Goal: Task Accomplishment & Management: Manage account settings

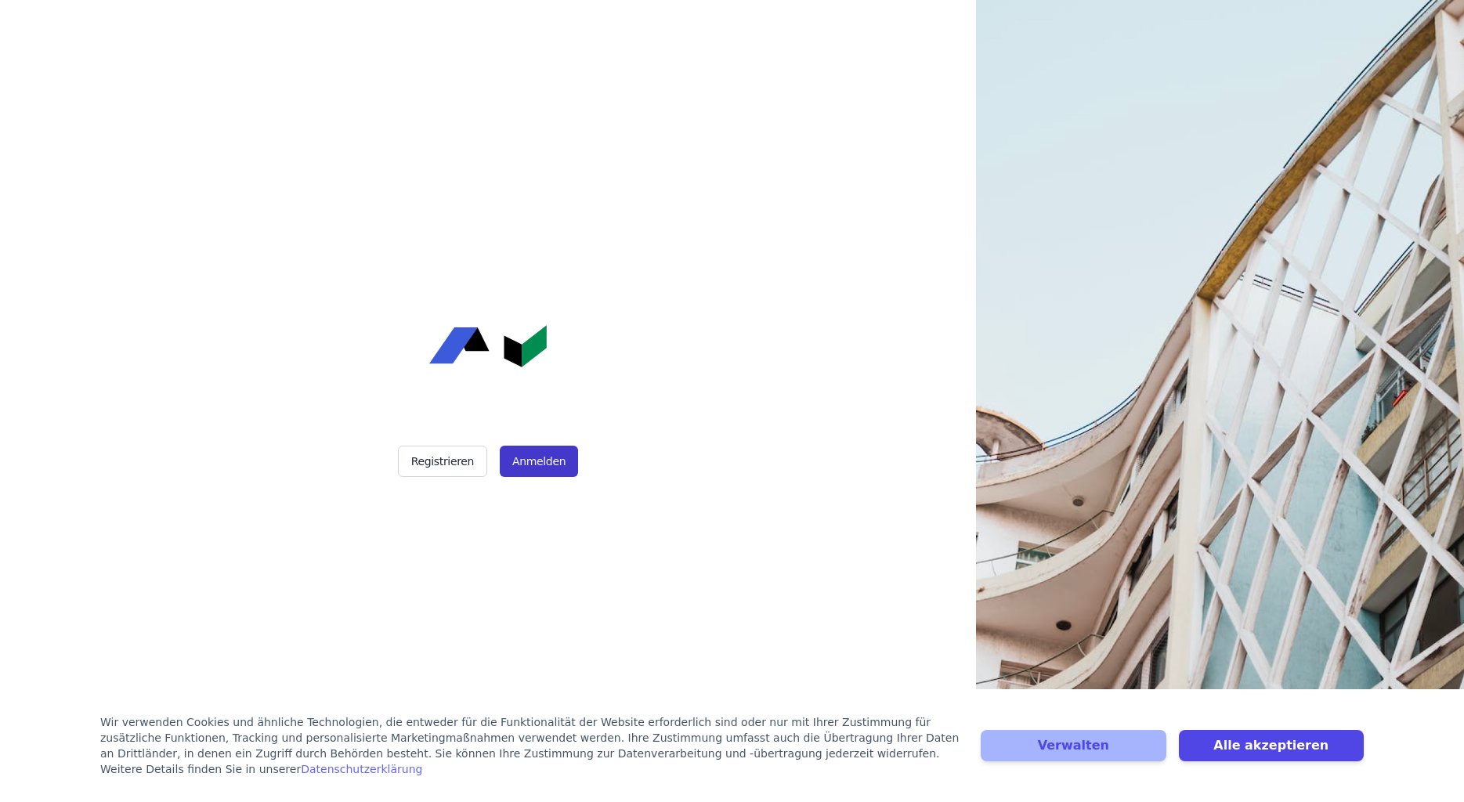
click at [542, 461] on button "Anmelden" at bounding box center [539, 461] width 78 height 31
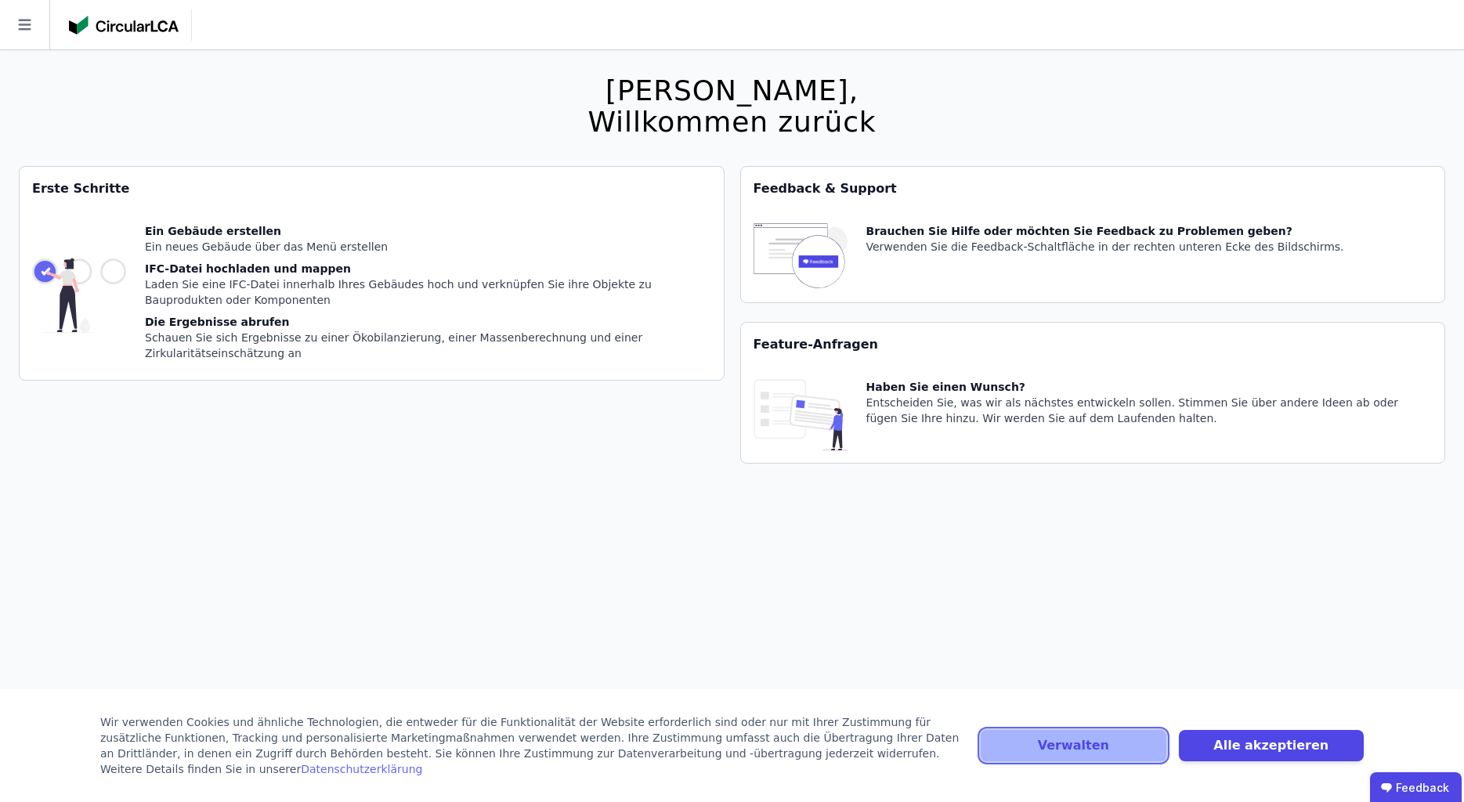
click at [1127, 755] on button "Verwalten" at bounding box center [1072, 745] width 185 height 31
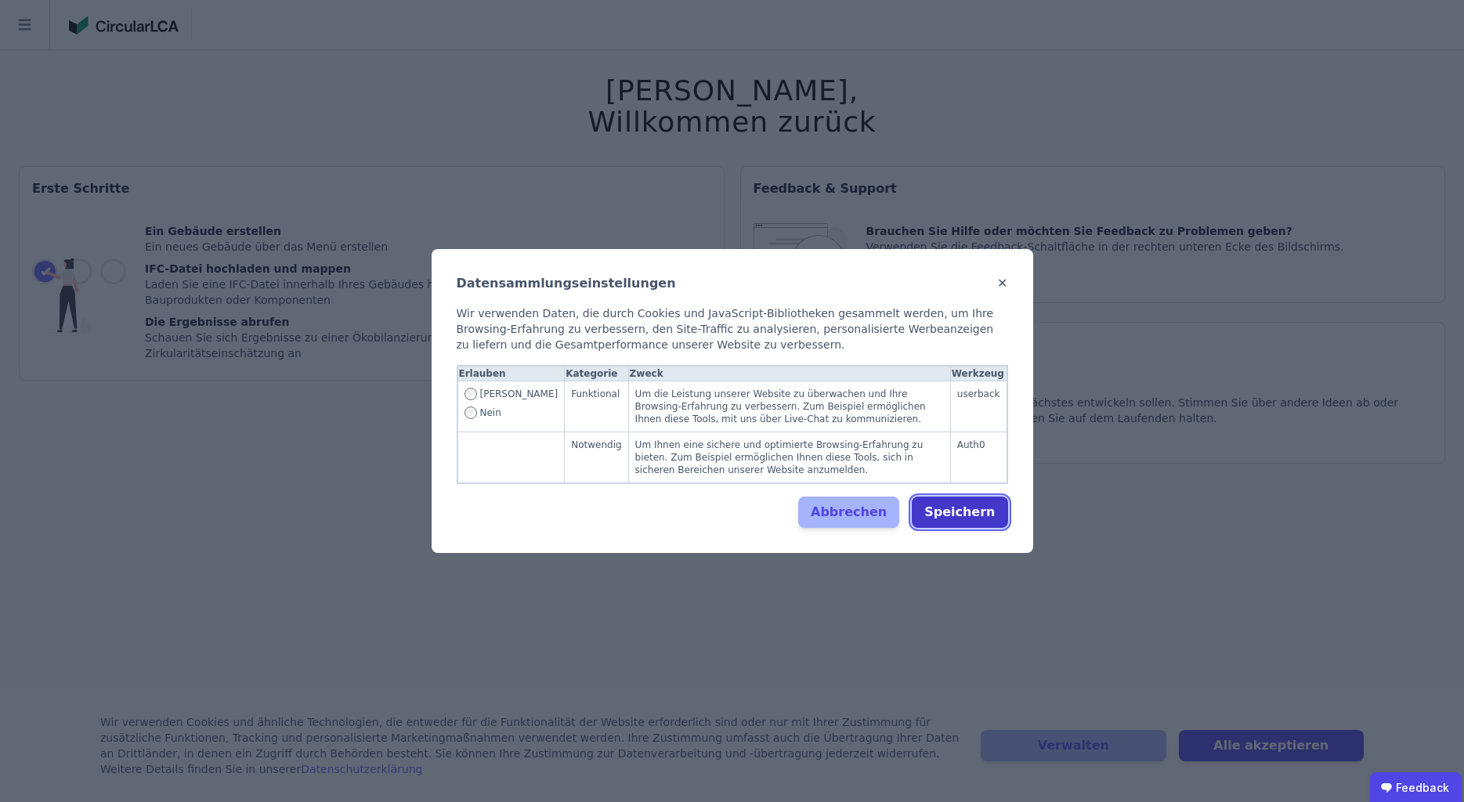
click at [980, 513] on button "Speichern" at bounding box center [960, 511] width 96 height 31
click at [724, 496] on div "Abbrechen Speichern" at bounding box center [732, 511] width 551 height 31
click at [967, 511] on button "Speichern" at bounding box center [960, 511] width 96 height 31
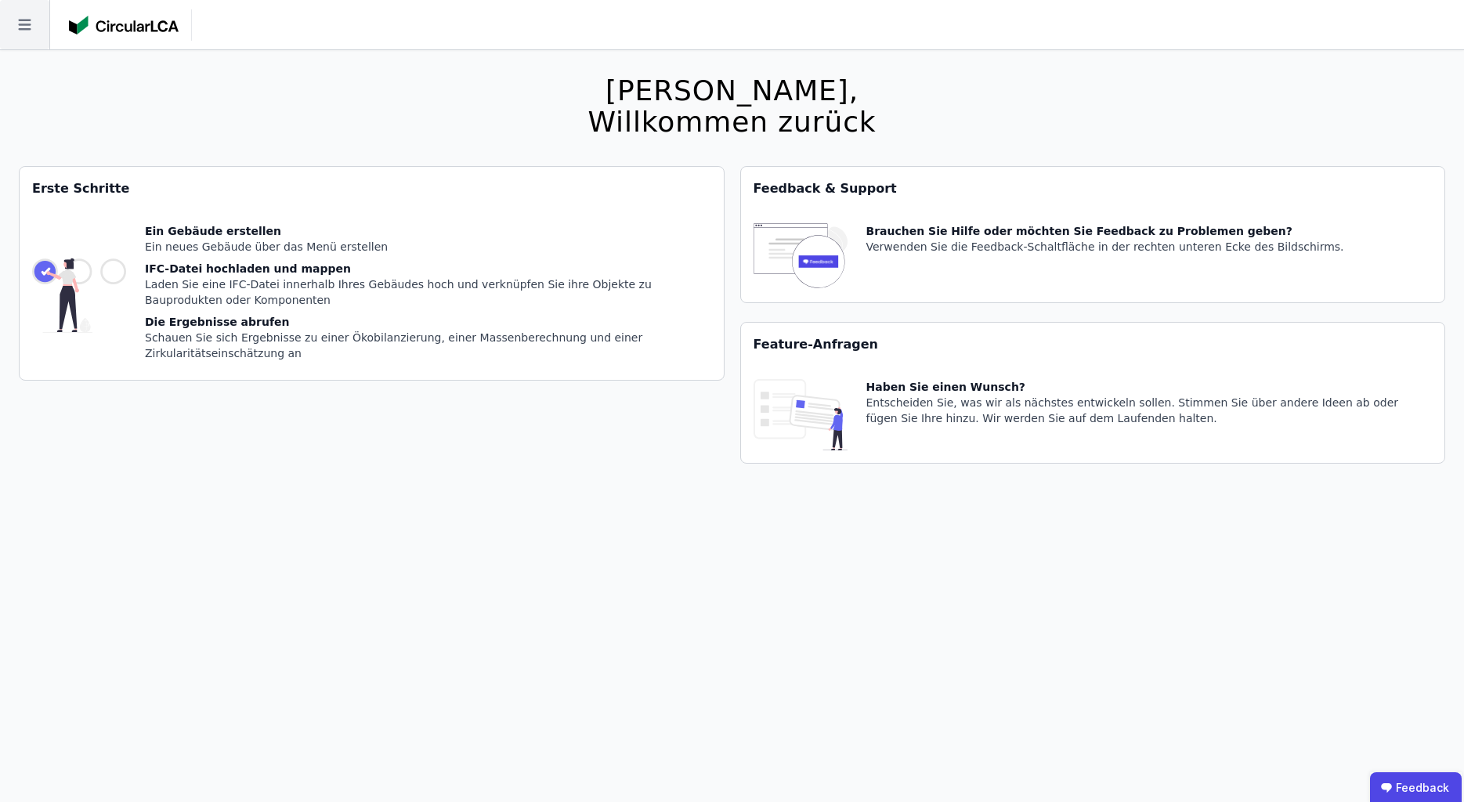
click at [24, 30] on icon at bounding box center [24, 25] width 13 height 11
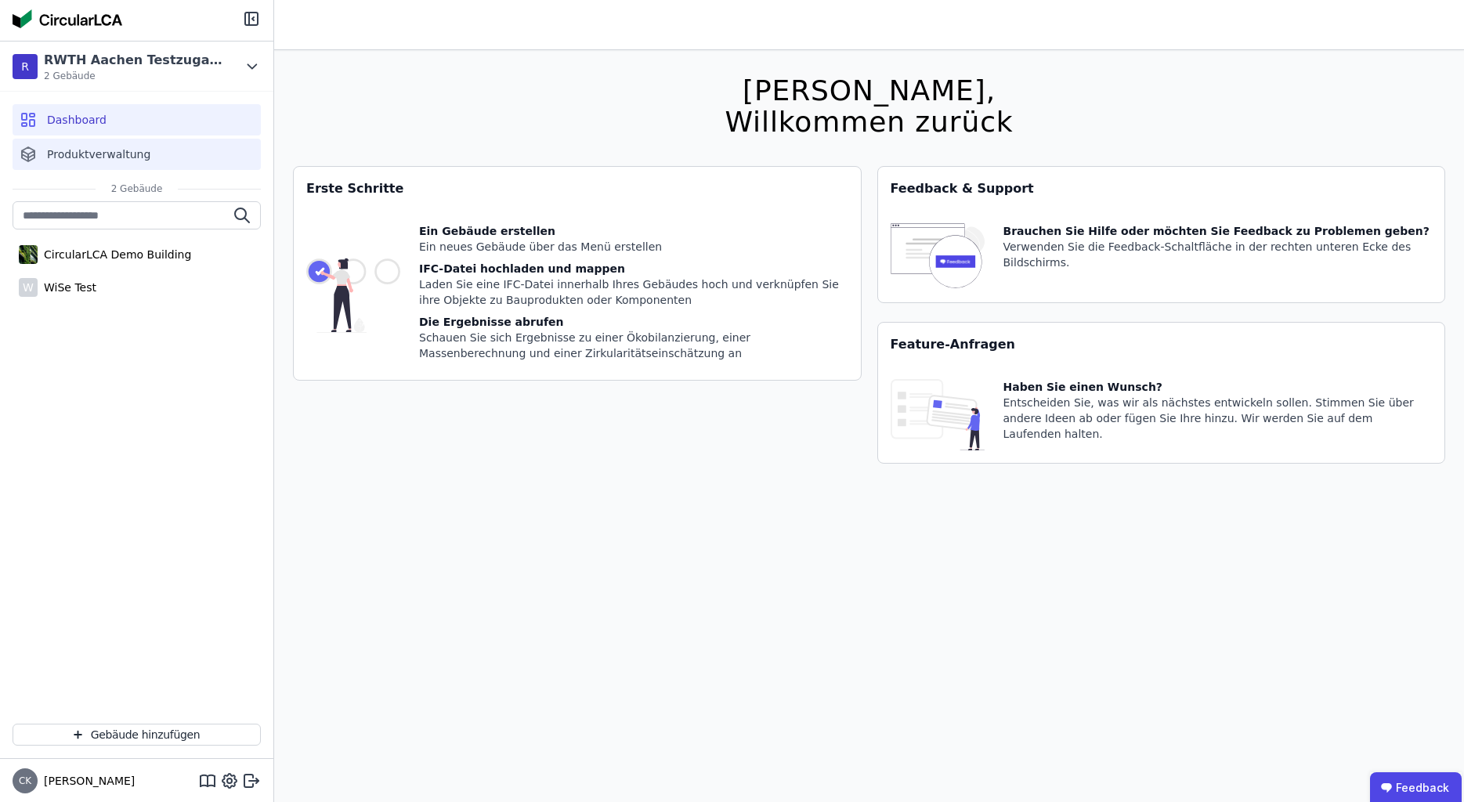
click at [40, 151] on div "Produktverwaltung" at bounding box center [137, 154] width 248 height 31
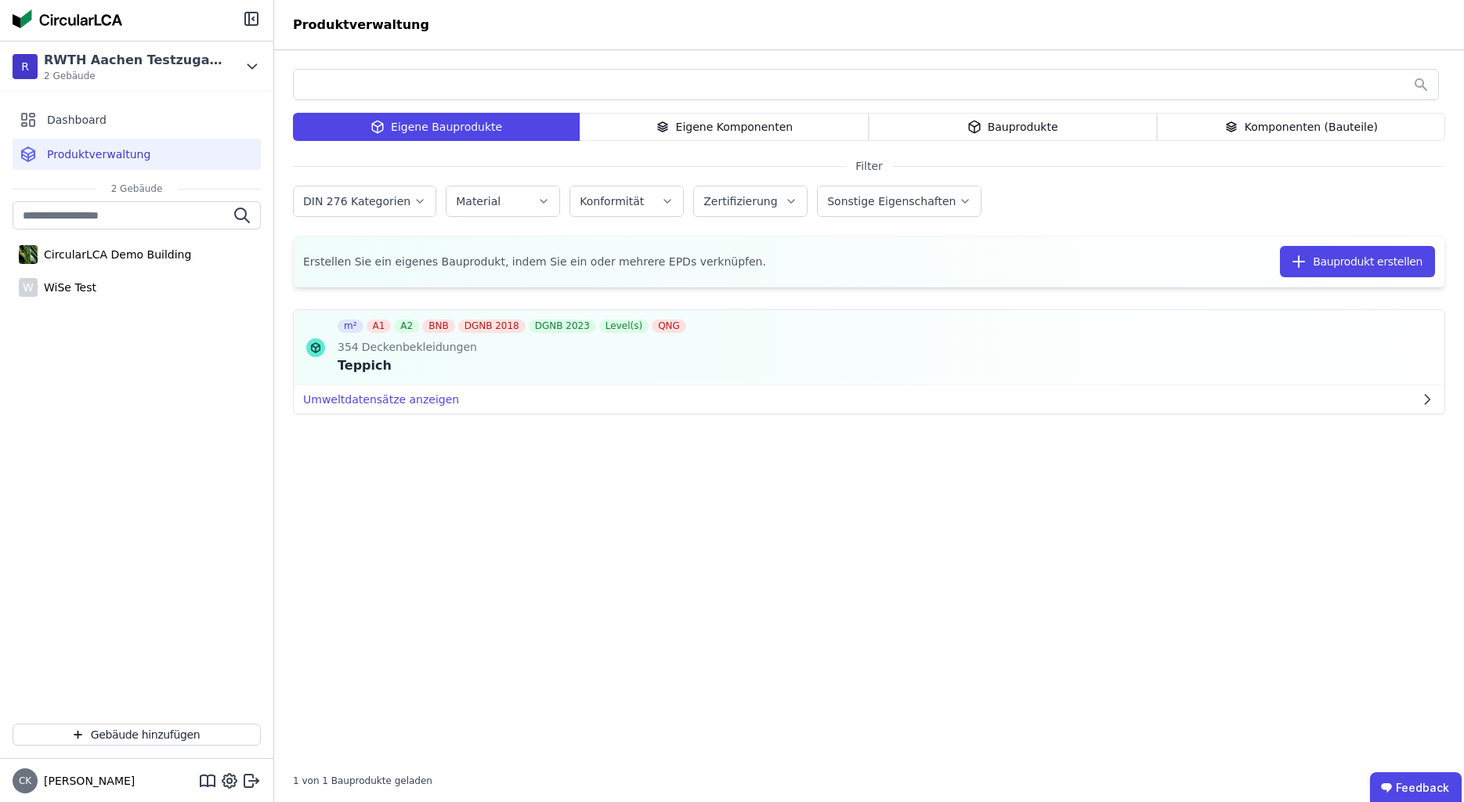
click at [980, 125] on icon at bounding box center [976, 125] width 5 height 3
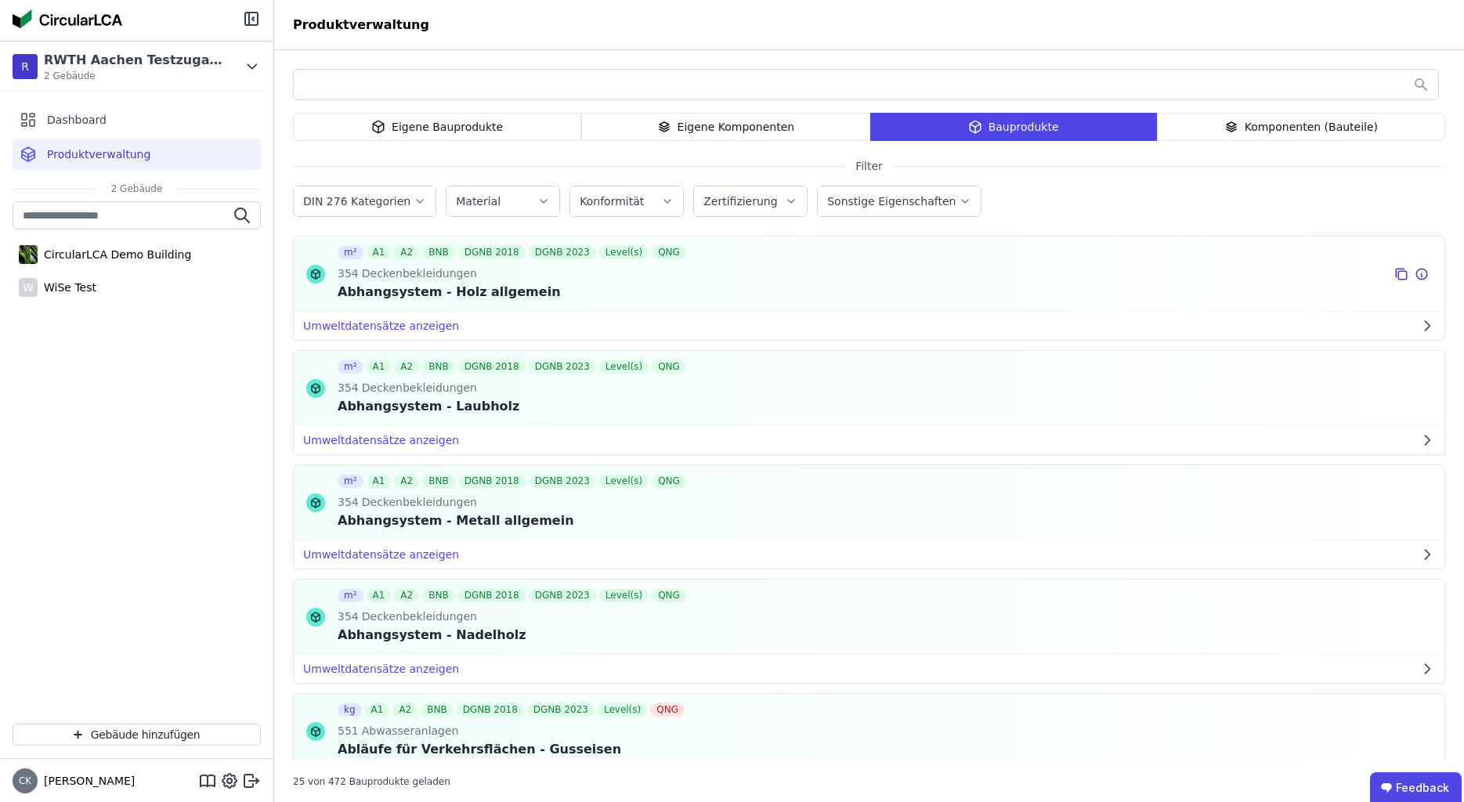
click at [529, 289] on div "Abhangsystem - Holz allgemein" at bounding box center [514, 292] width 352 height 19
click at [1414, 322] on button "Umweltdatensätze anzeigen" at bounding box center [869, 326] width 1150 height 28
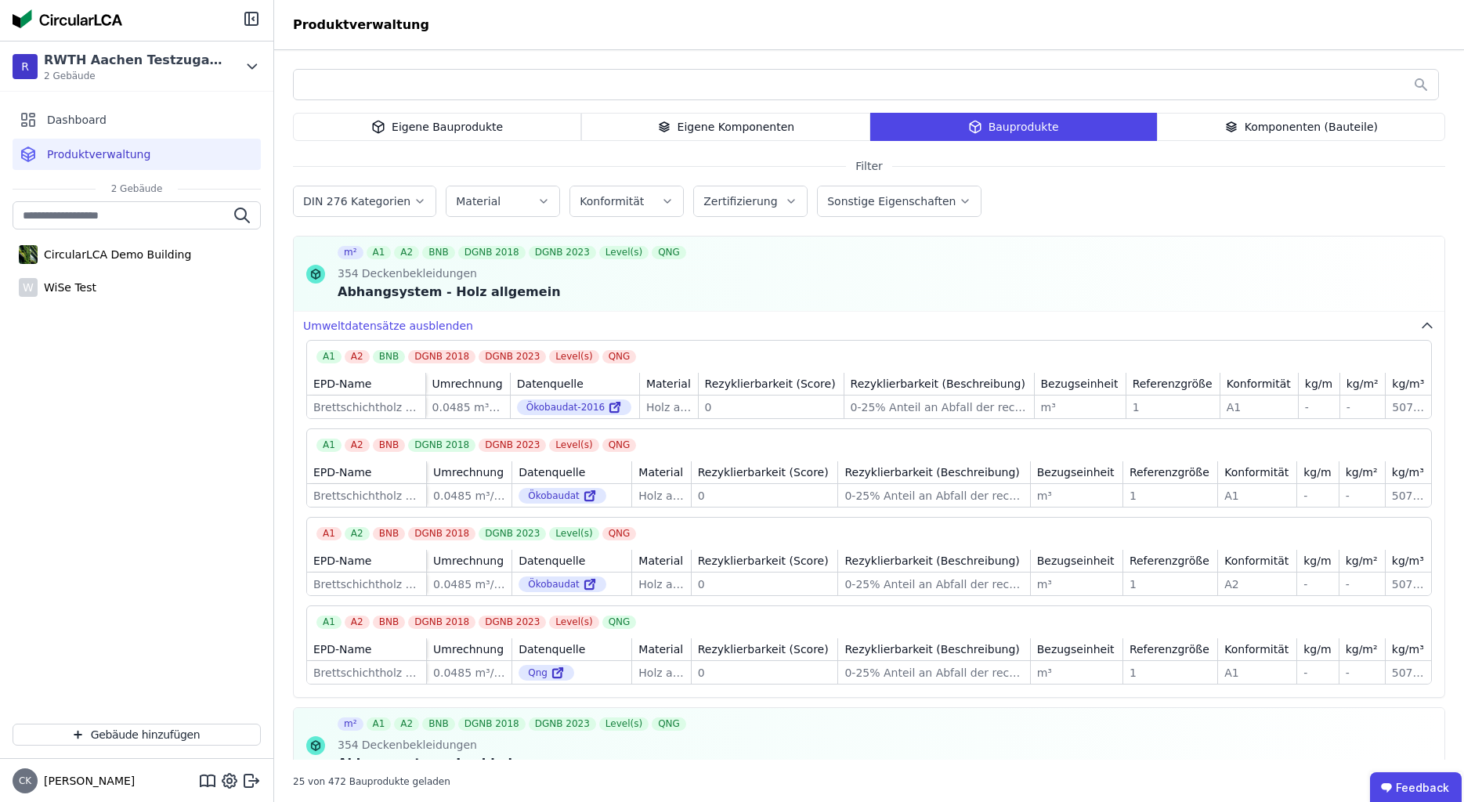
click at [651, 135] on div "Eigene Komponenten" at bounding box center [725, 127] width 288 height 28
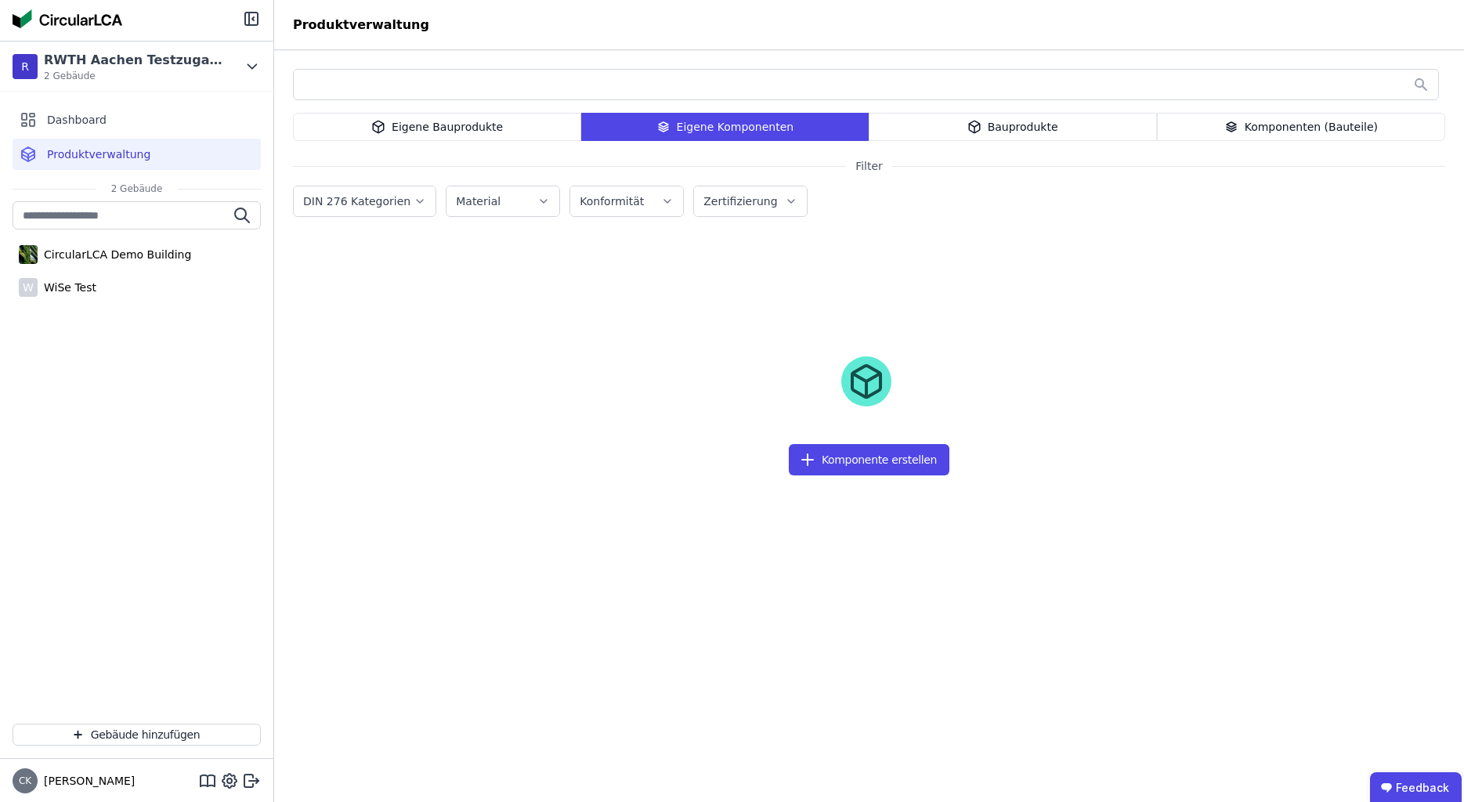
click at [963, 128] on div "Bauprodukte" at bounding box center [1012, 127] width 288 height 28
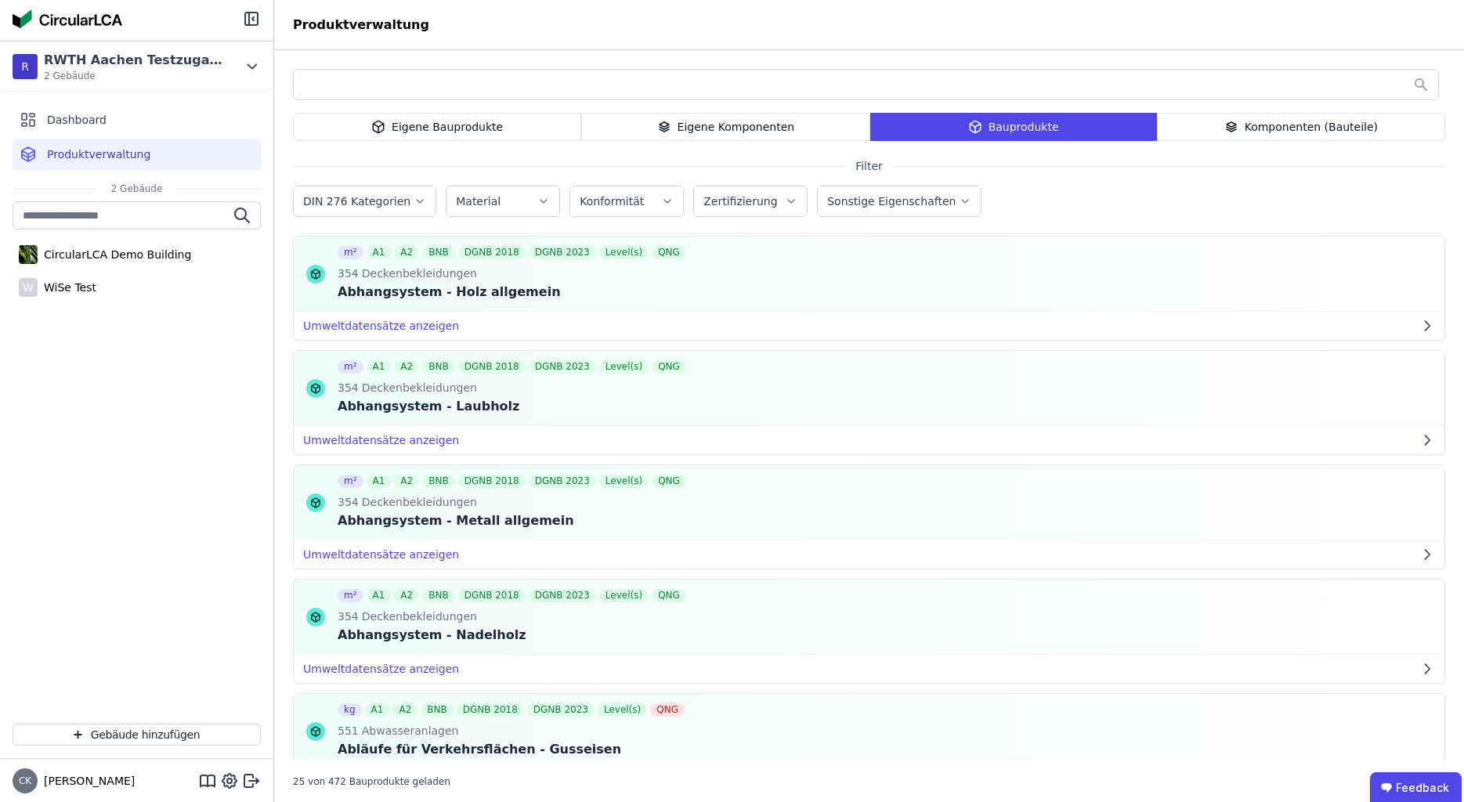
click at [1293, 133] on div "Komponenten (Bauteile)" at bounding box center [1301, 127] width 288 height 28
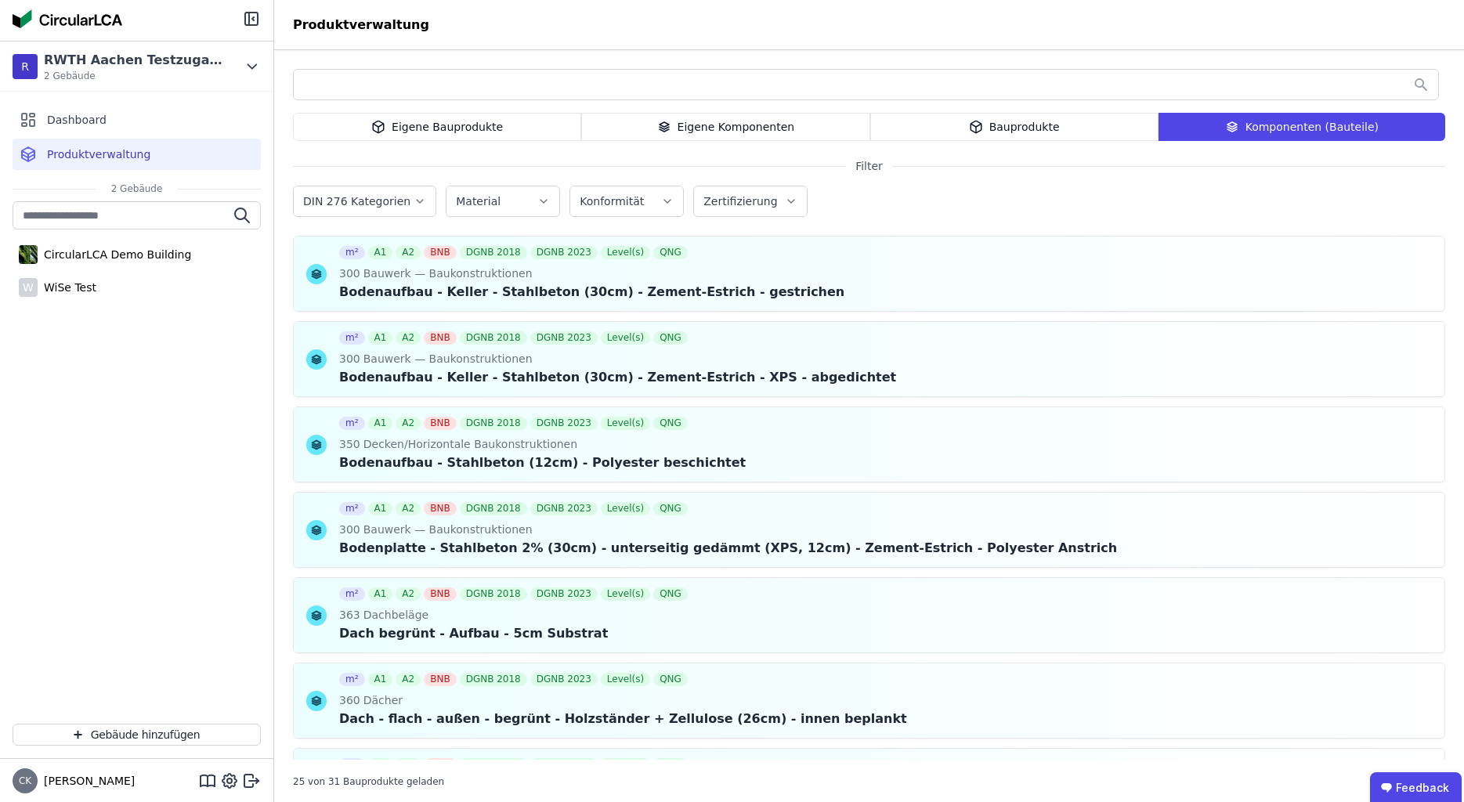
click at [1085, 130] on div "Bauprodukte" at bounding box center [1014, 127] width 288 height 28
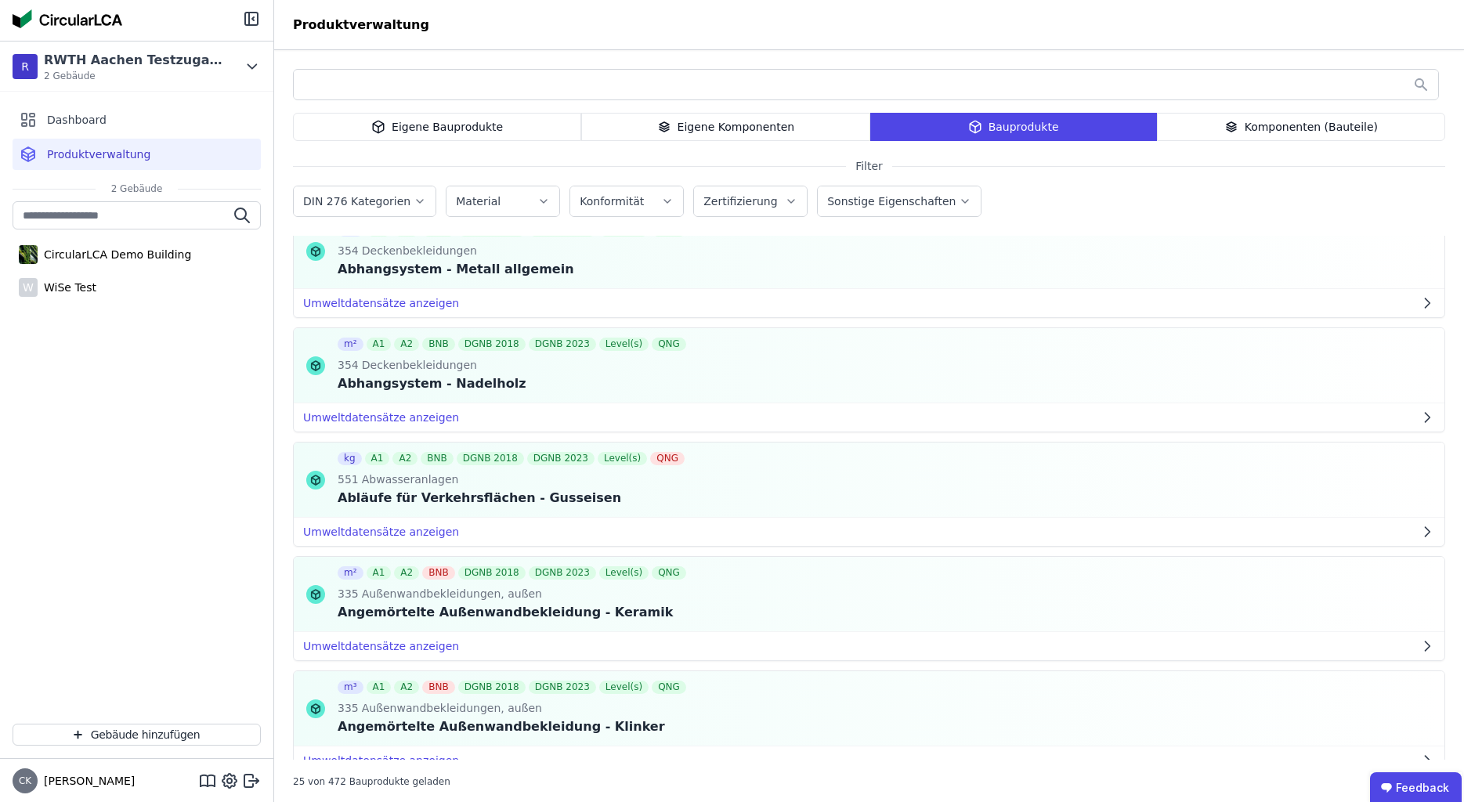
scroll to position [99, 0]
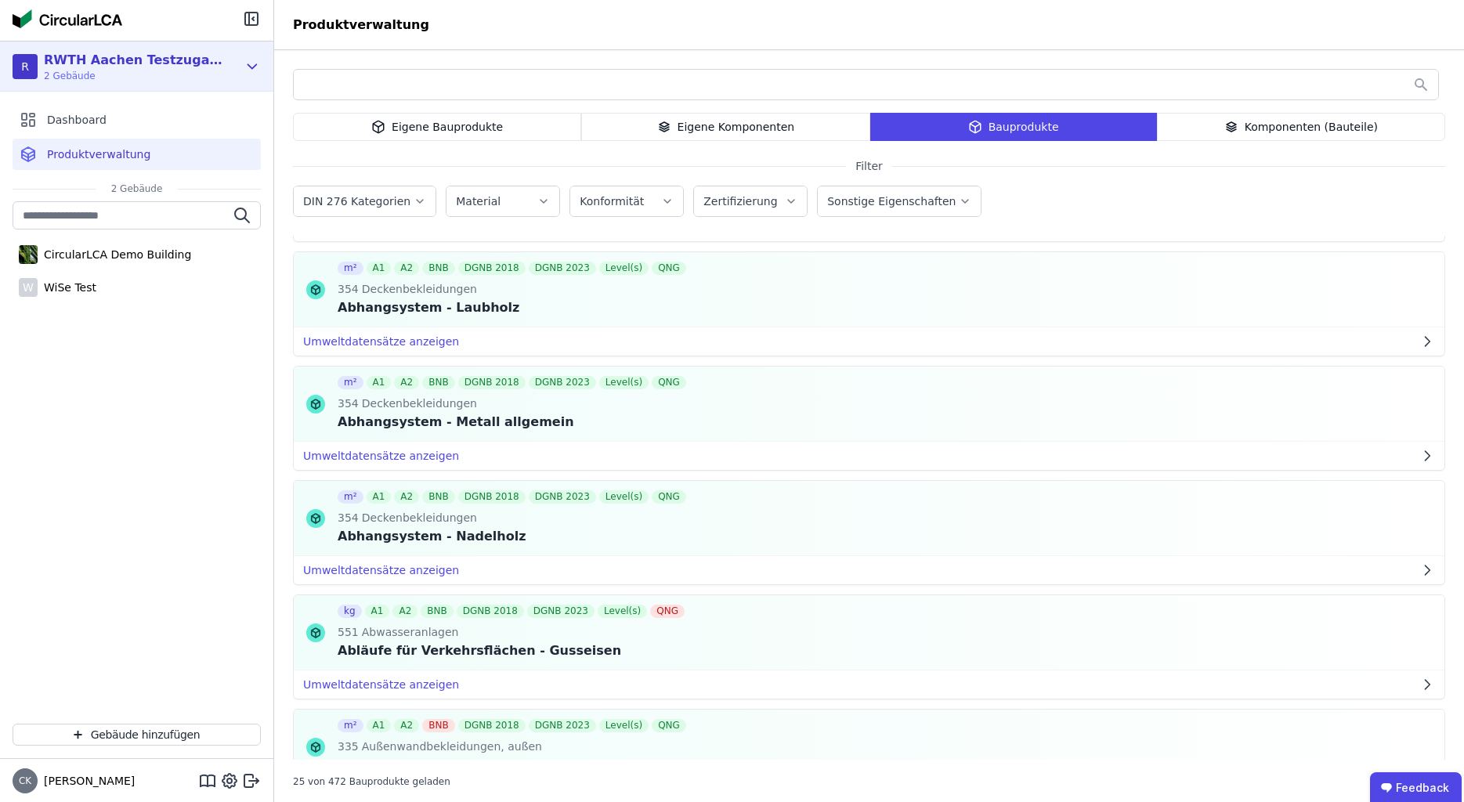
click at [249, 73] on icon at bounding box center [252, 66] width 17 height 19
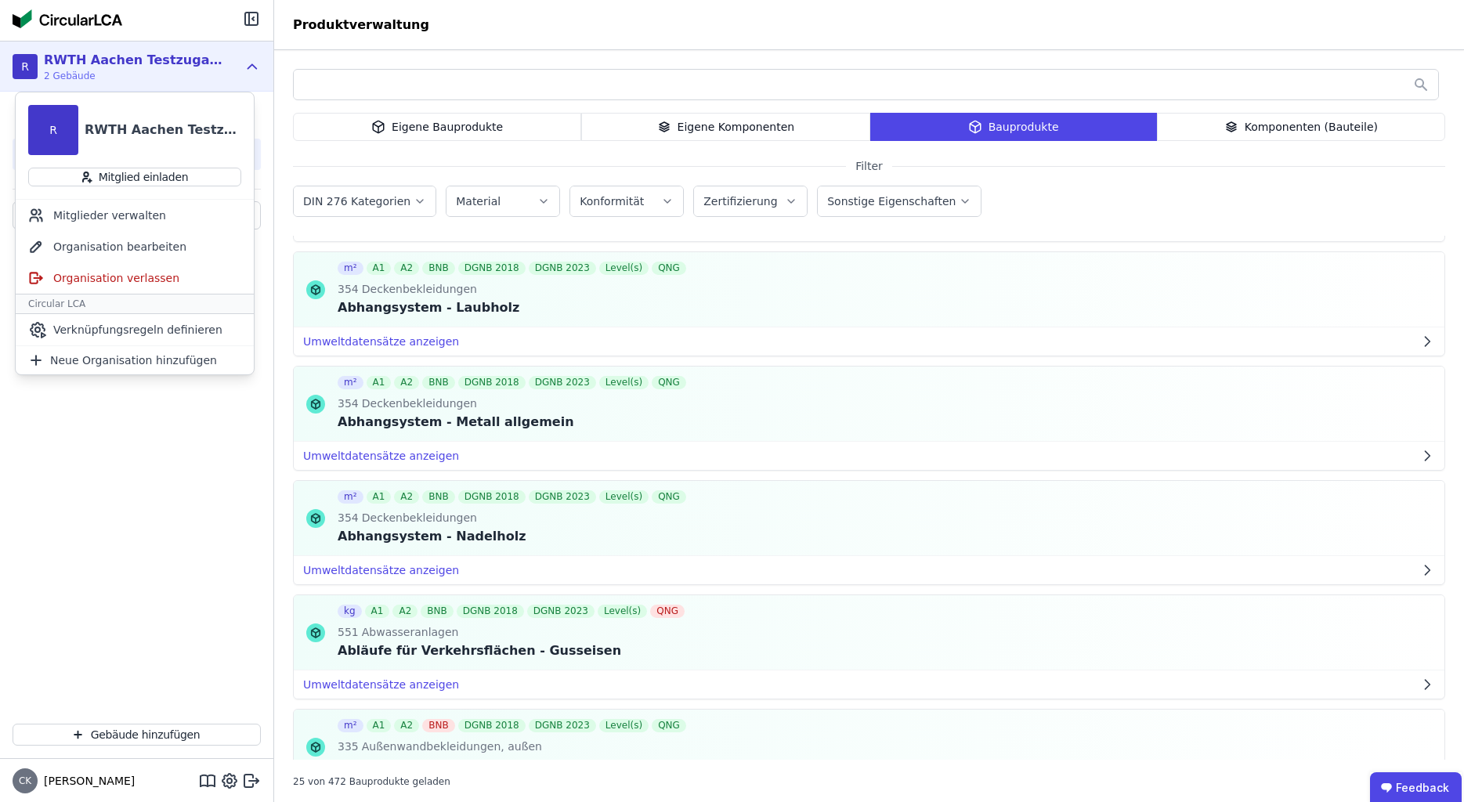
click at [249, 73] on icon at bounding box center [252, 66] width 17 height 19
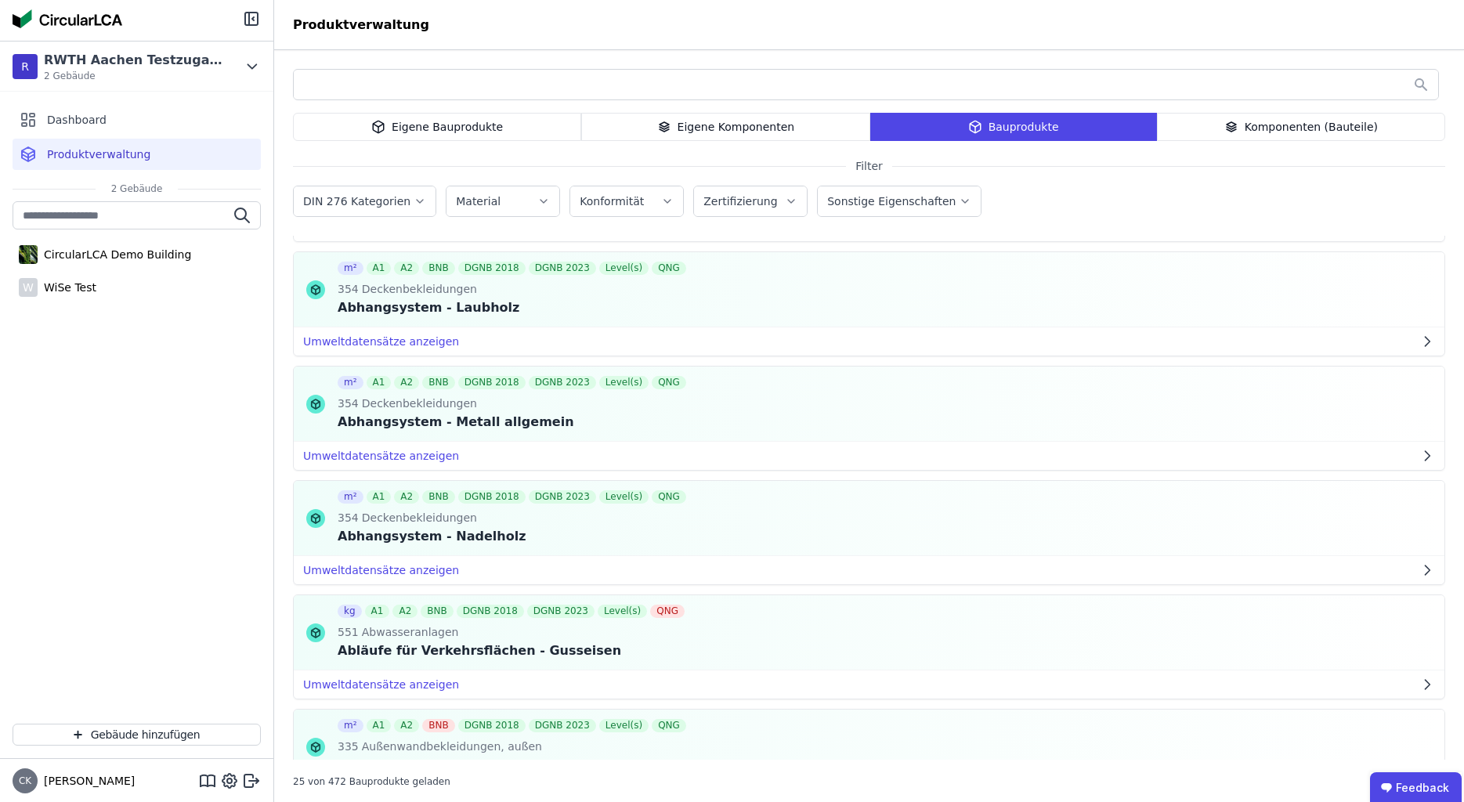
click at [399, 128] on div "Eigene Bauprodukte" at bounding box center [437, 127] width 288 height 28
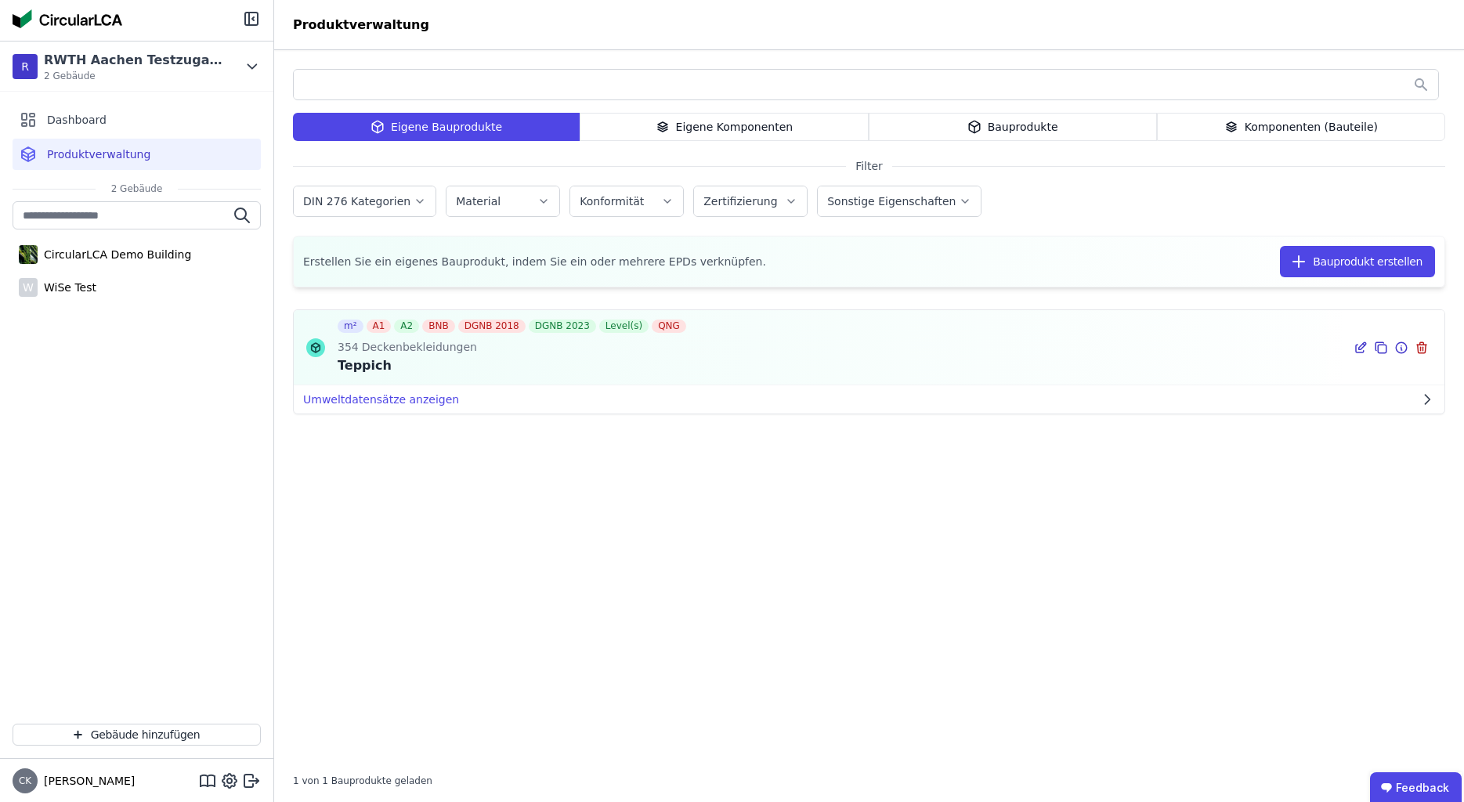
click at [514, 365] on div "Teppich" at bounding box center [514, 365] width 352 height 19
click at [511, 399] on button "Umweltdatensätze anzeigen" at bounding box center [869, 399] width 1150 height 28
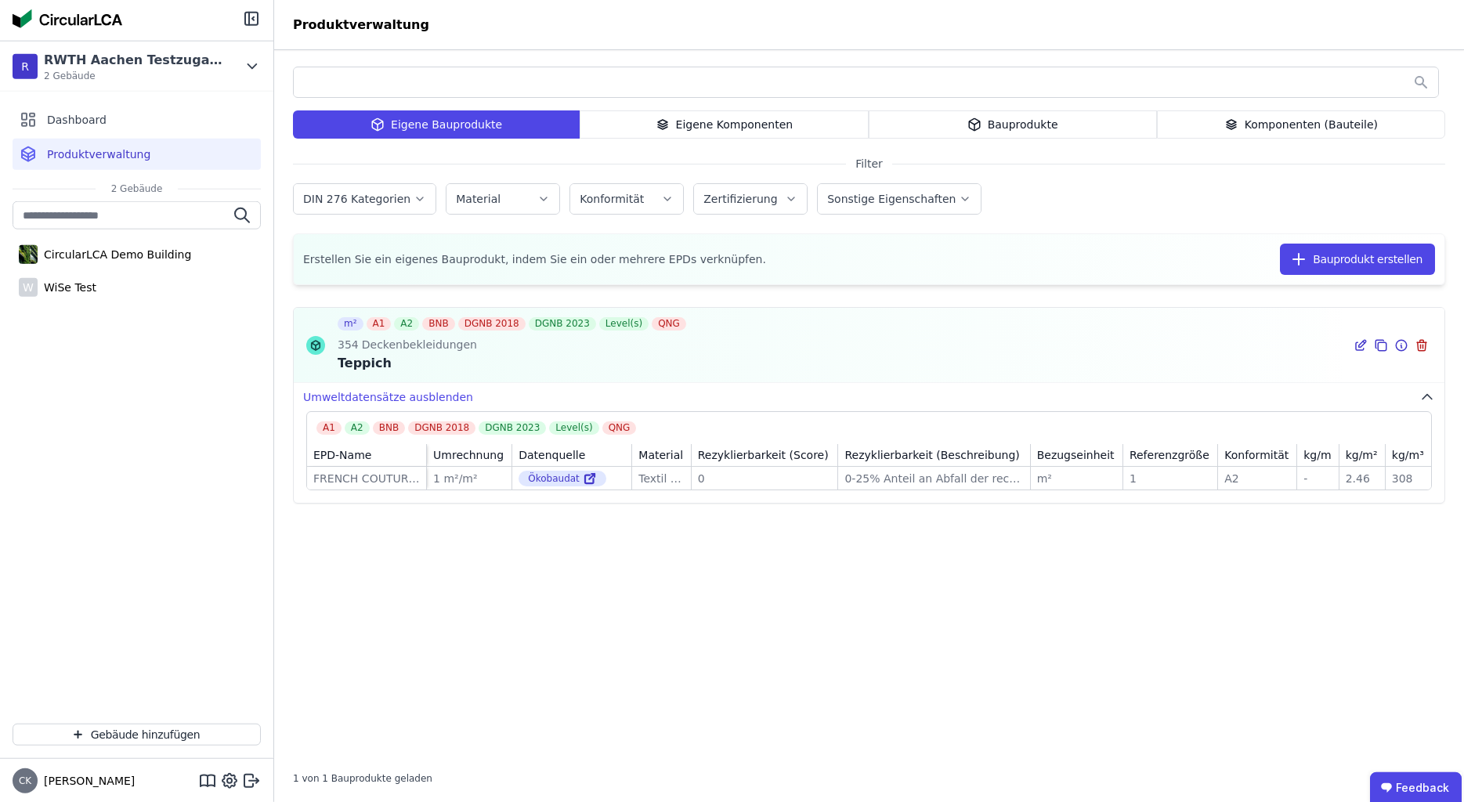
scroll to position [4, 0]
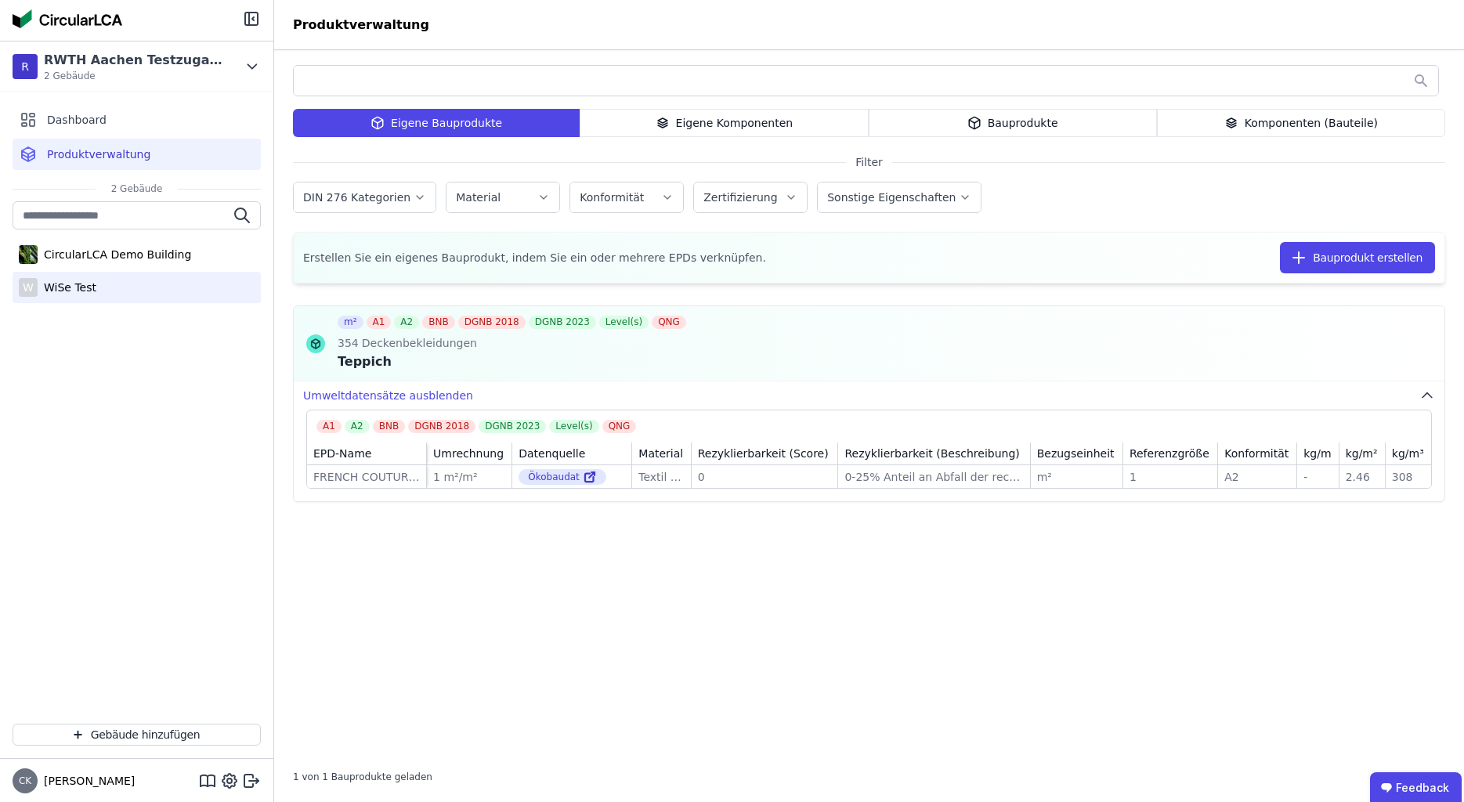
click at [153, 296] on div "W WiSe Test" at bounding box center [137, 287] width 248 height 31
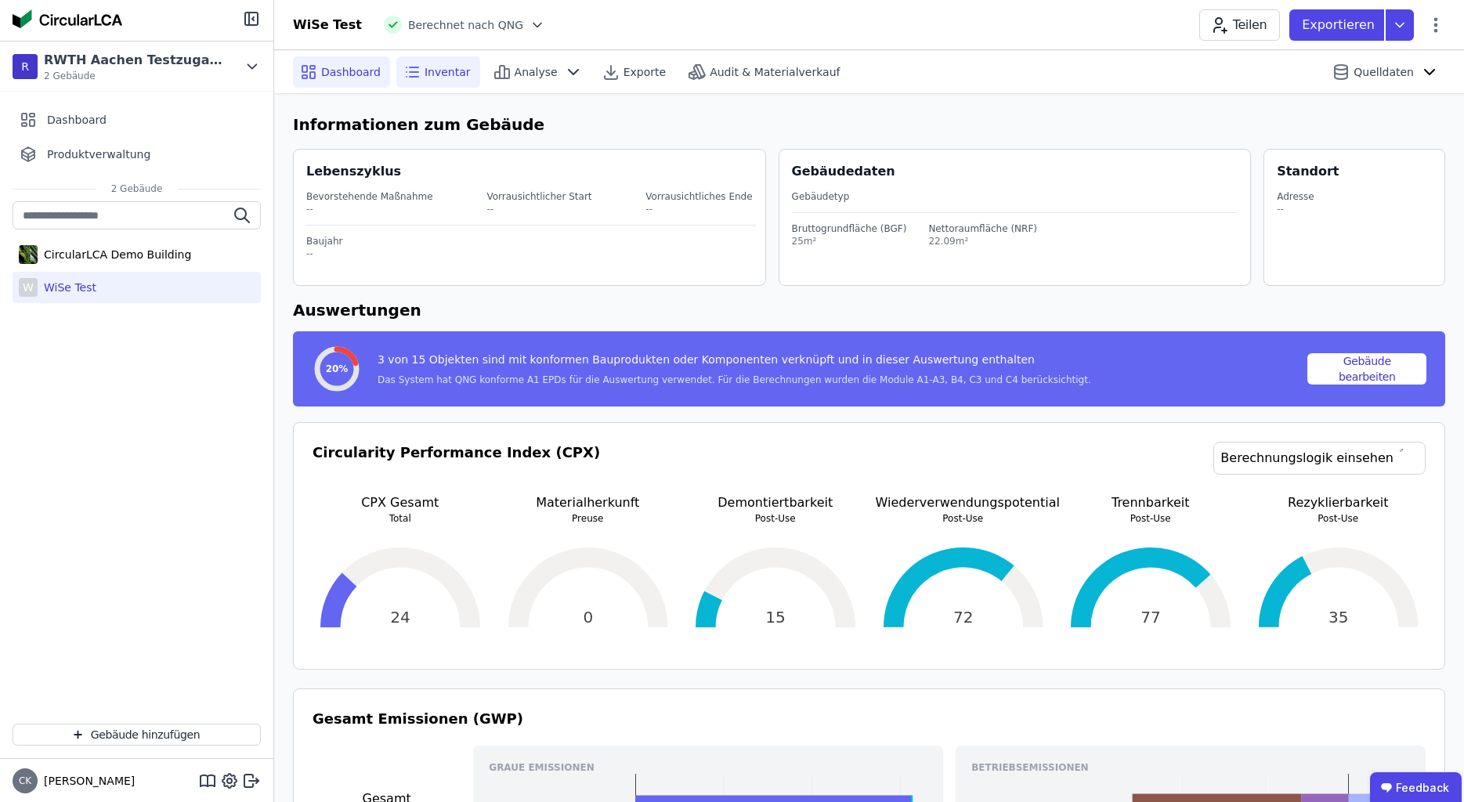
click at [433, 79] on span "Inventar" at bounding box center [447, 72] width 46 height 16
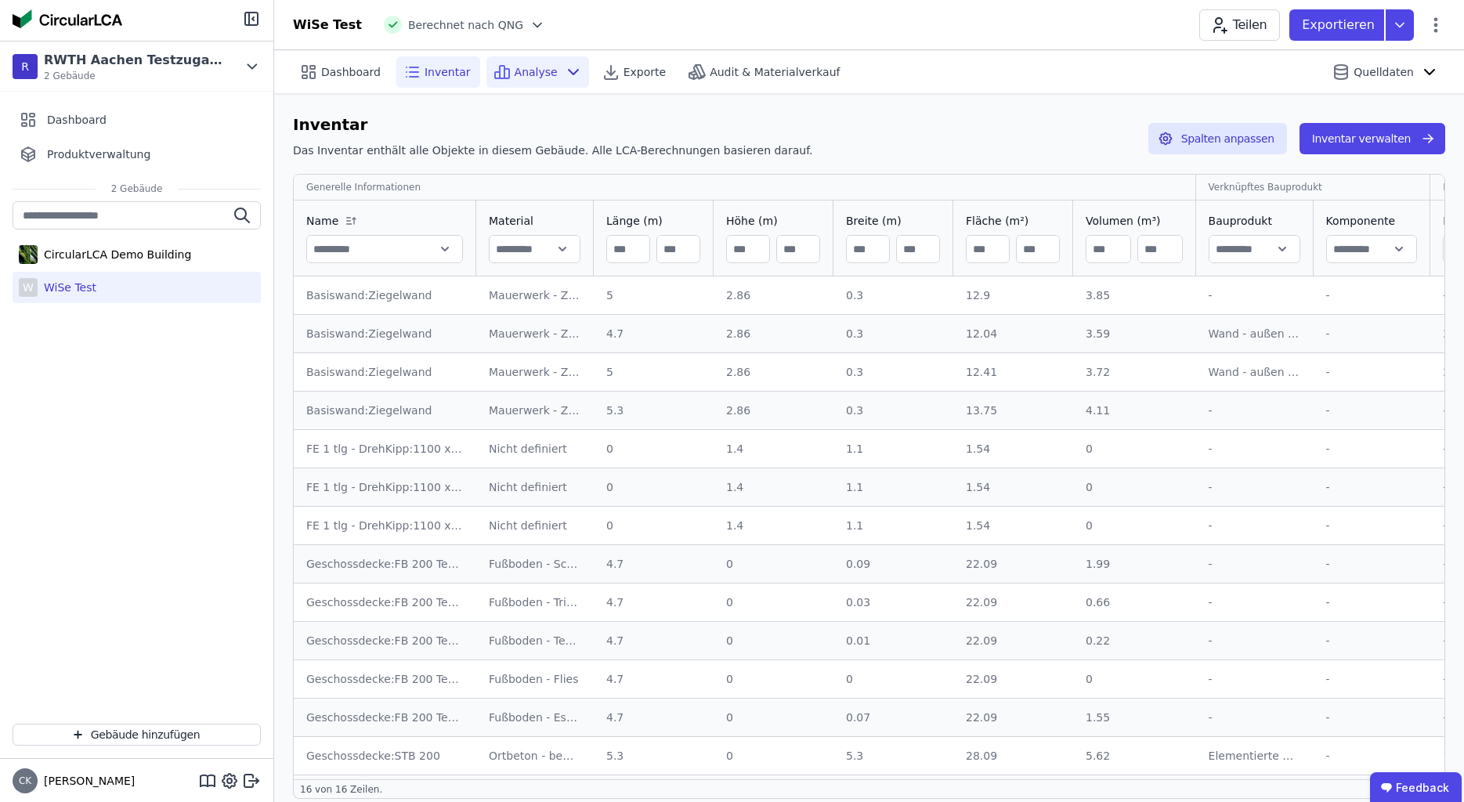
click at [518, 71] on span "Analyse" at bounding box center [536, 72] width 43 height 16
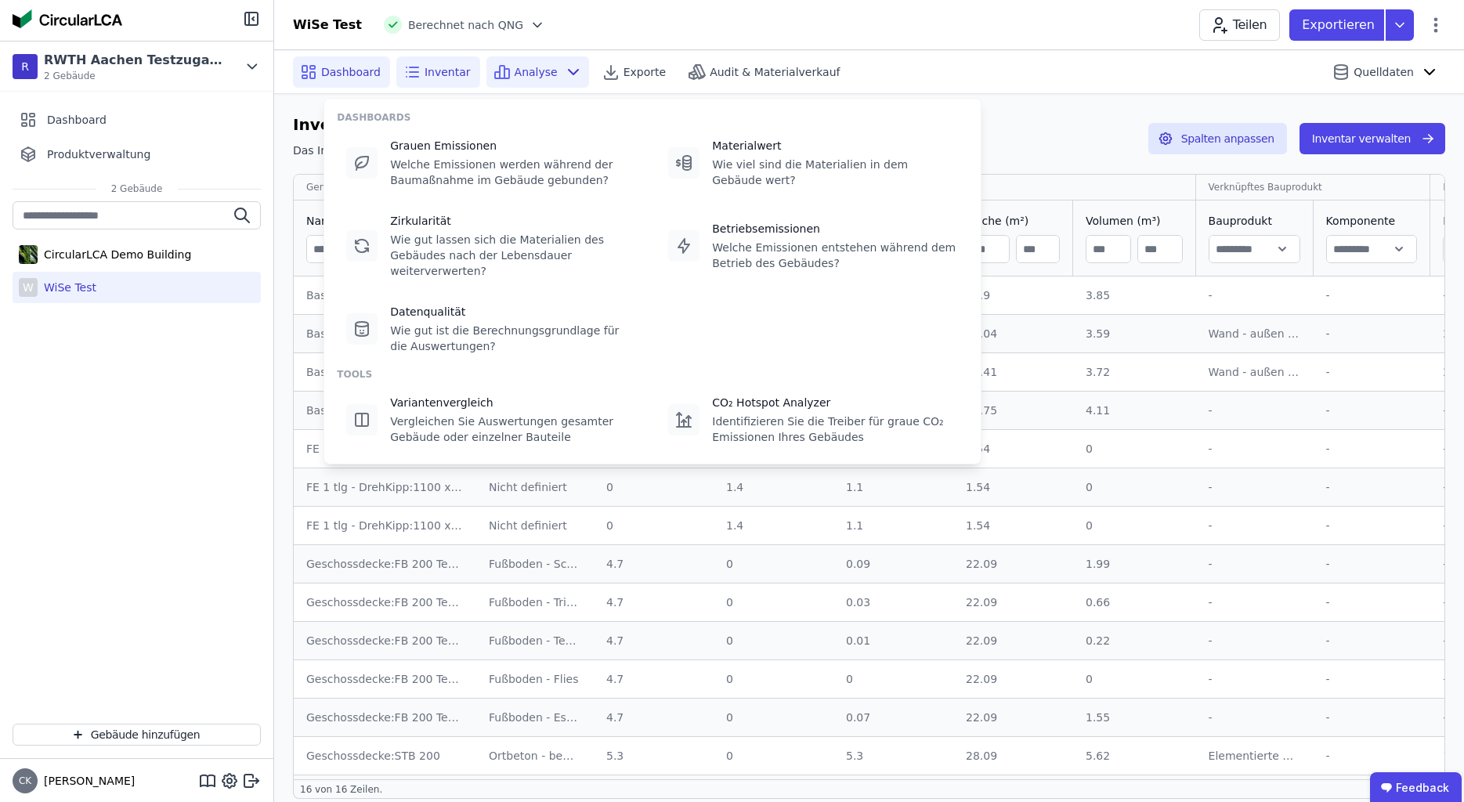
click at [332, 66] on span "Dashboard" at bounding box center [351, 72] width 60 height 16
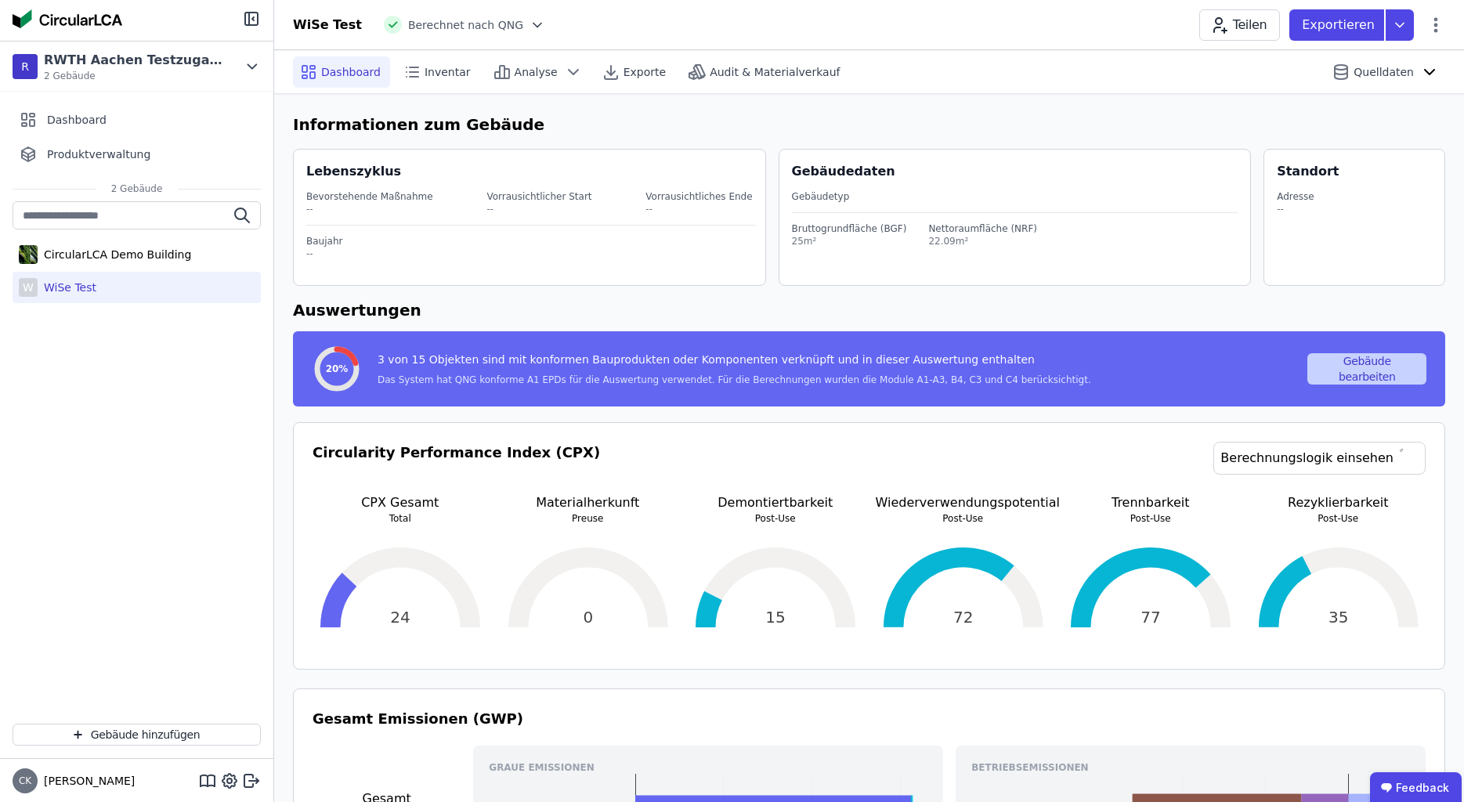
click at [1391, 364] on button "Gebäude bearbeiten" at bounding box center [1366, 368] width 119 height 31
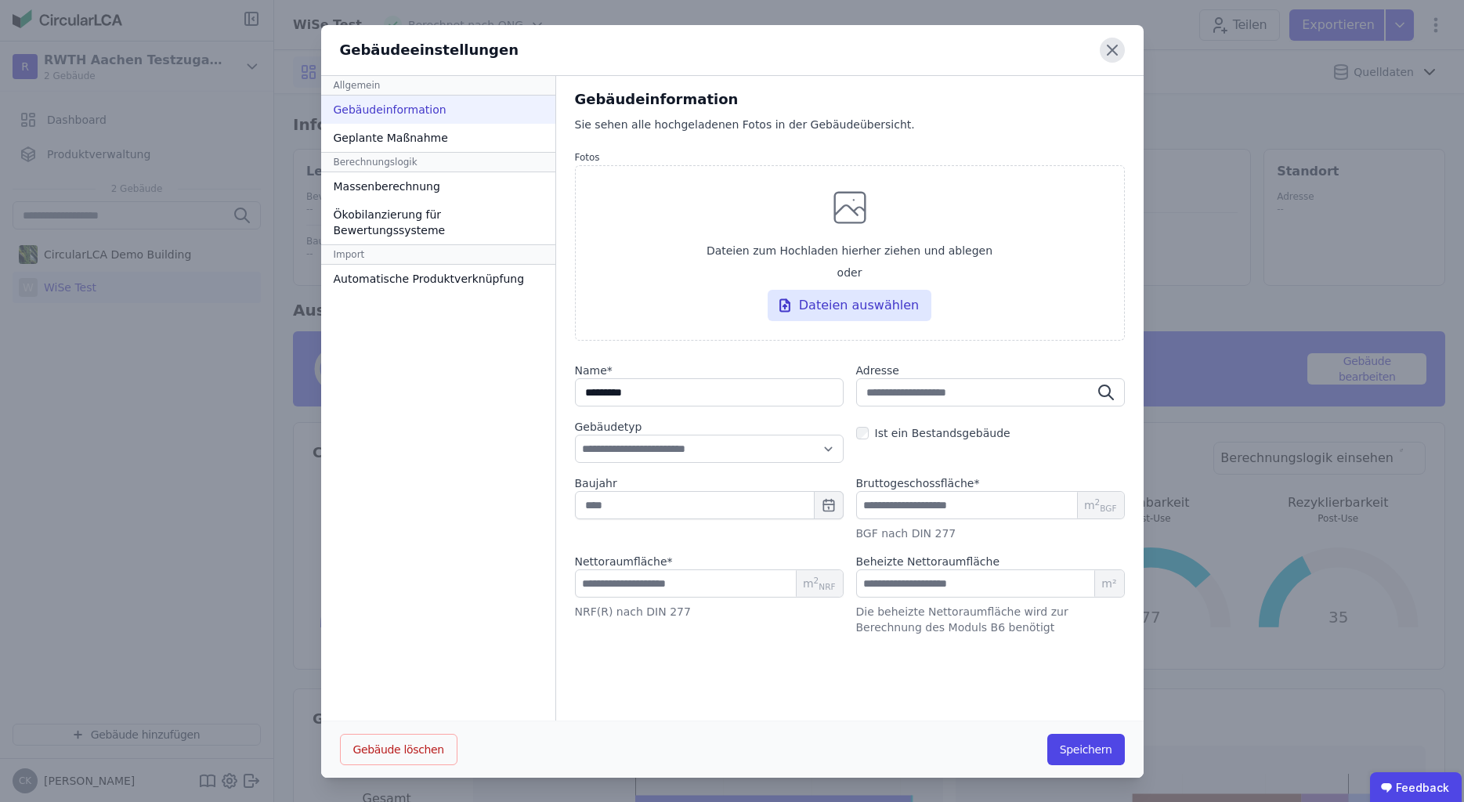
click at [1118, 51] on icon at bounding box center [1111, 50] width 25 height 25
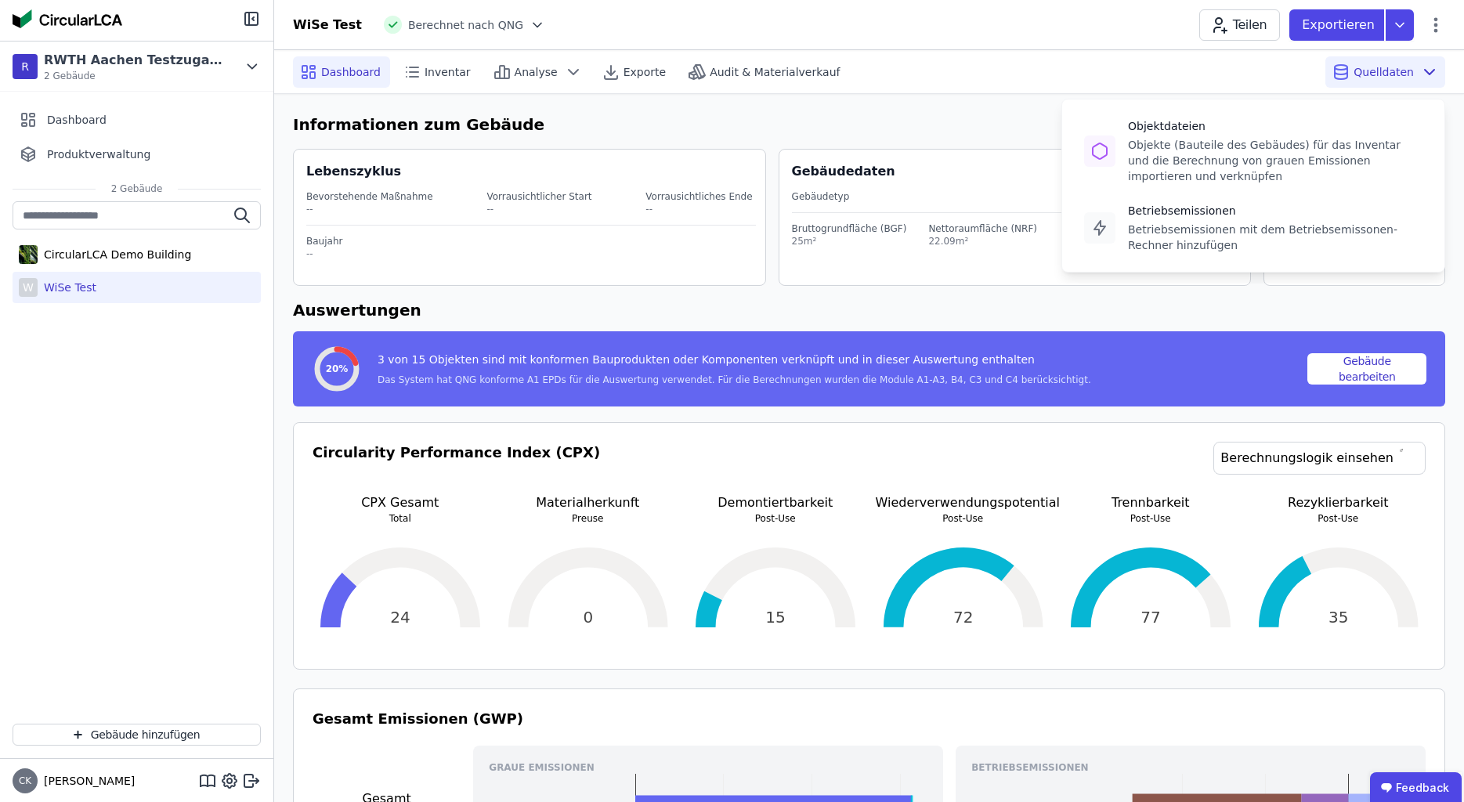
click at [1388, 74] on span "Quelldaten" at bounding box center [1383, 72] width 60 height 16
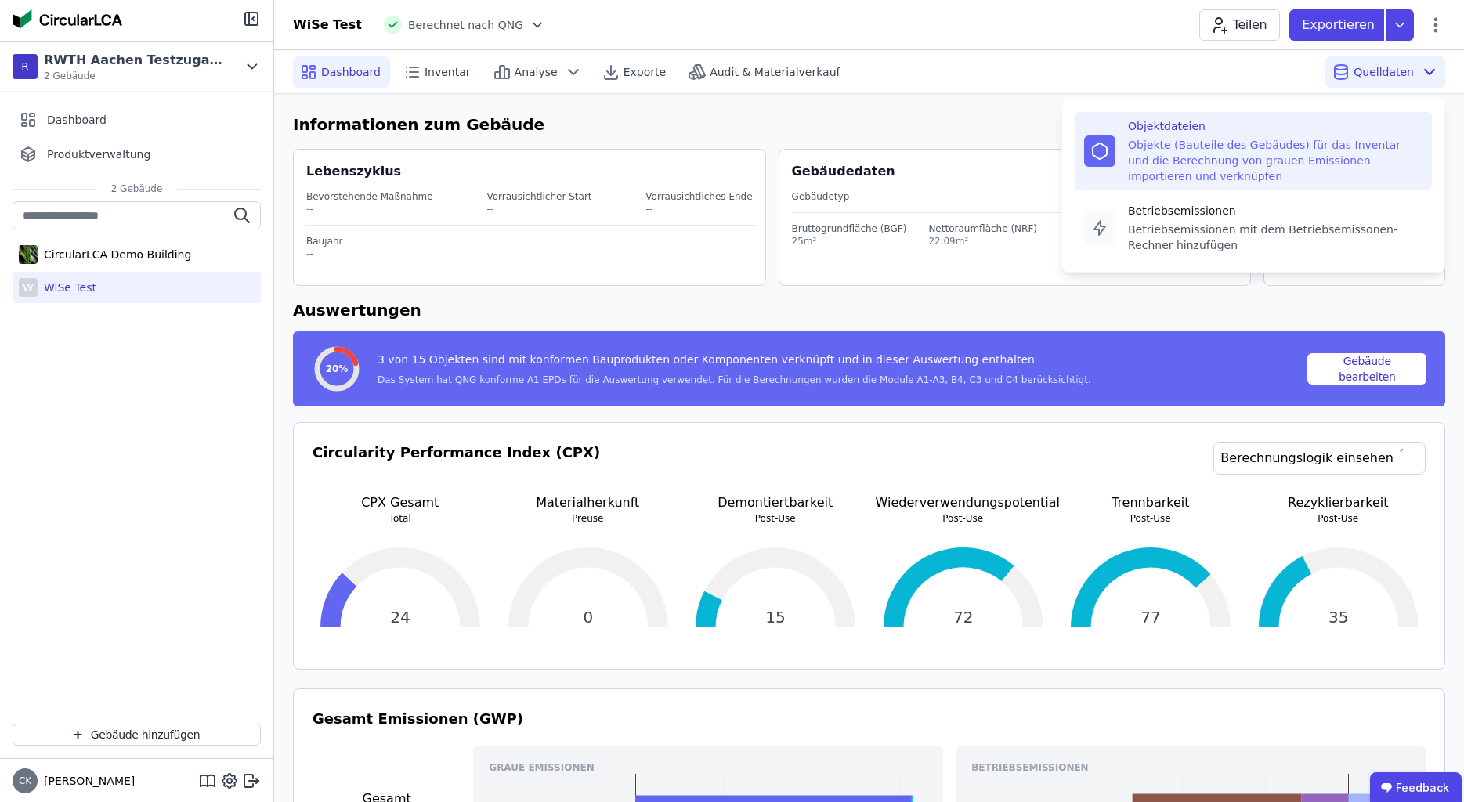
click at [1192, 124] on div "Objektdateien" at bounding box center [1275, 126] width 294 height 16
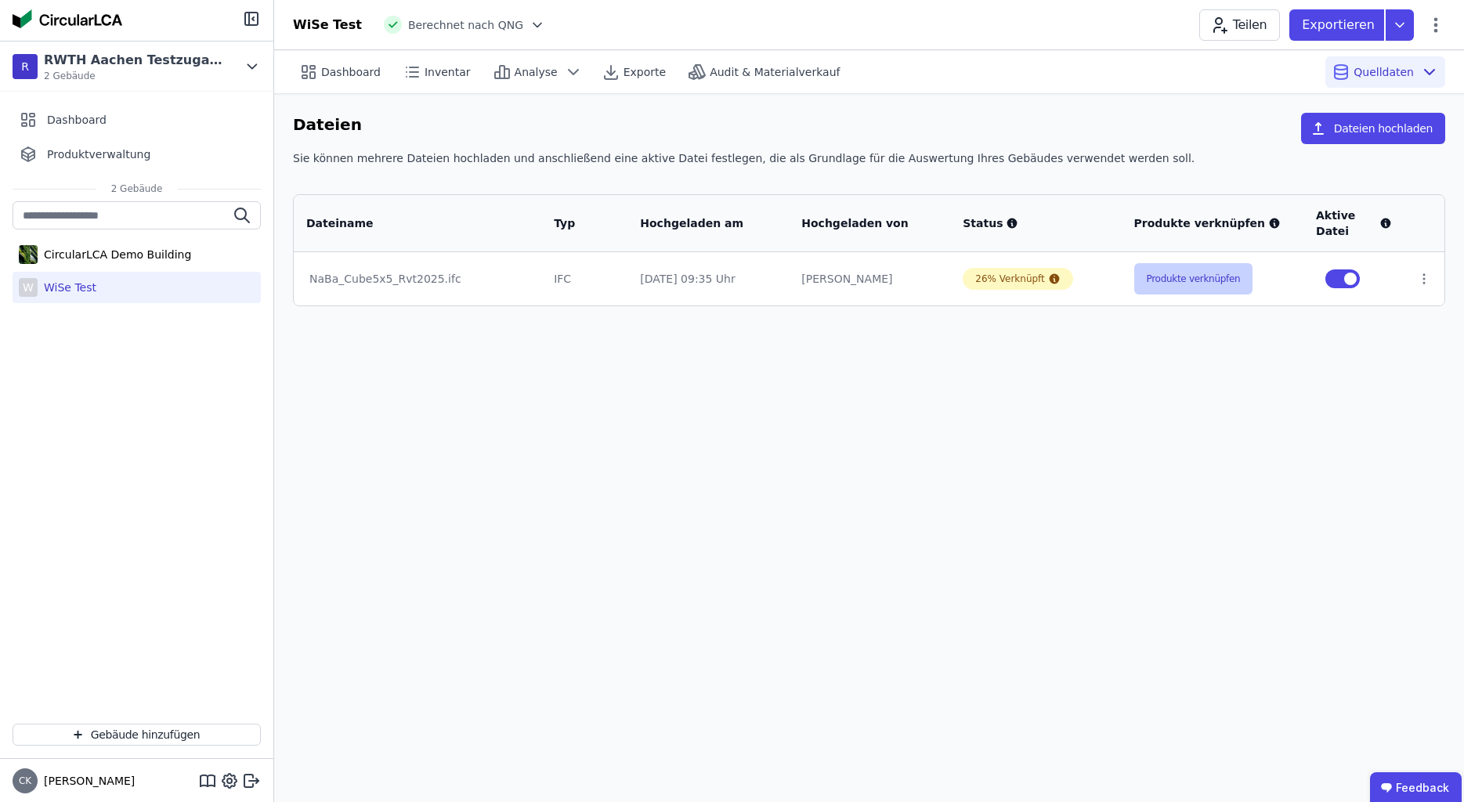
click at [1179, 283] on button "Produkte verknüpfen" at bounding box center [1193, 278] width 119 height 31
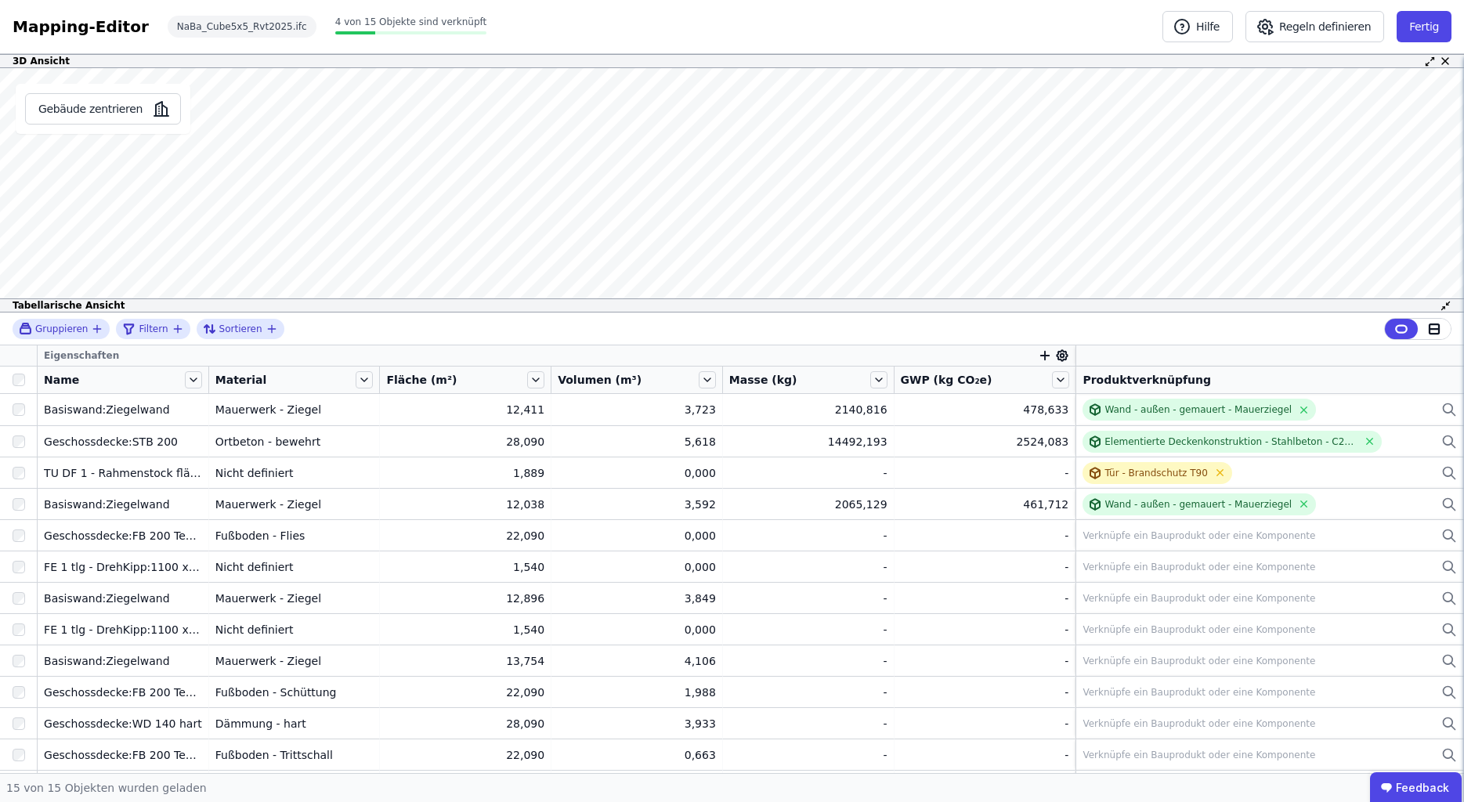
click at [166, 189] on div "Gebäude zentrieren Es sind keine Objektdaten verfügbar Dieses Objekt wurde nich…" at bounding box center [732, 190] width 1464 height 244
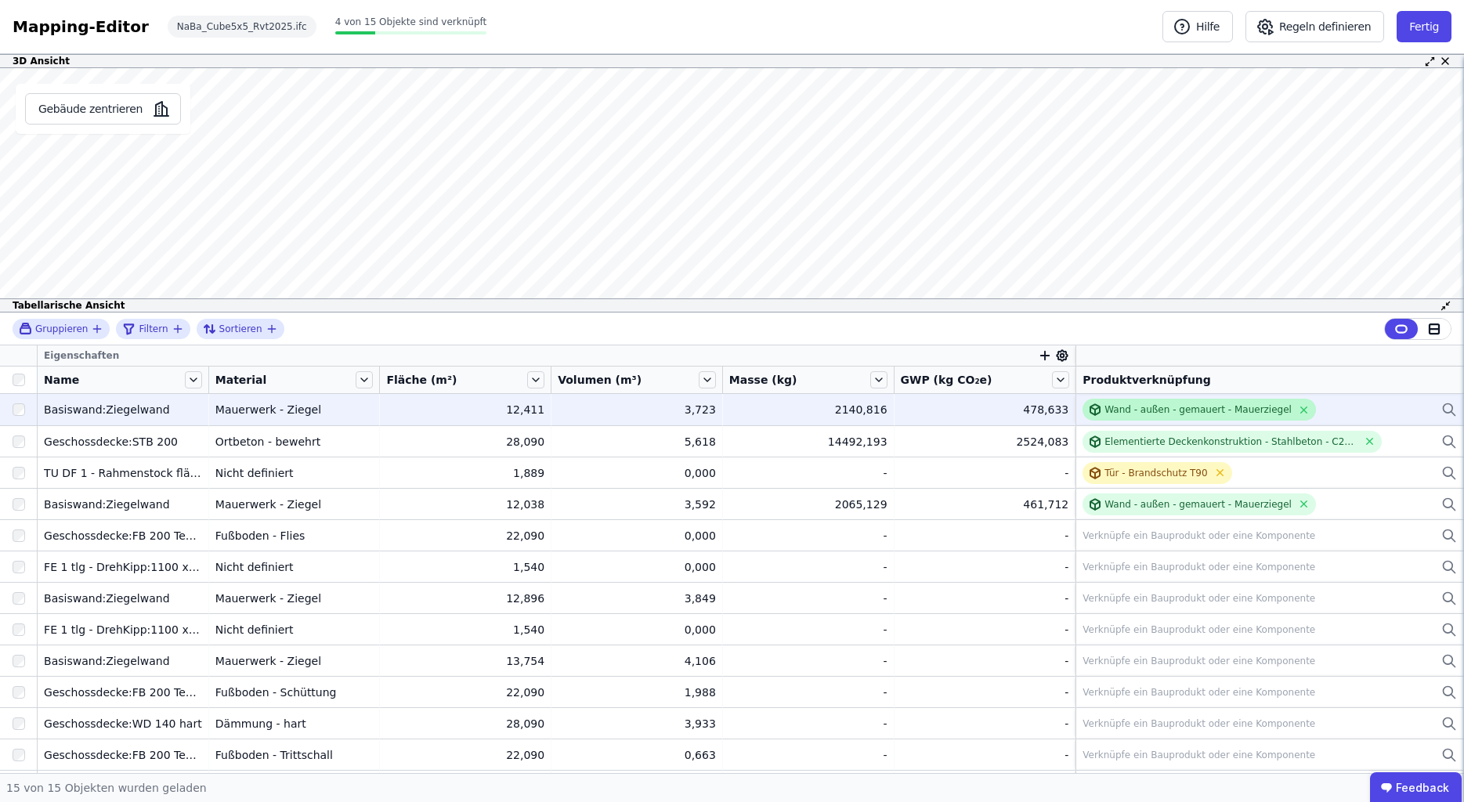
click at [1254, 406] on div "Wand - außen - gemauert - Mauerziegel" at bounding box center [1197, 409] width 187 height 13
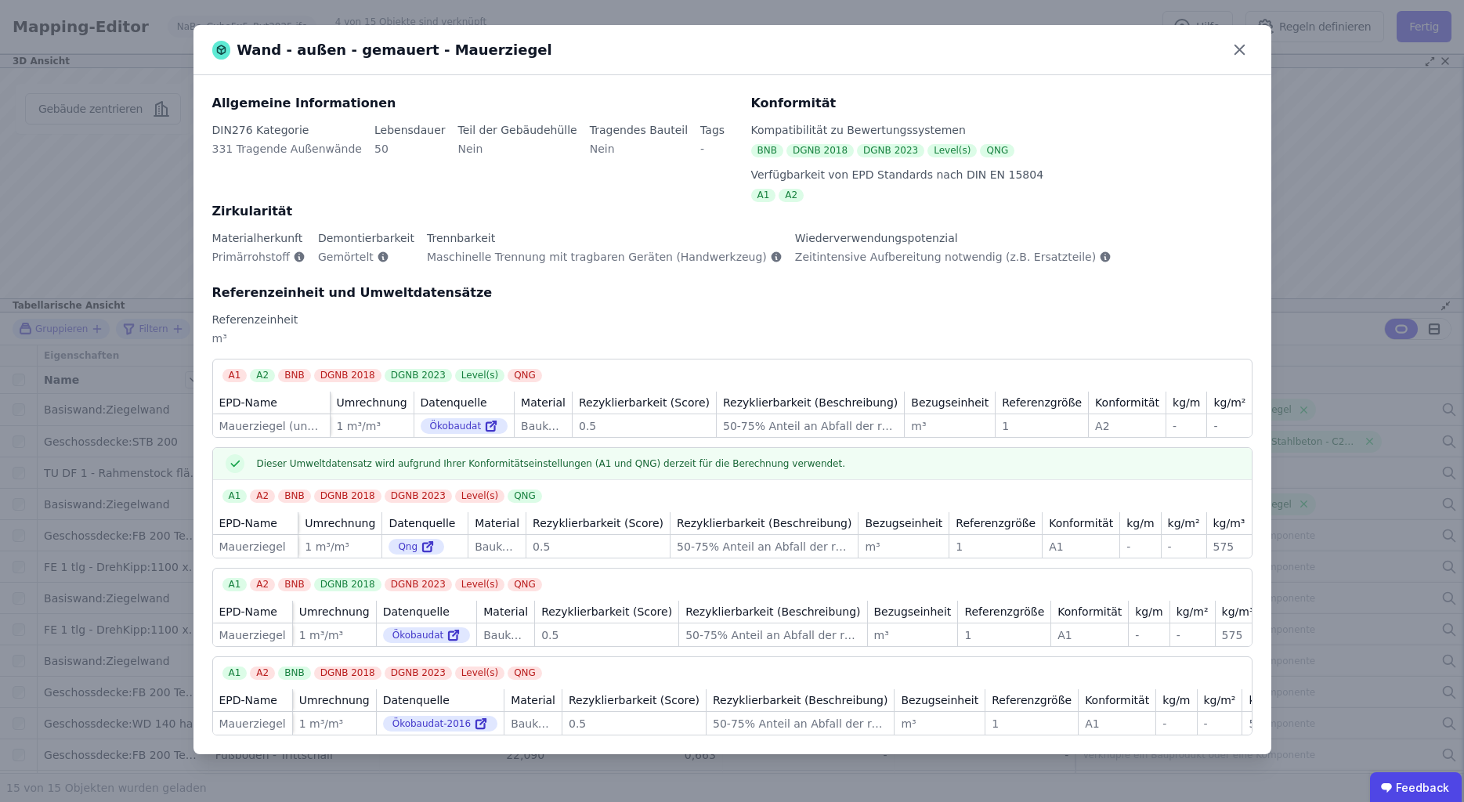
click at [507, 500] on div "QNG" at bounding box center [524, 495] width 34 height 13
click at [435, 544] on icon at bounding box center [428, 546] width 14 height 19
click at [1243, 56] on icon at bounding box center [1239, 50] width 24 height 24
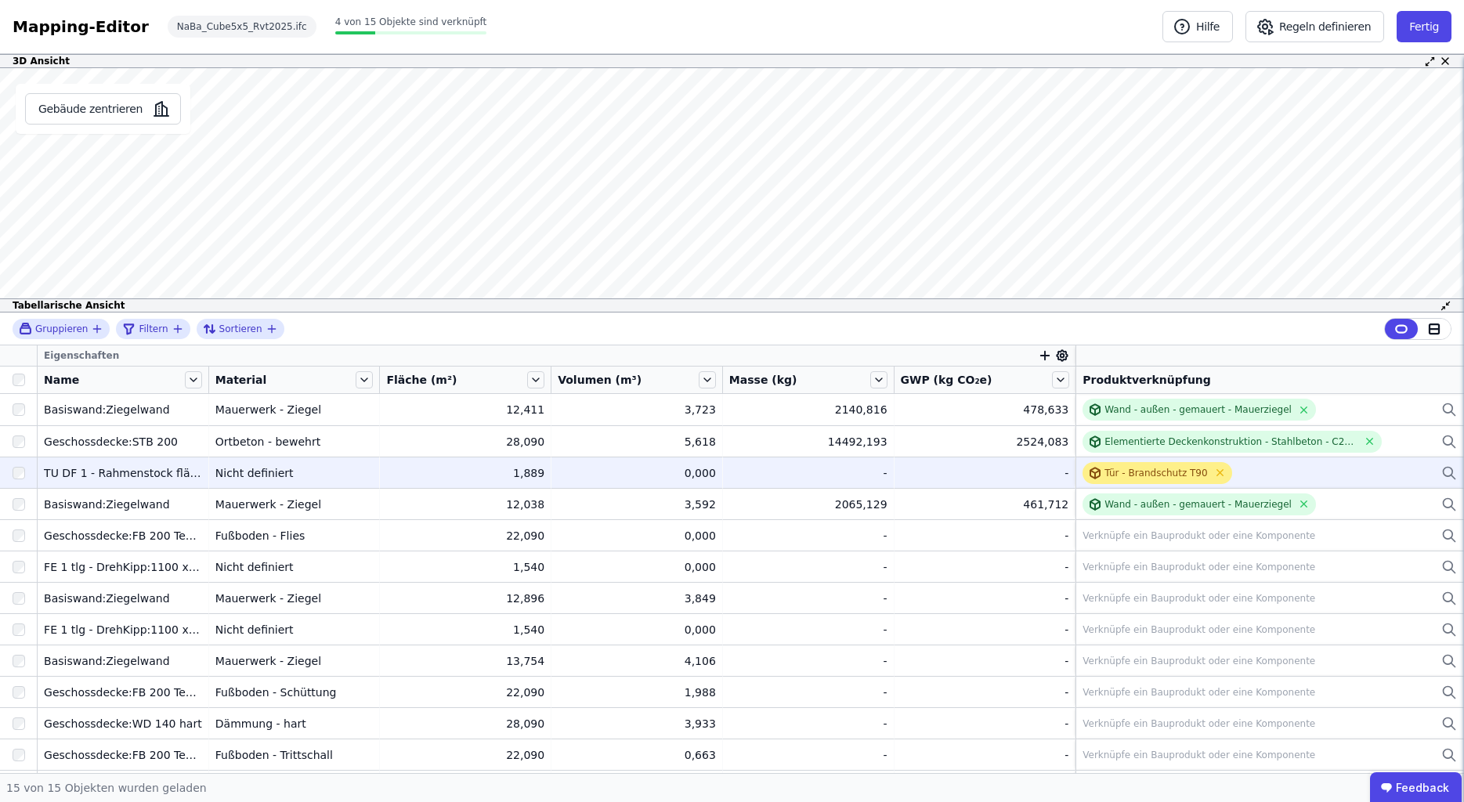
click at [1176, 479] on div "Tür - Brandschutz T90" at bounding box center [1156, 473] width 149 height 22
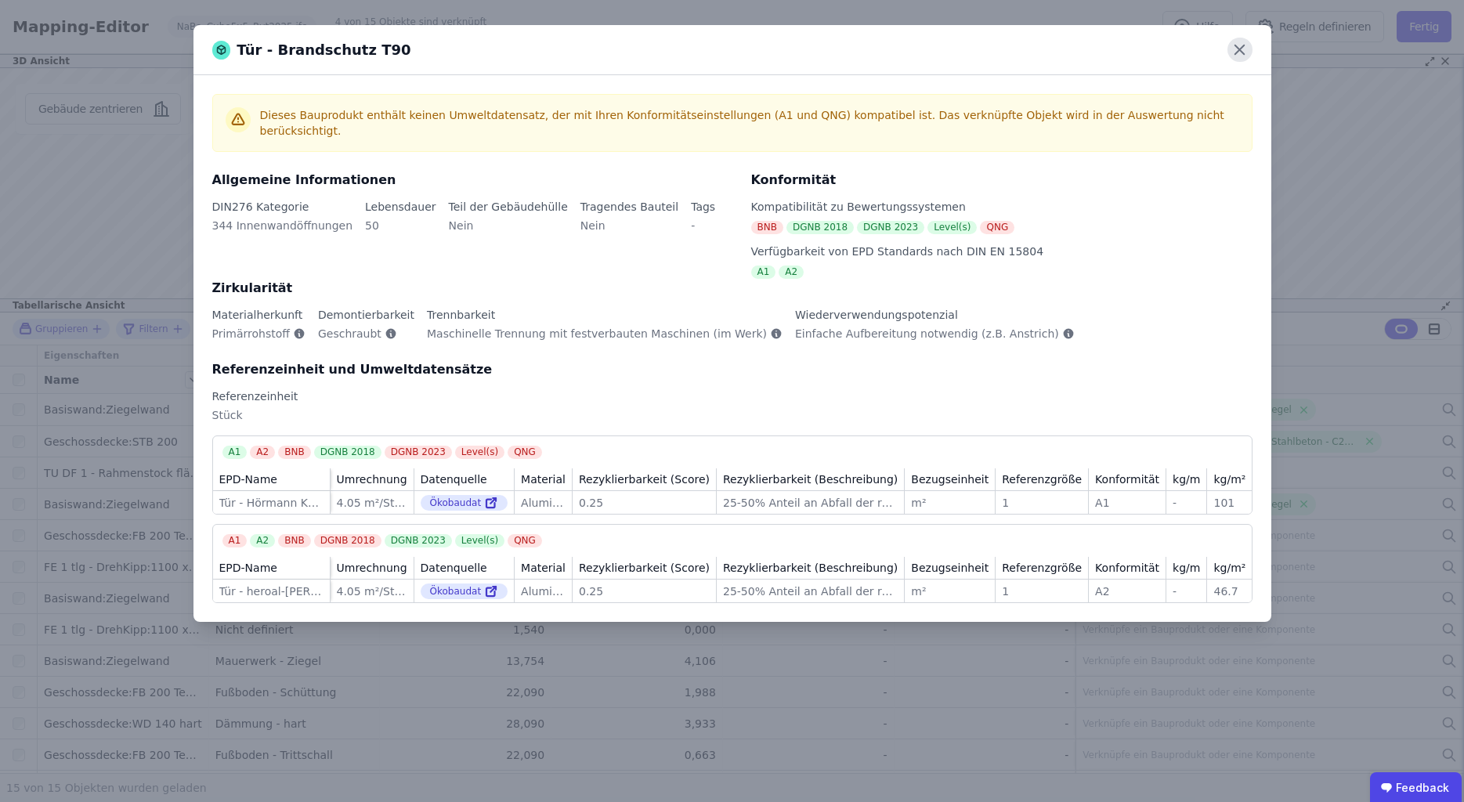
click at [1240, 54] on icon at bounding box center [1239, 50] width 24 height 24
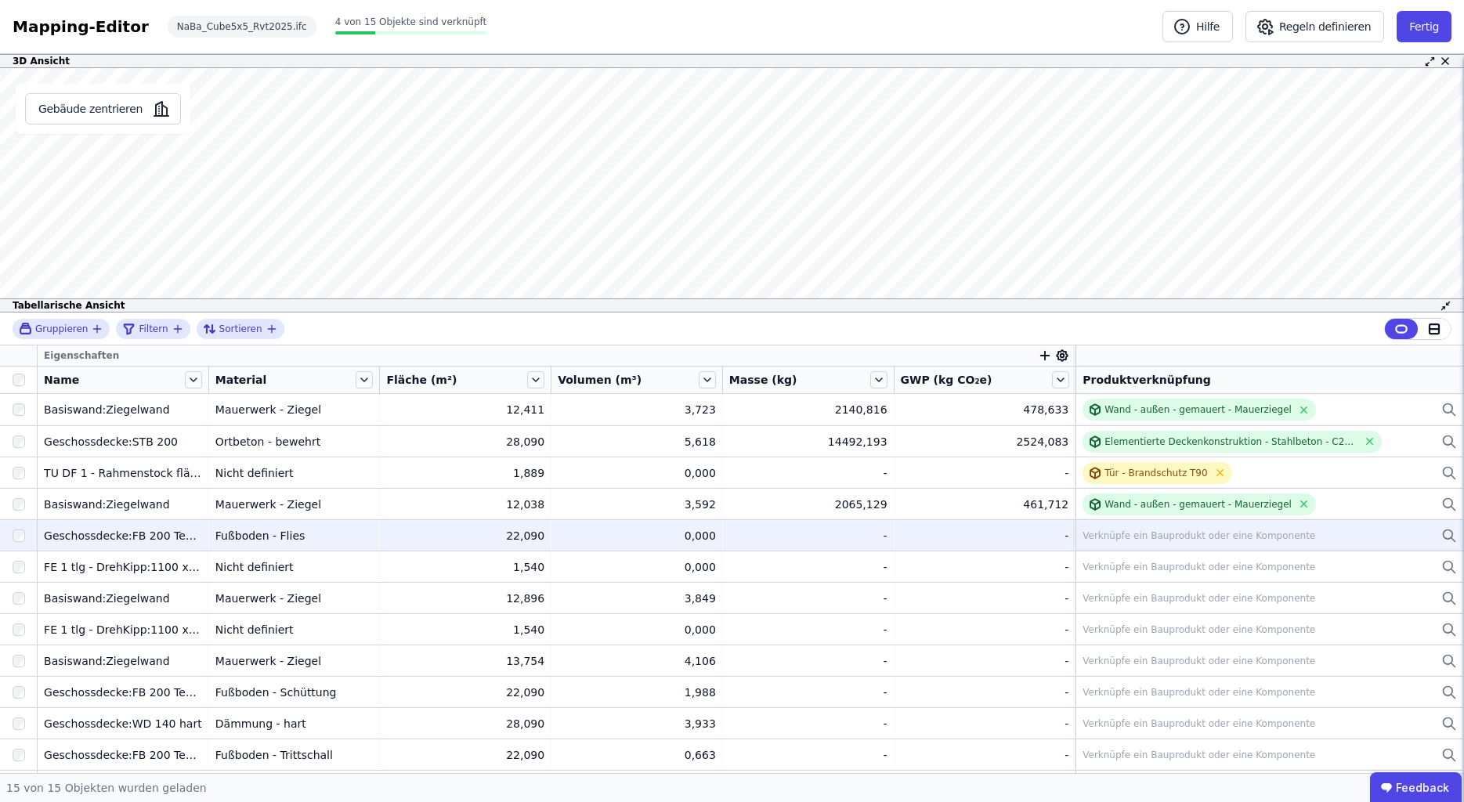
click at [1219, 541] on div "Verknüpfe ein Bauprodukt oder eine Komponente" at bounding box center [1198, 535] width 233 height 13
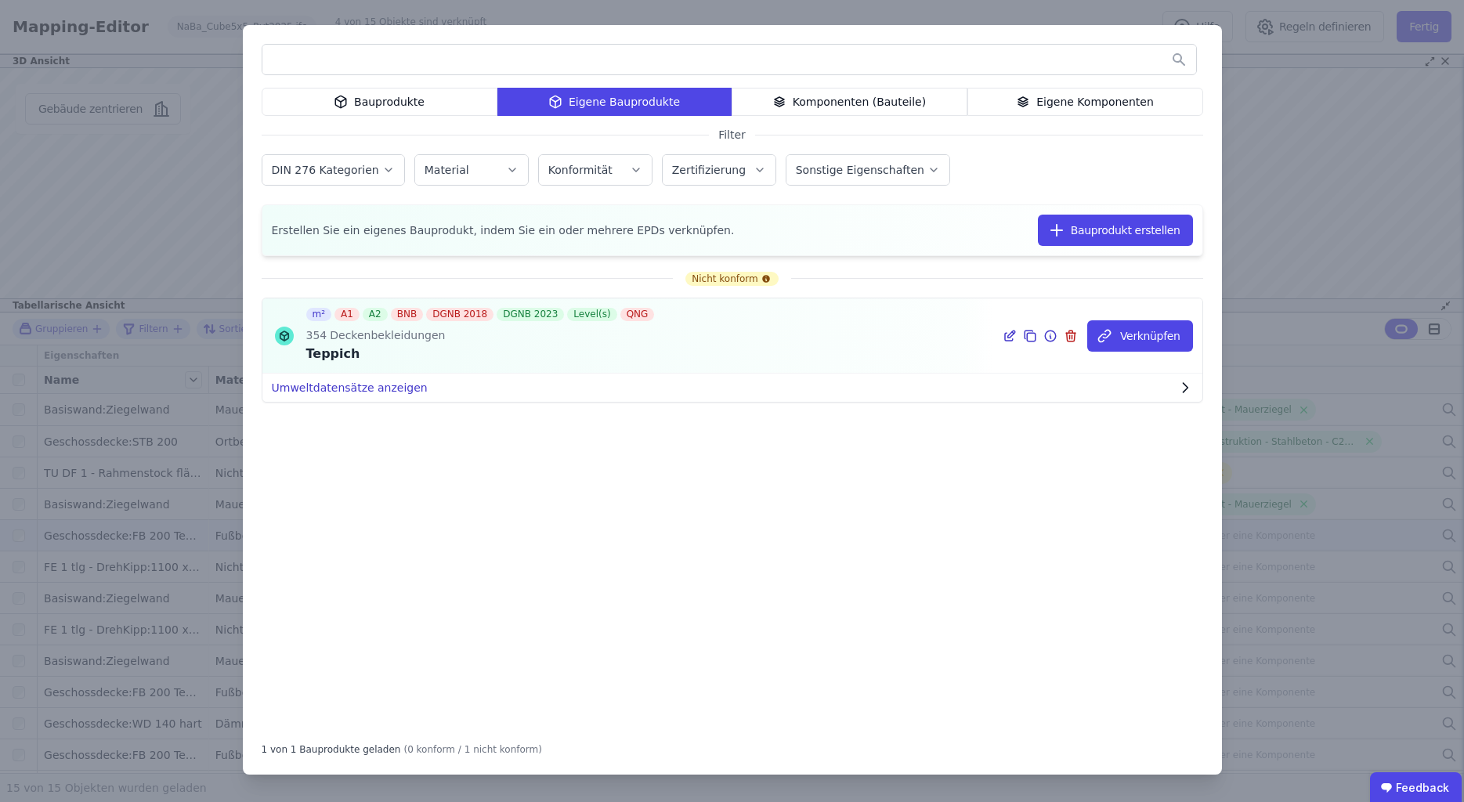
click at [581, 393] on button "Umweltdatensätze anzeigen" at bounding box center [732, 388] width 940 height 28
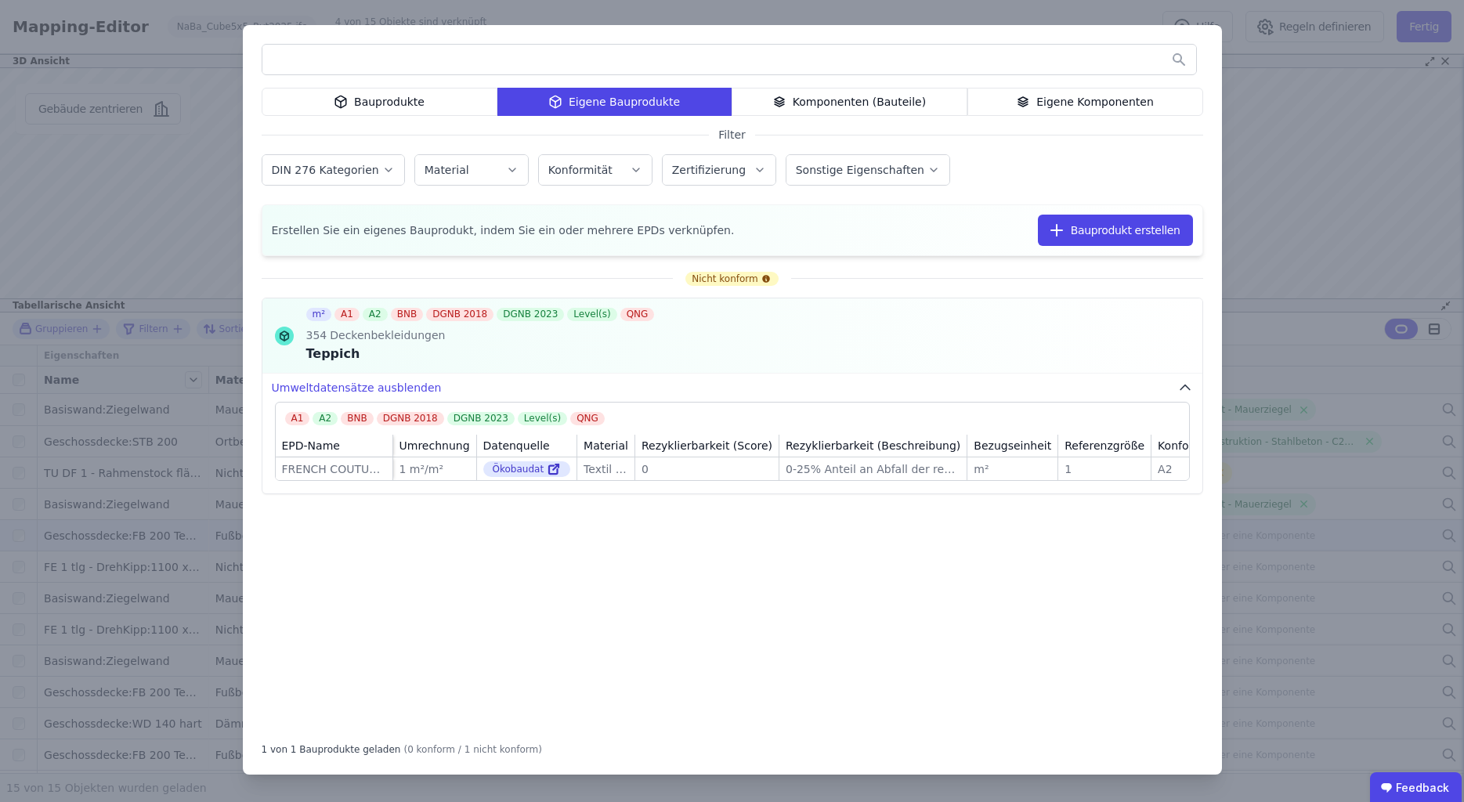
click at [450, 105] on div "Bauprodukte" at bounding box center [380, 102] width 236 height 28
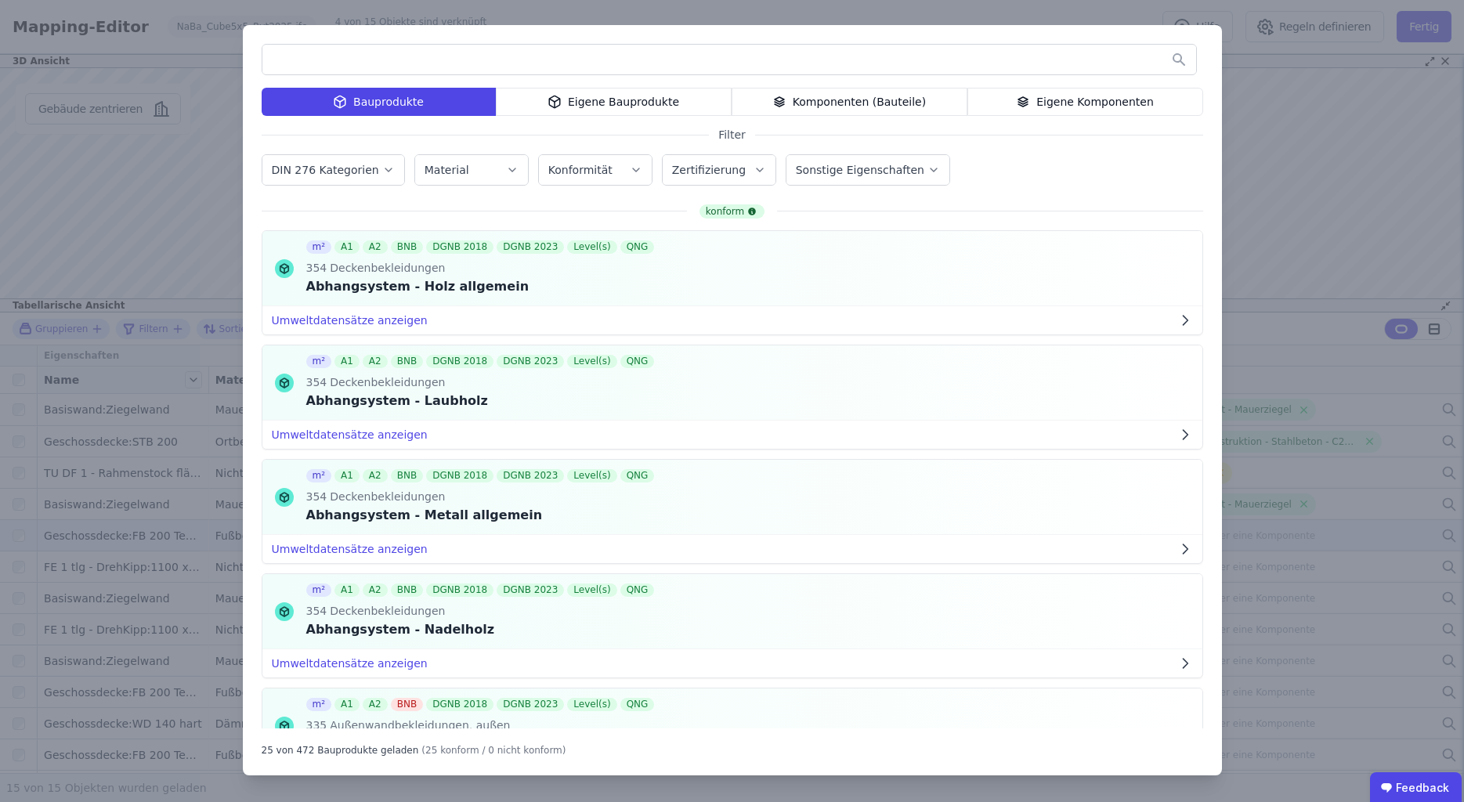
click at [877, 110] on div "Komponenten (Bauteile)" at bounding box center [849, 102] width 236 height 28
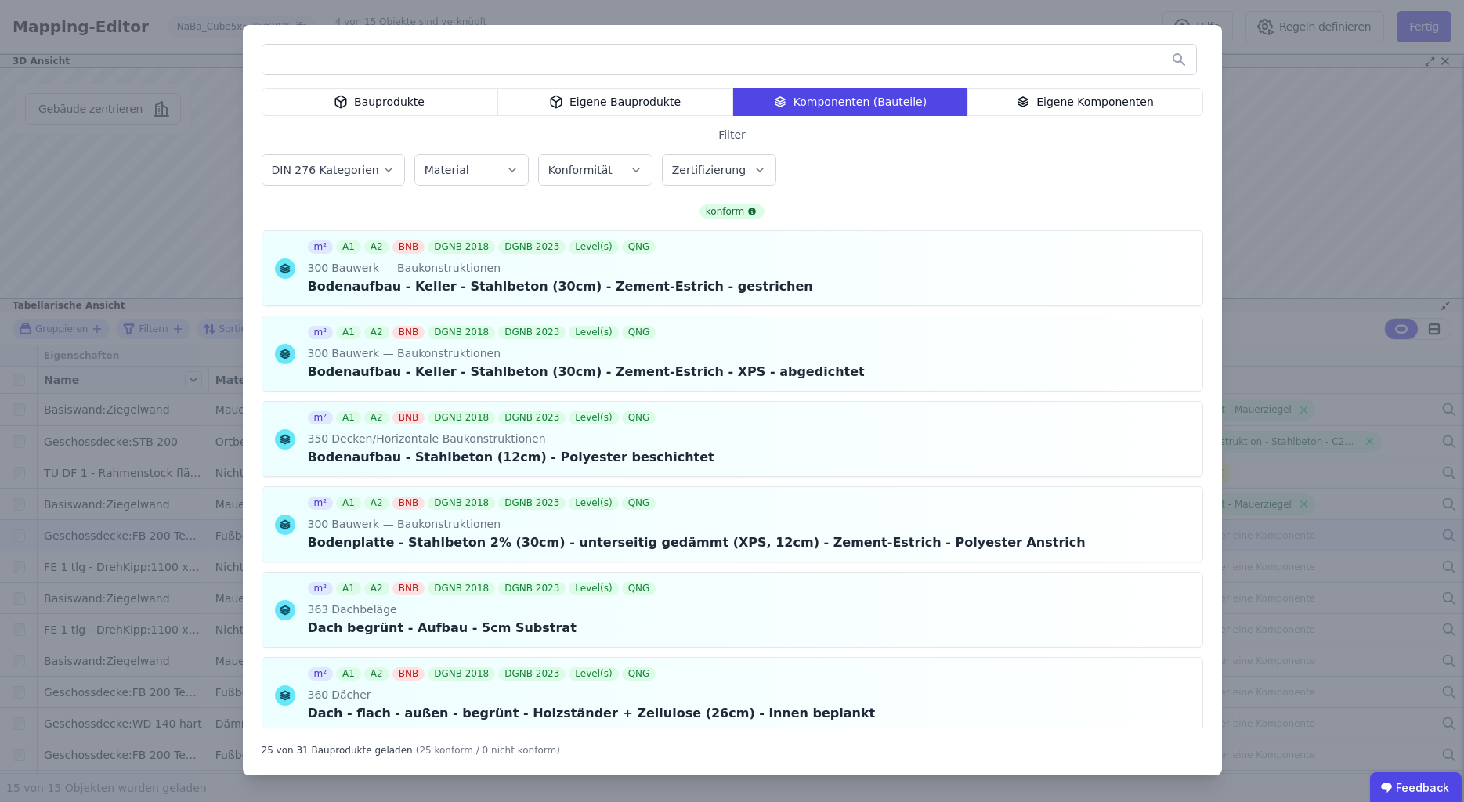
click at [1074, 105] on div "Eigene Komponenten" at bounding box center [1085, 102] width 236 height 28
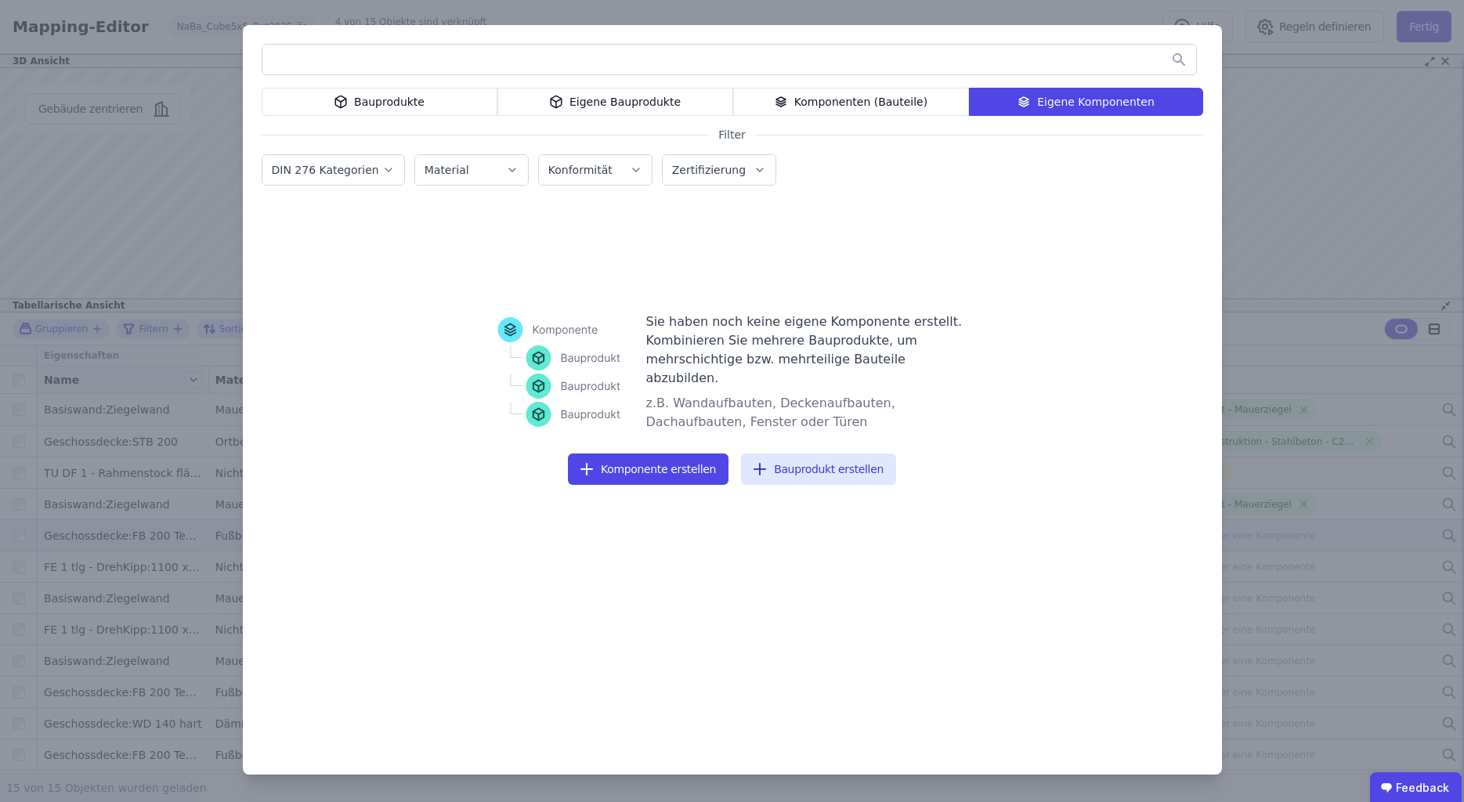
click at [912, 96] on div "Komponenten (Bauteile)" at bounding box center [851, 102] width 236 height 28
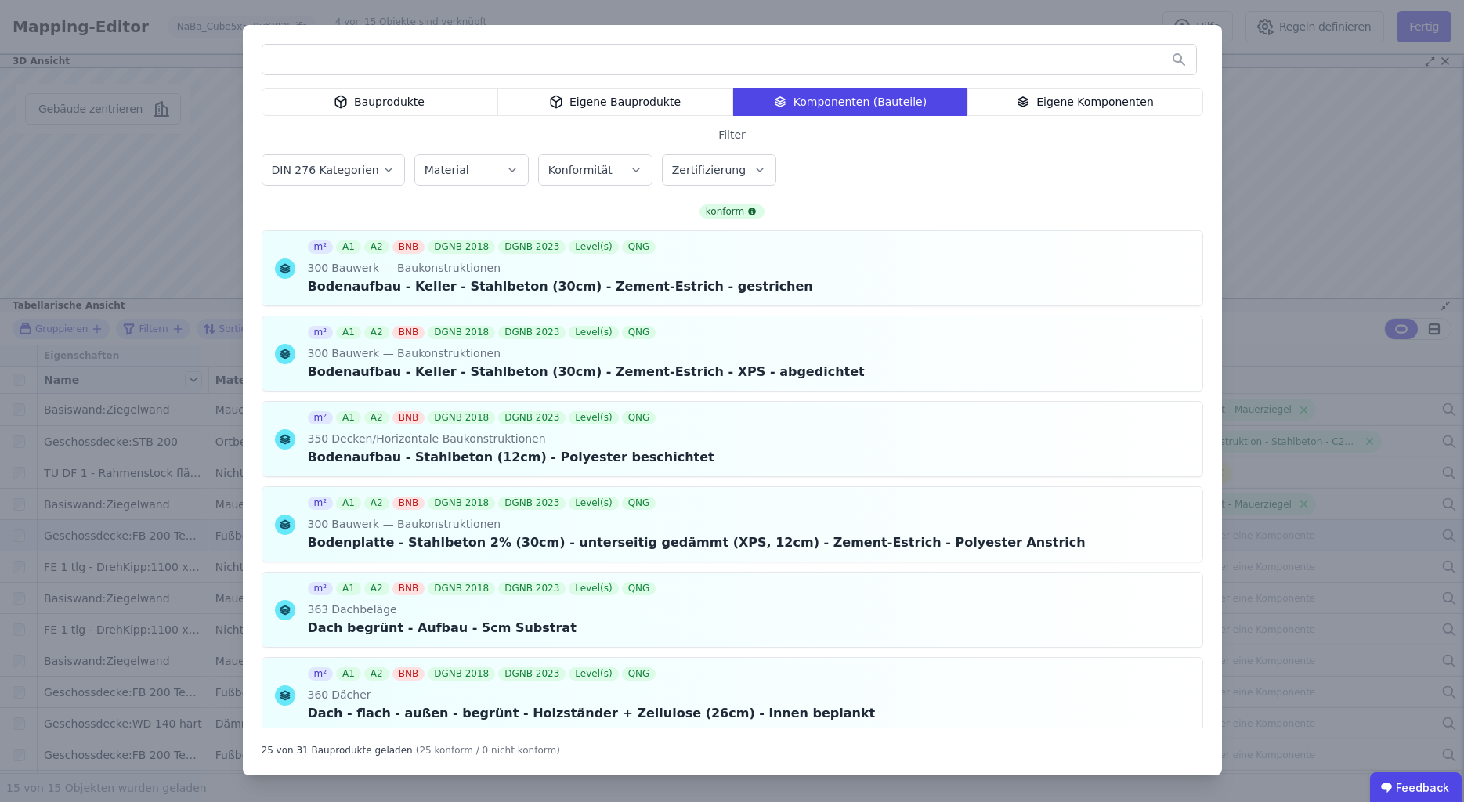
click at [644, 91] on div "Eigene Bauprodukte" at bounding box center [615, 102] width 236 height 28
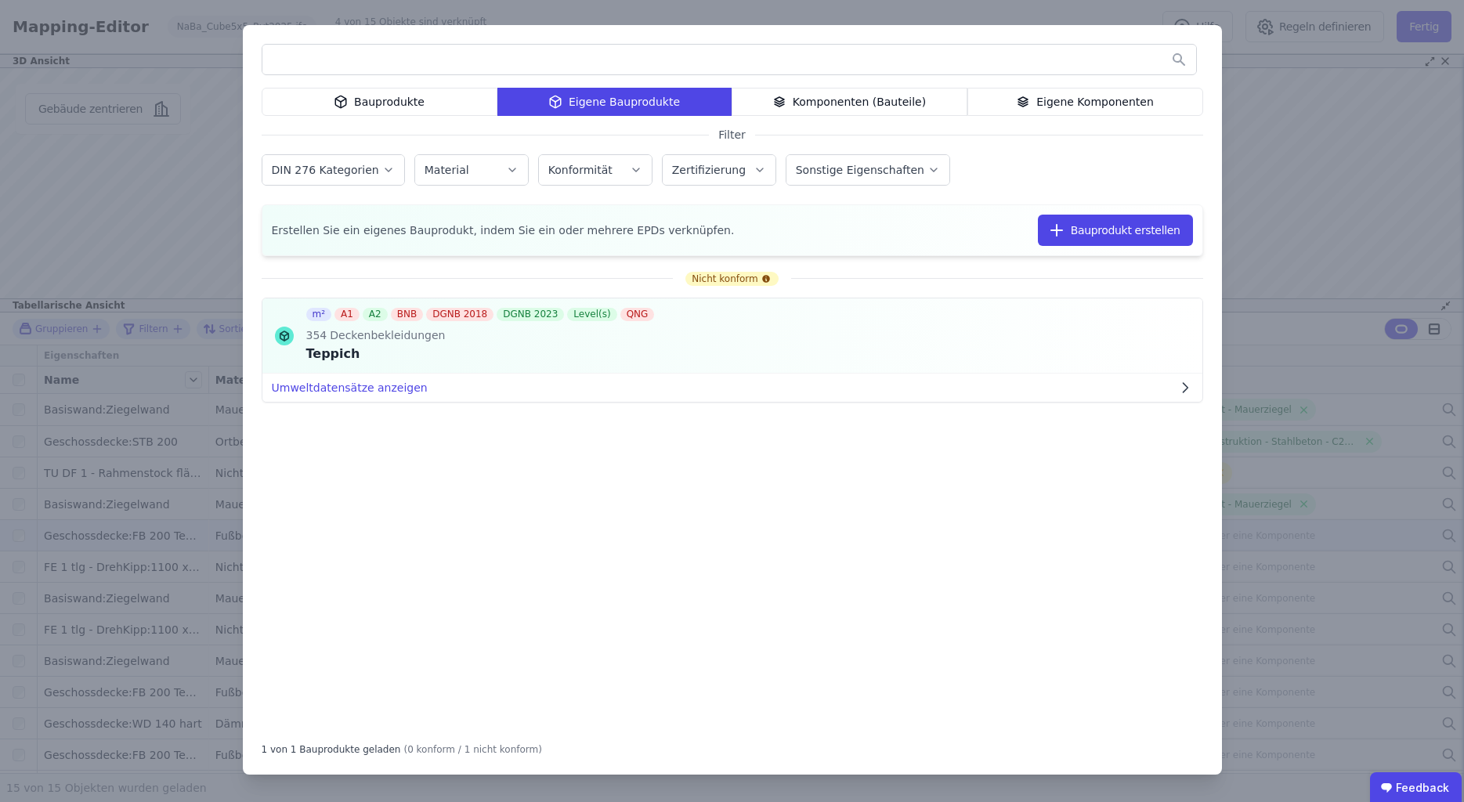
click at [393, 92] on div "Bauprodukte" at bounding box center [380, 102] width 236 height 28
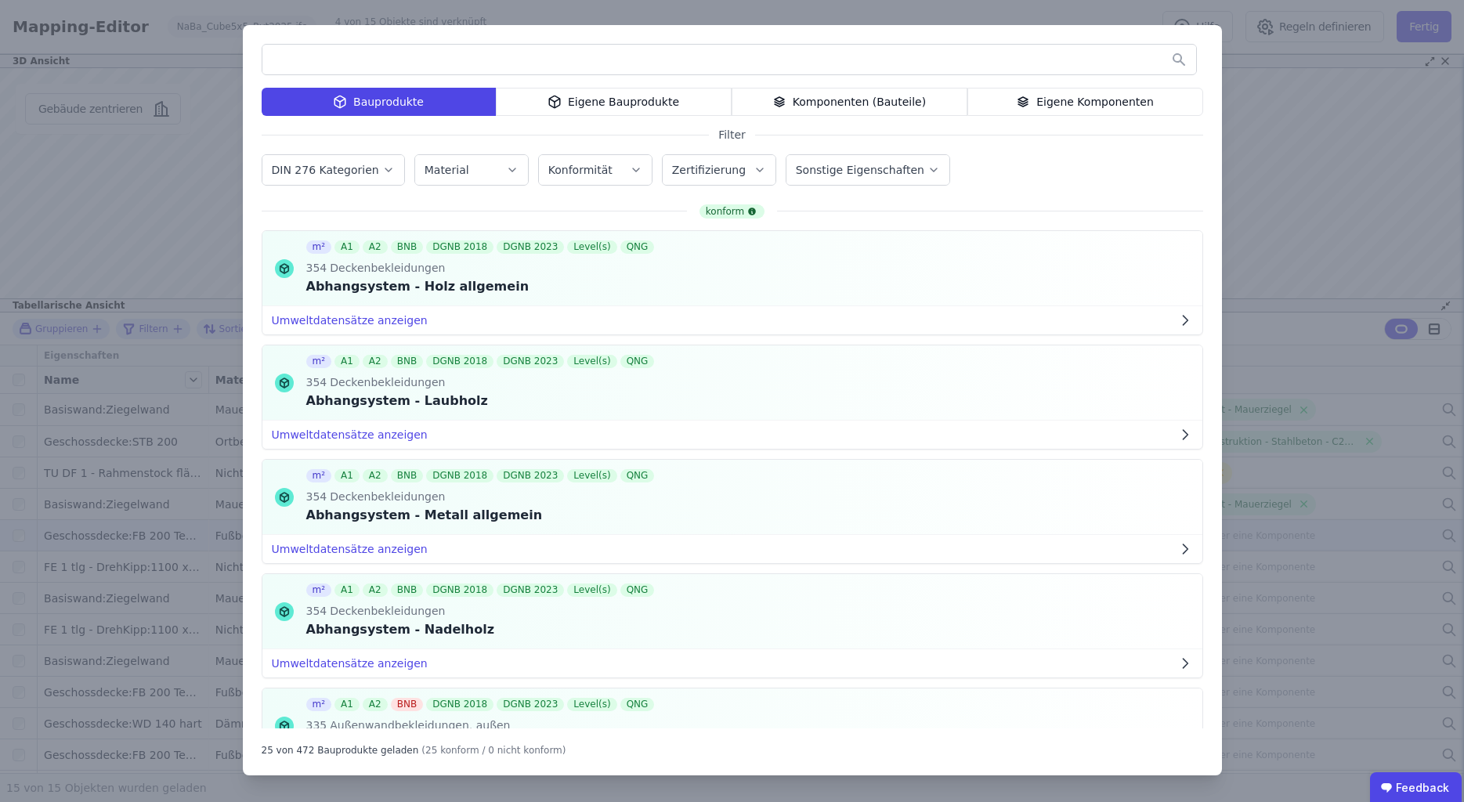
click at [1018, 110] on div "Eigene Komponenten" at bounding box center [1085, 102] width 236 height 28
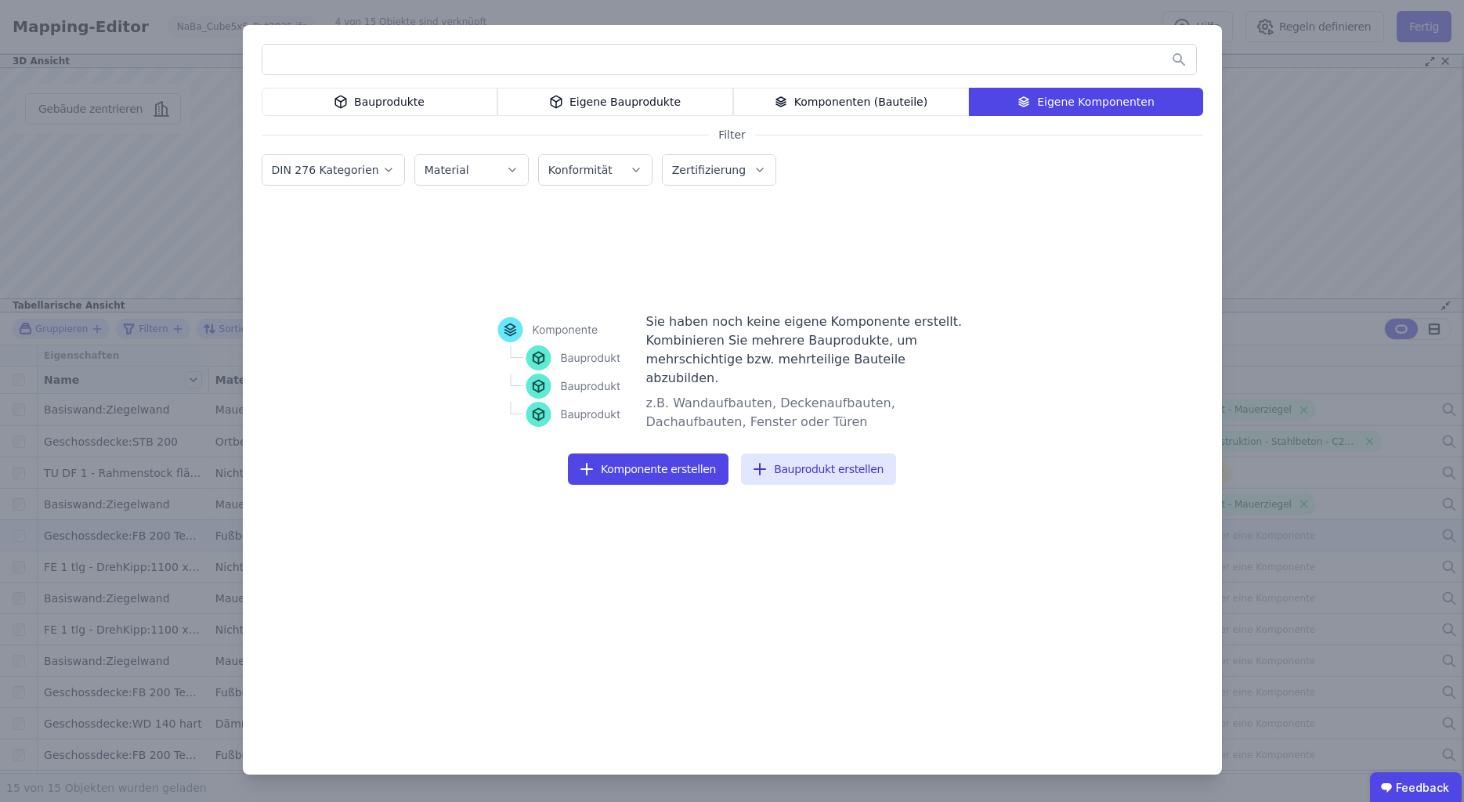
click at [1240, 117] on div "Bauprodukte Eigene Bauprodukte Komponenten (Bauteile) Eigene Komponenten Filter…" at bounding box center [732, 401] width 1464 height 802
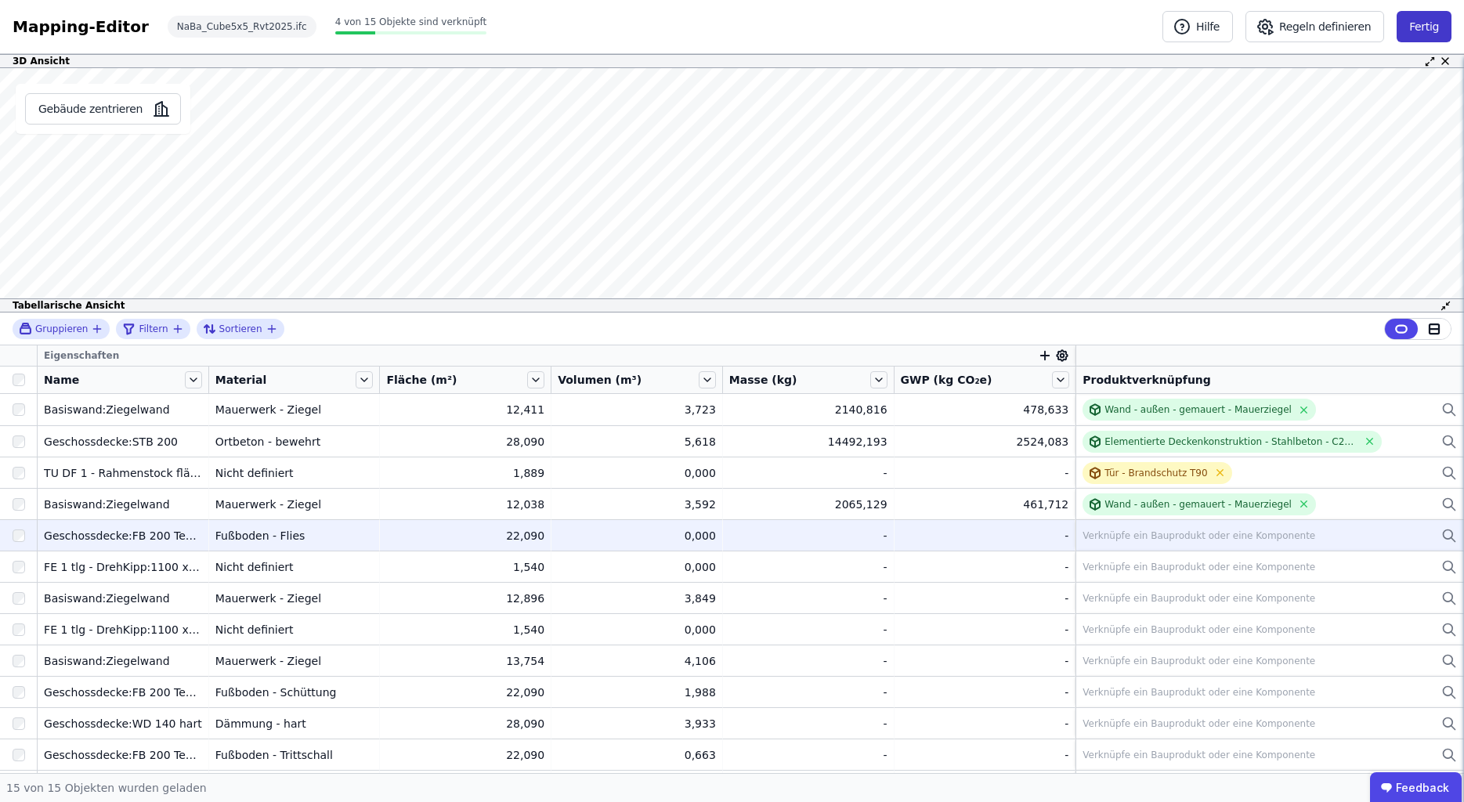
click at [1418, 30] on button "Fertig" at bounding box center [1423, 26] width 55 height 31
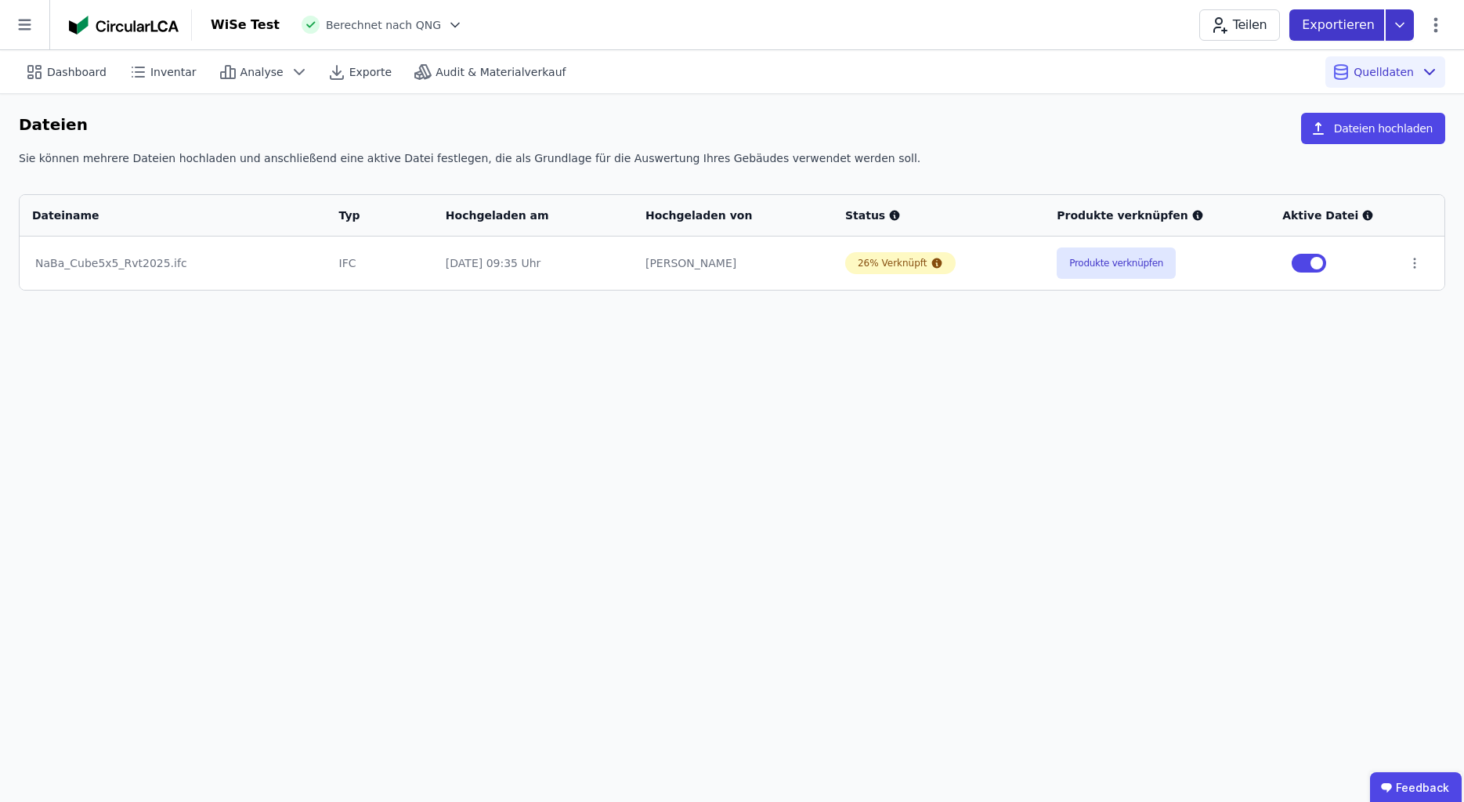
click at [1375, 25] on p "Exportieren" at bounding box center [1340, 25] width 76 height 19
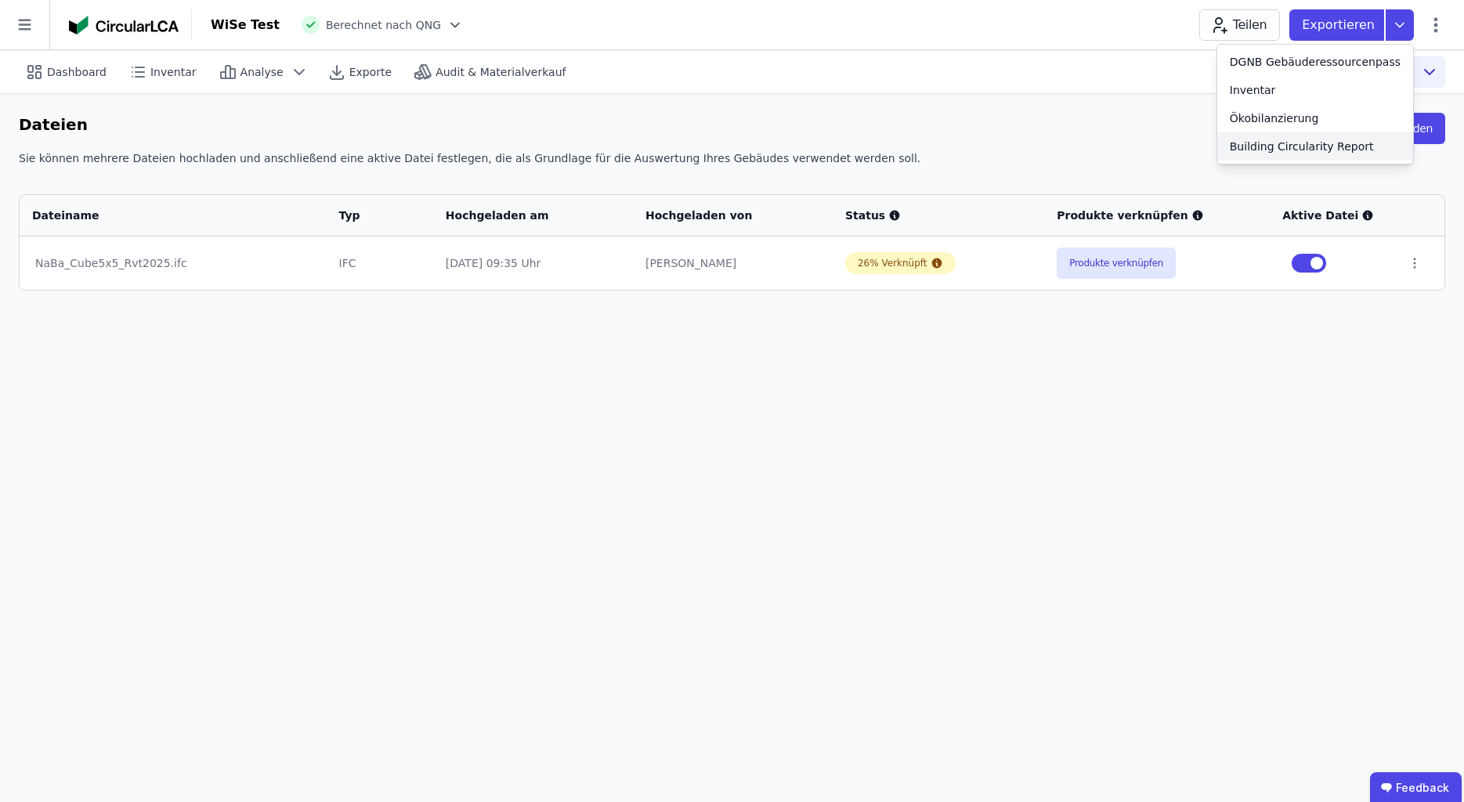
click at [1338, 143] on div "Building Circularity Report" at bounding box center [1301, 147] width 144 height 16
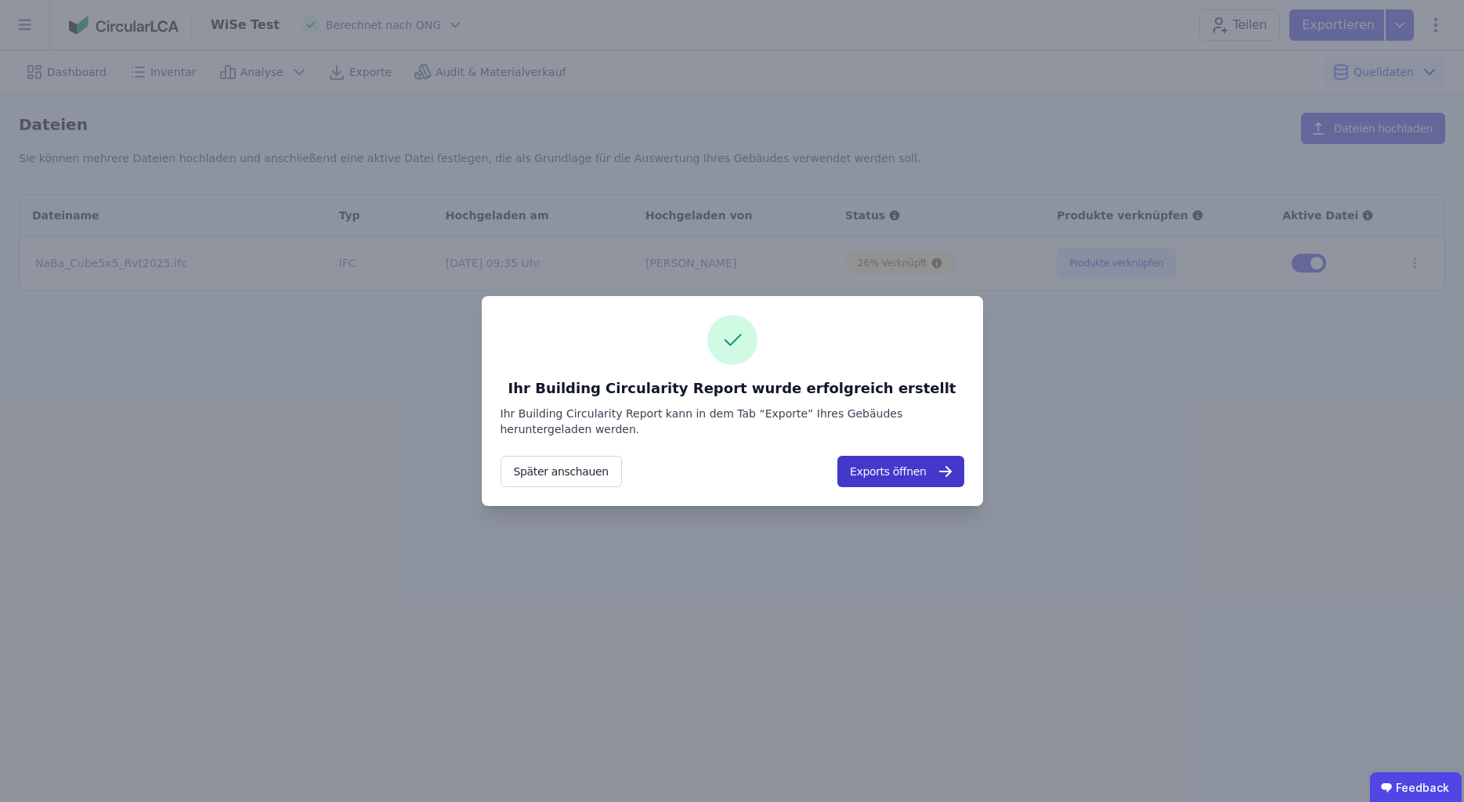
click at [930, 470] on button "Exports öffnen" at bounding box center [900, 471] width 126 height 31
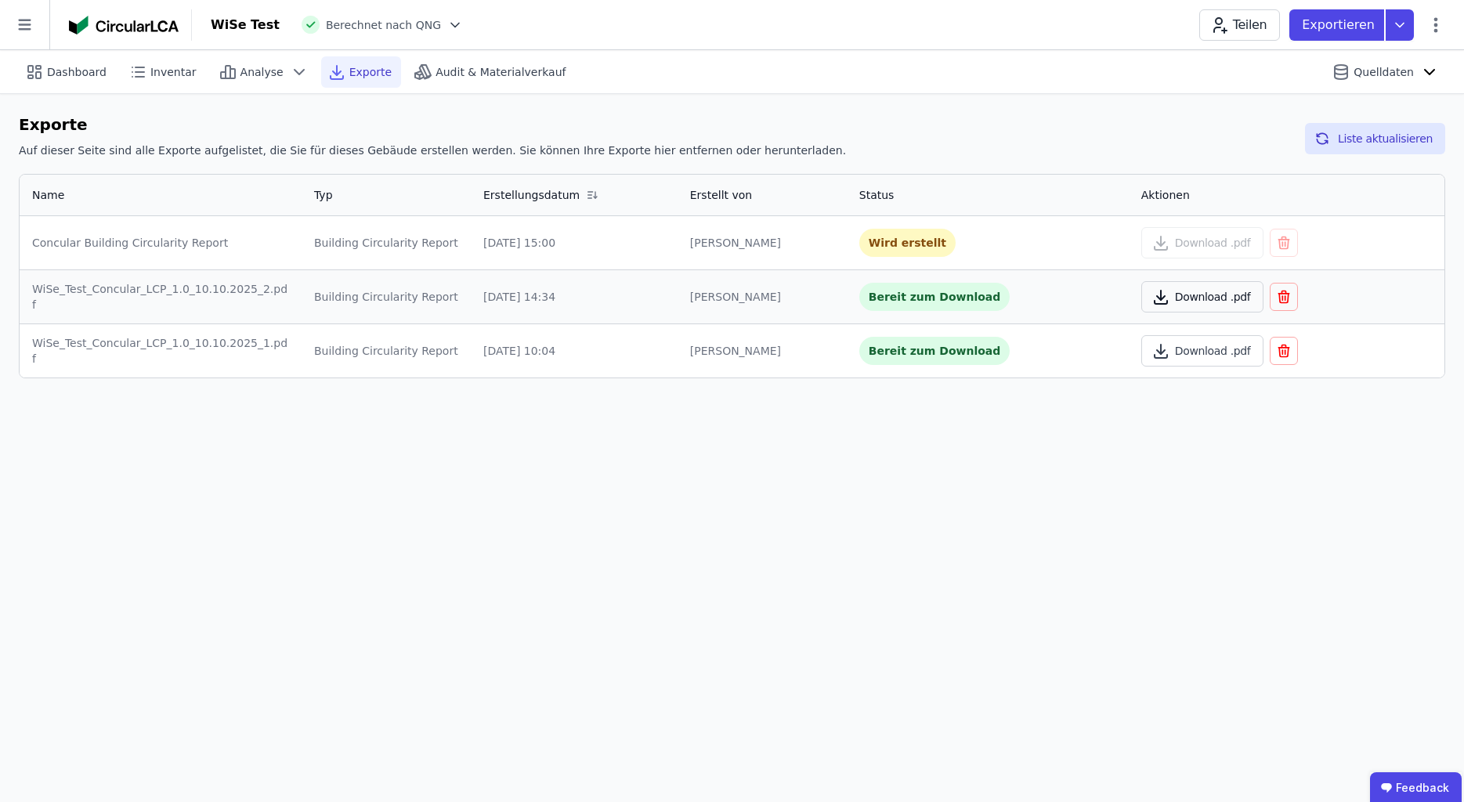
click at [1186, 296] on button "Download .pdf" at bounding box center [1202, 296] width 123 height 31
click at [435, 72] on span "Audit & Materialverkauf" at bounding box center [500, 72] width 130 height 16
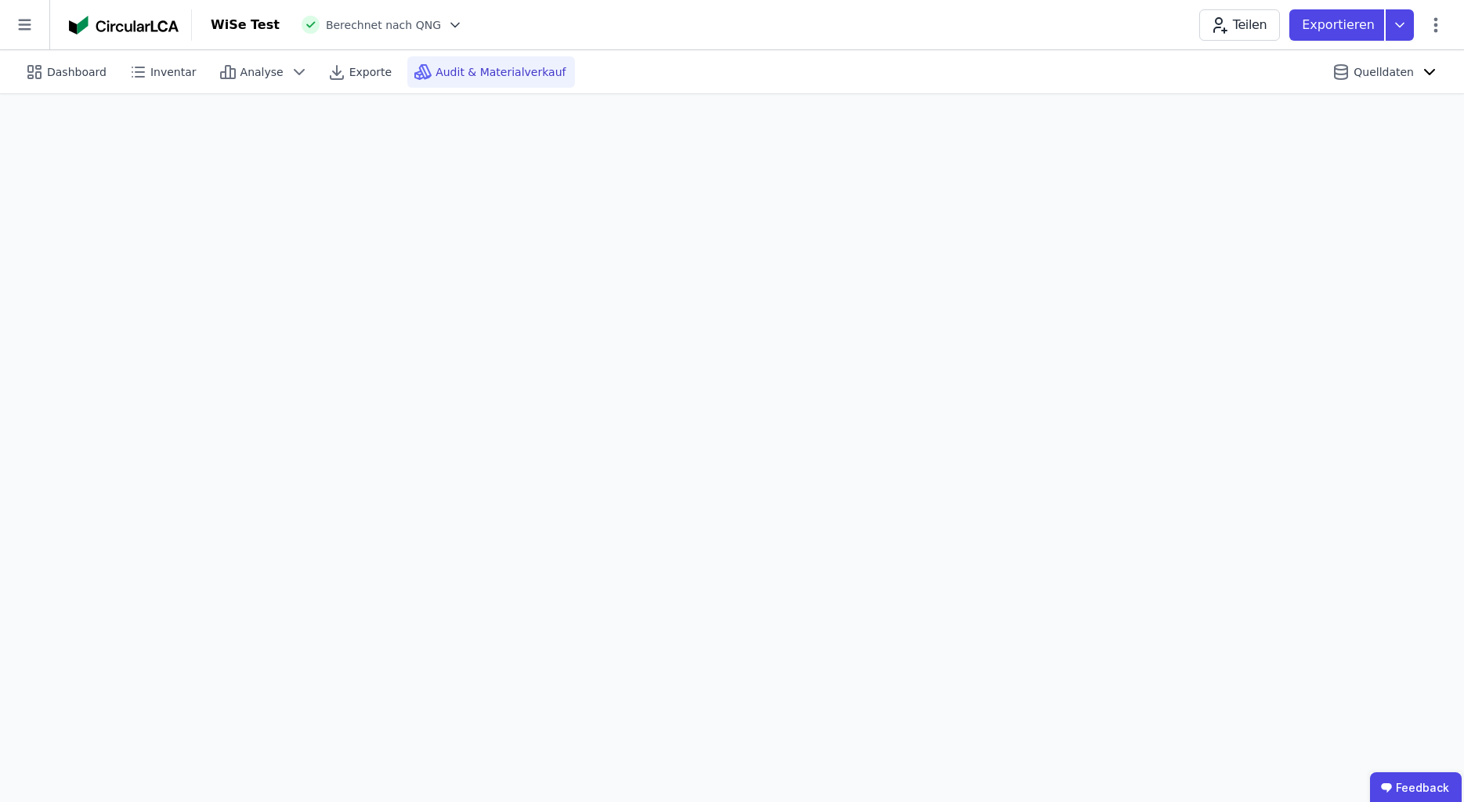
click at [244, 19] on div "WiSe Test" at bounding box center [245, 25] width 69 height 19
click at [359, 23] on span "Berechnet nach QNG" at bounding box center [383, 25] width 115 height 16
click at [447, 26] on icon at bounding box center [455, 25] width 16 height 16
click at [507, 29] on div "WiSe Test Berechnet nach QNG Nach Bewertungssystem berechnen DGNB 2023 Nach Nor…" at bounding box center [828, 24] width 1272 height 31
click at [294, 70] on icon at bounding box center [298, 72] width 9 height 5
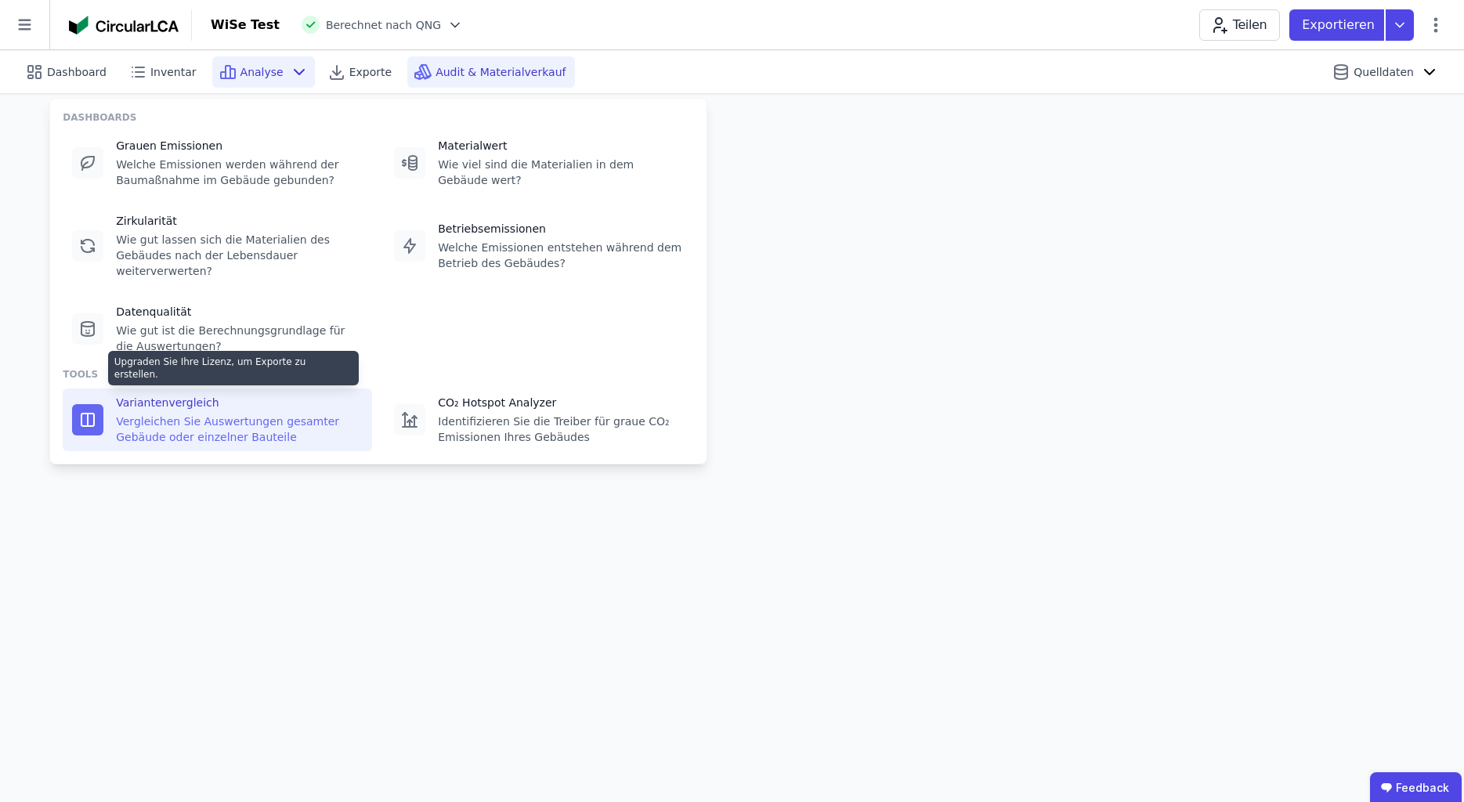
click at [213, 413] on div "Vergleichen Sie Auswertungen gesamter Gebäude oder einzelner Bauteile" at bounding box center [239, 428] width 247 height 31
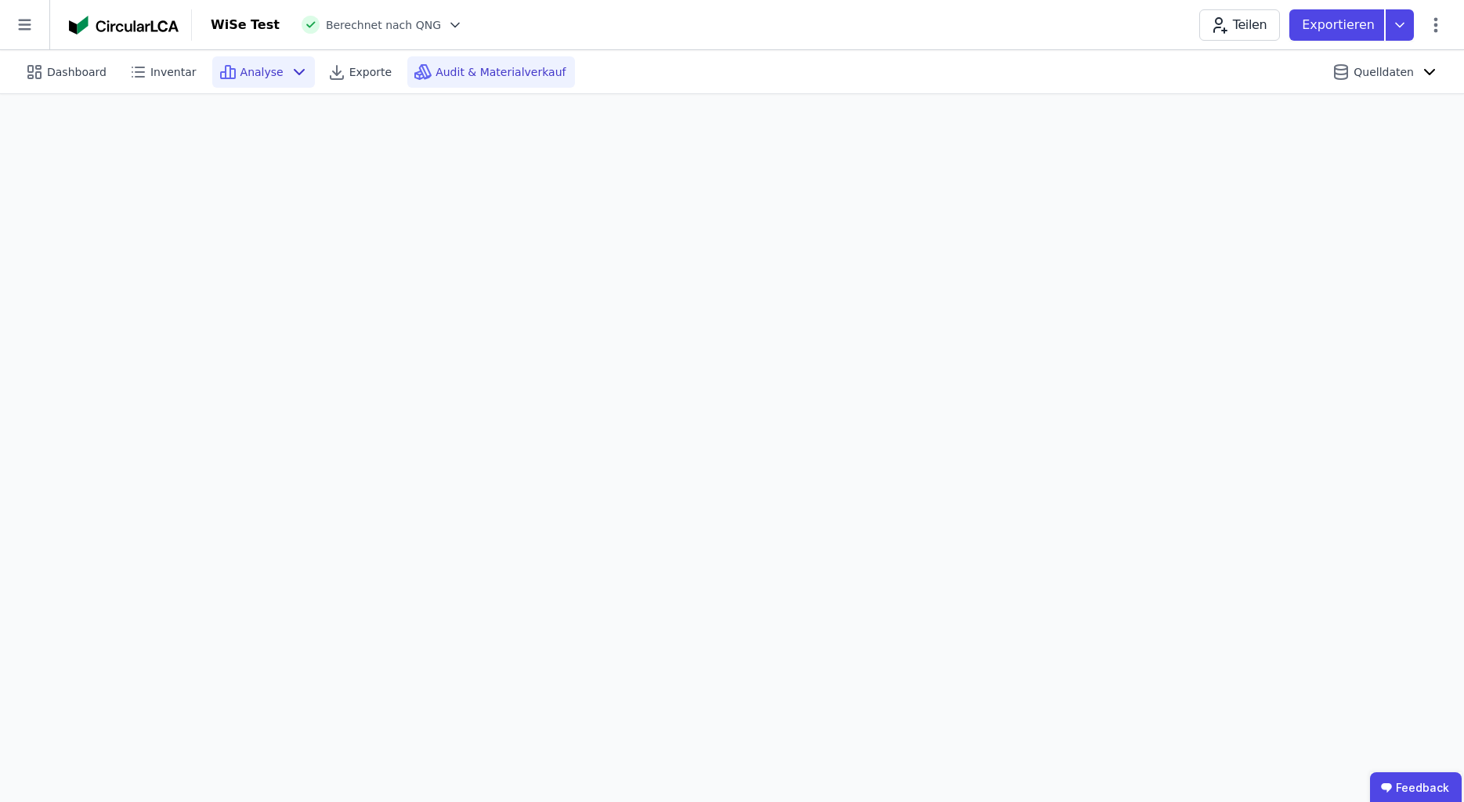
click at [290, 70] on icon at bounding box center [299, 72] width 19 height 19
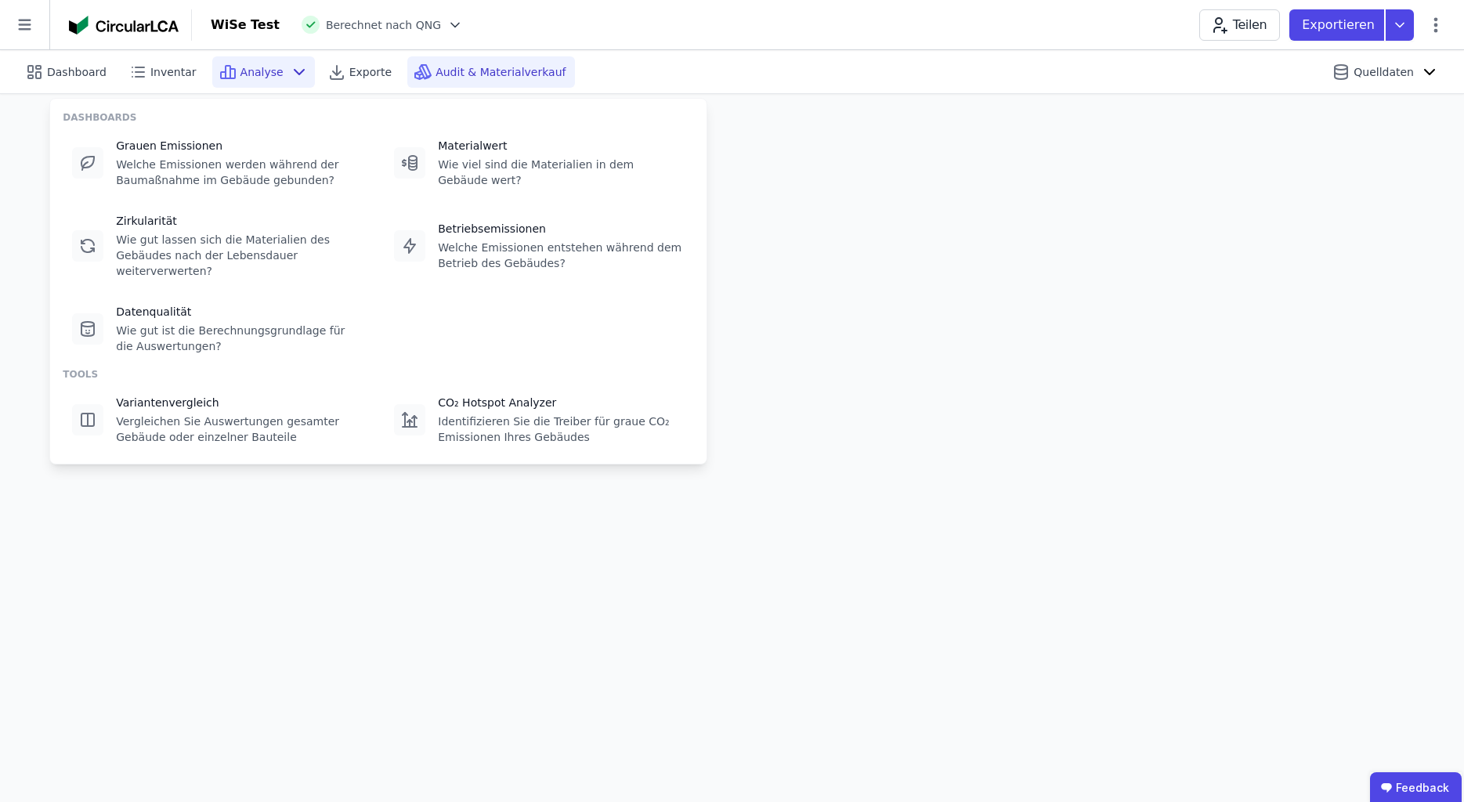
click at [494, 60] on div "Audit & Materialverkauf" at bounding box center [491, 71] width 168 height 31
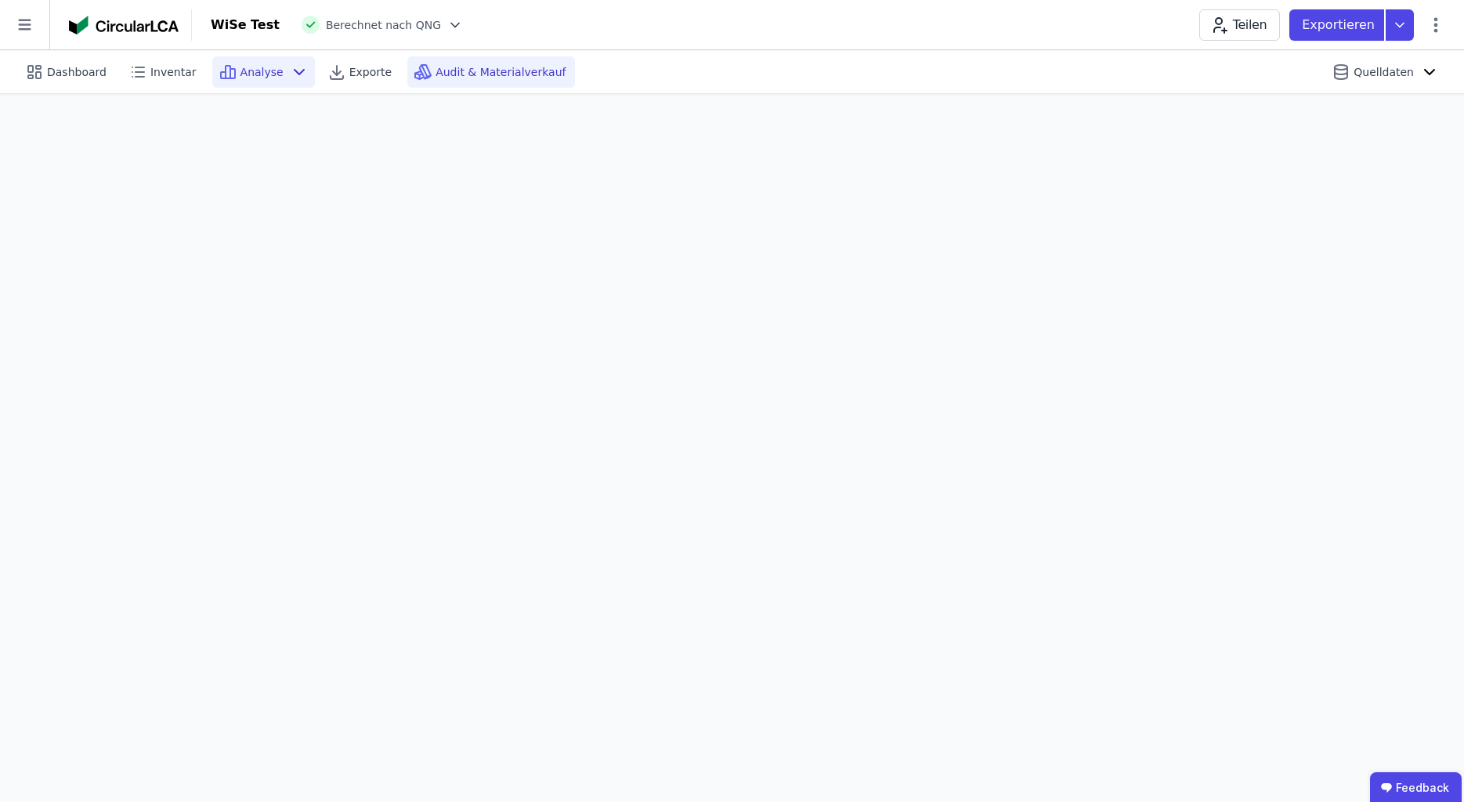
click at [240, 72] on span "Analyse" at bounding box center [261, 72] width 43 height 16
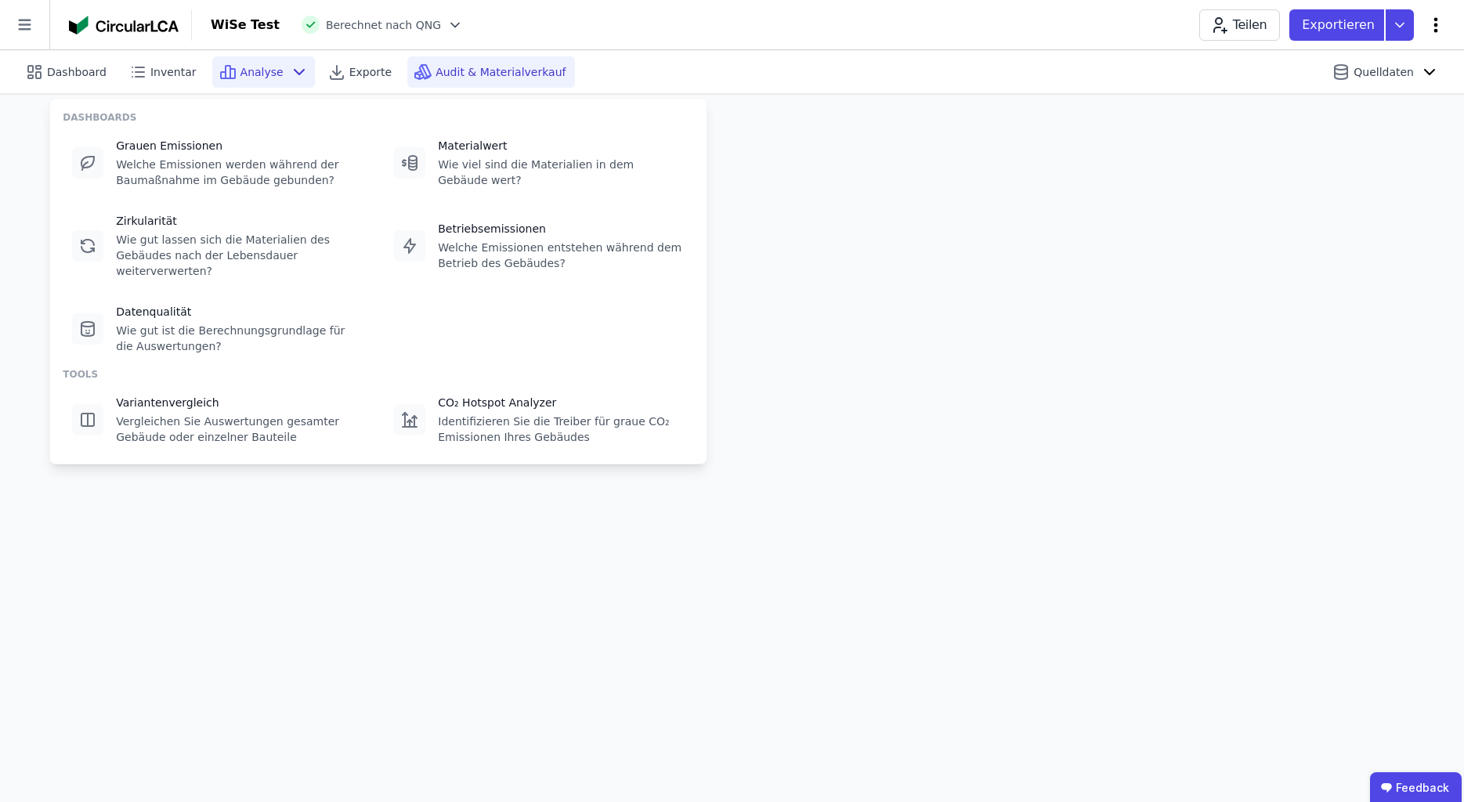
click at [1431, 23] on icon at bounding box center [1435, 25] width 19 height 19
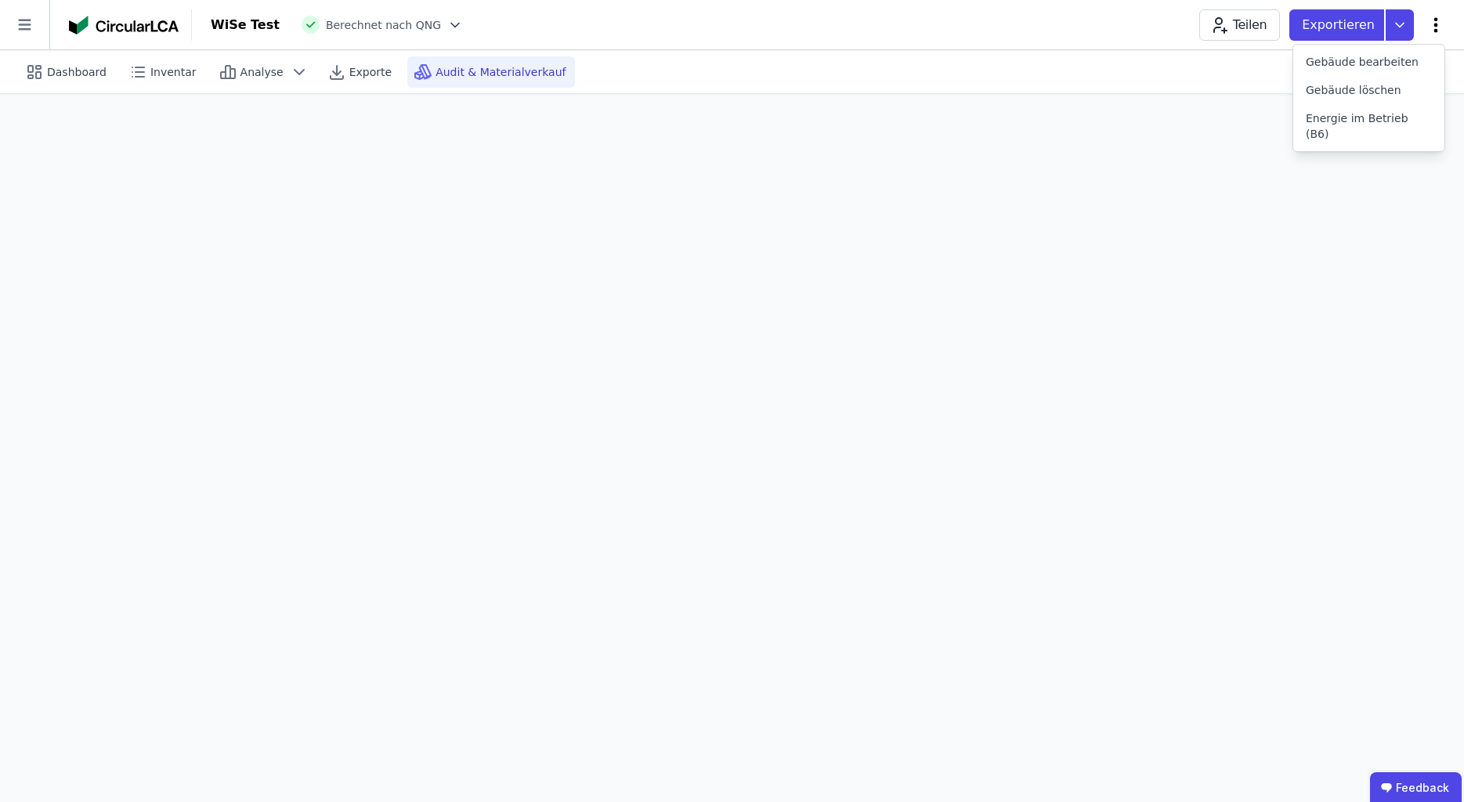
click at [1431, 23] on icon at bounding box center [1435, 25] width 19 height 19
click at [31, 26] on icon at bounding box center [24, 24] width 49 height 49
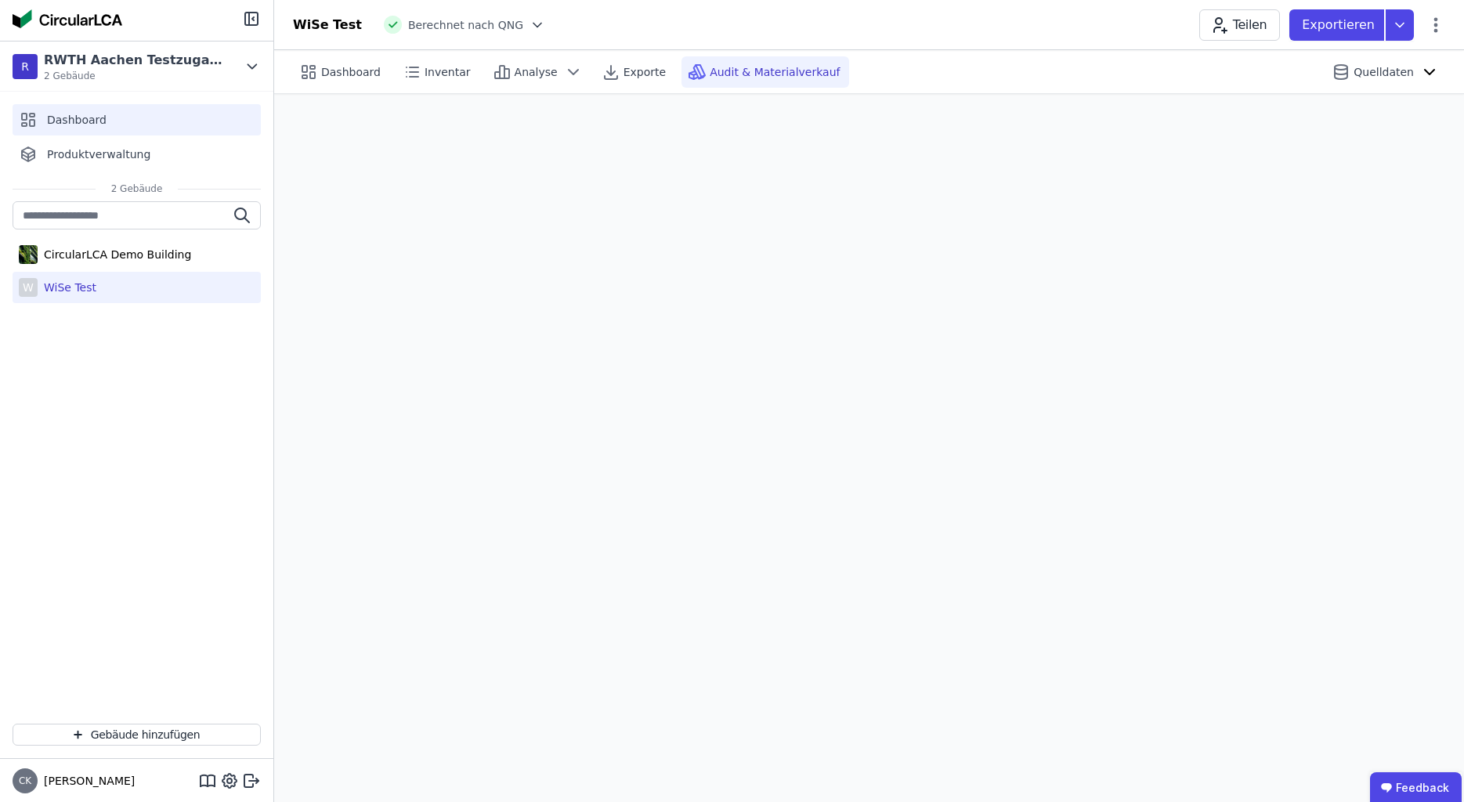
click at [87, 118] on span "Dashboard" at bounding box center [77, 120] width 60 height 16
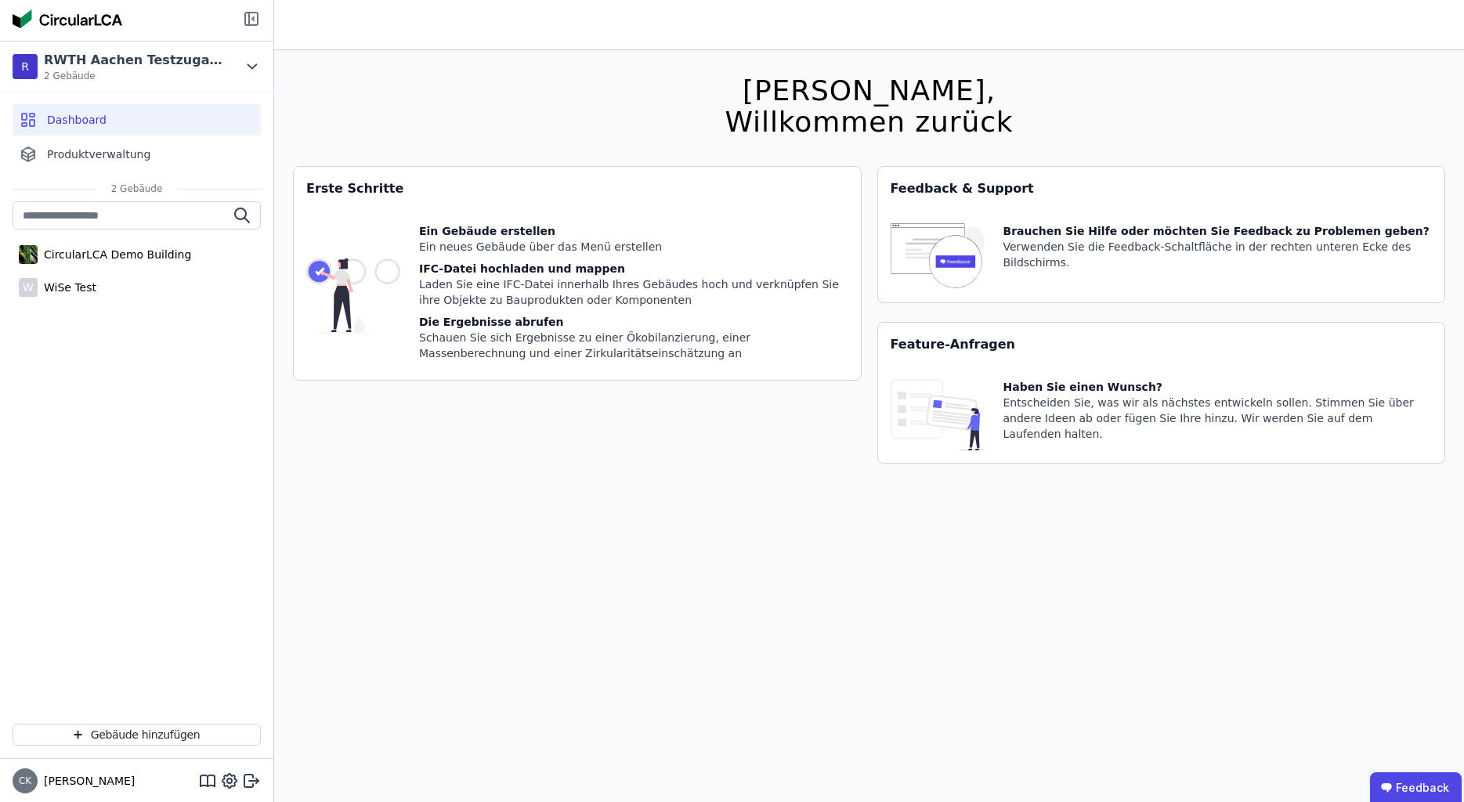
click at [249, 23] on icon at bounding box center [249, 19] width 0 height 13
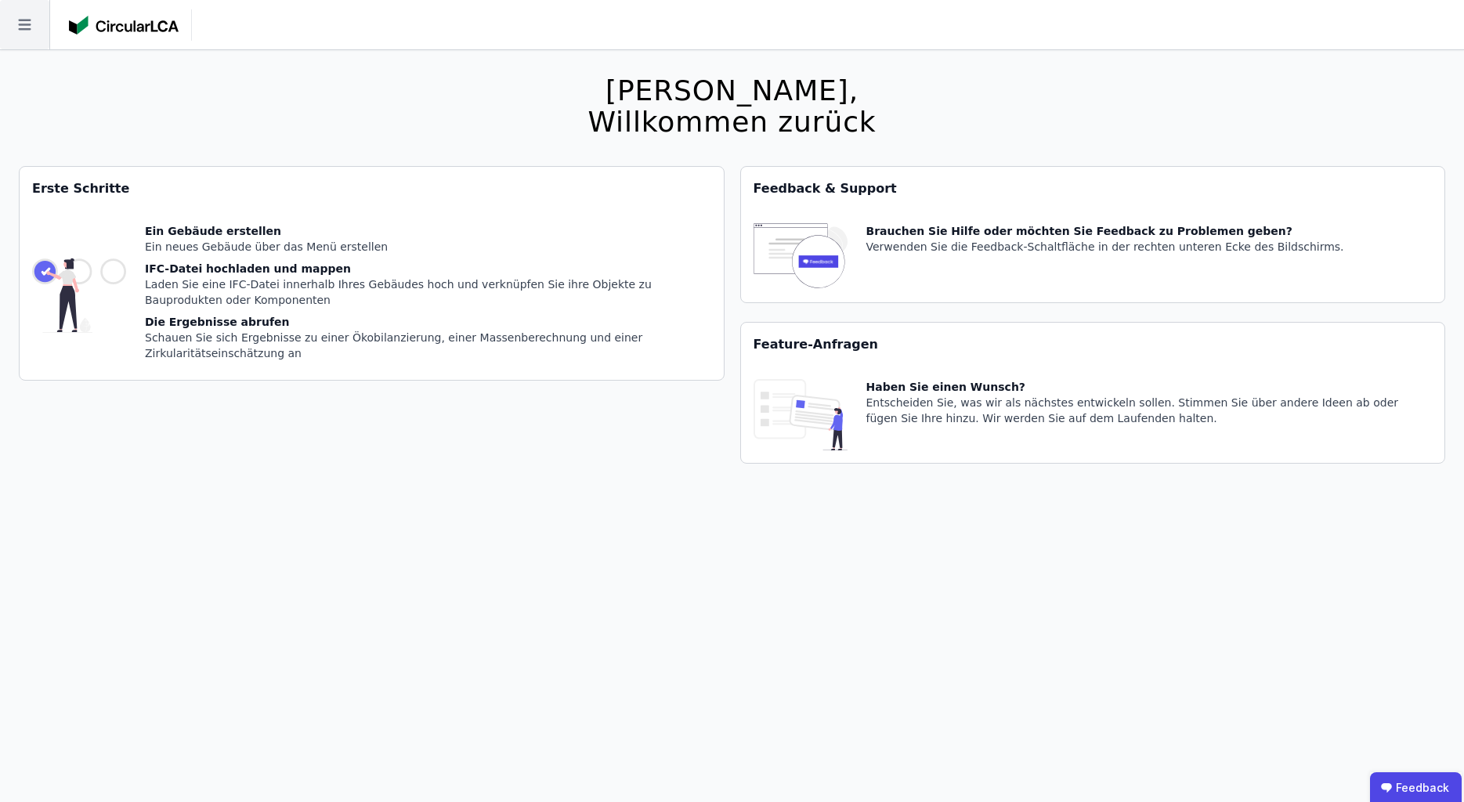
click at [24, 19] on icon at bounding box center [24, 24] width 49 height 49
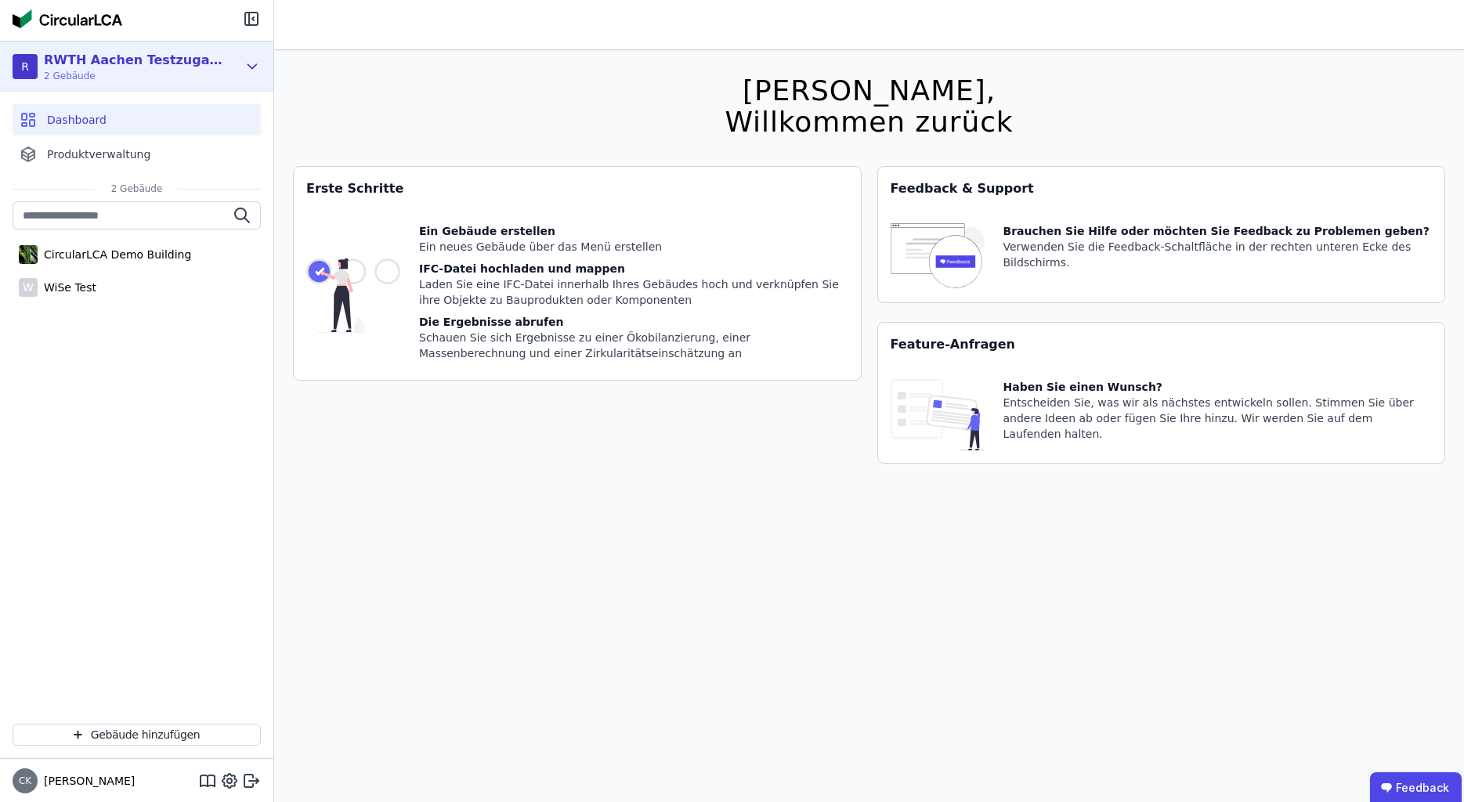
click at [256, 70] on icon at bounding box center [252, 66] width 17 height 19
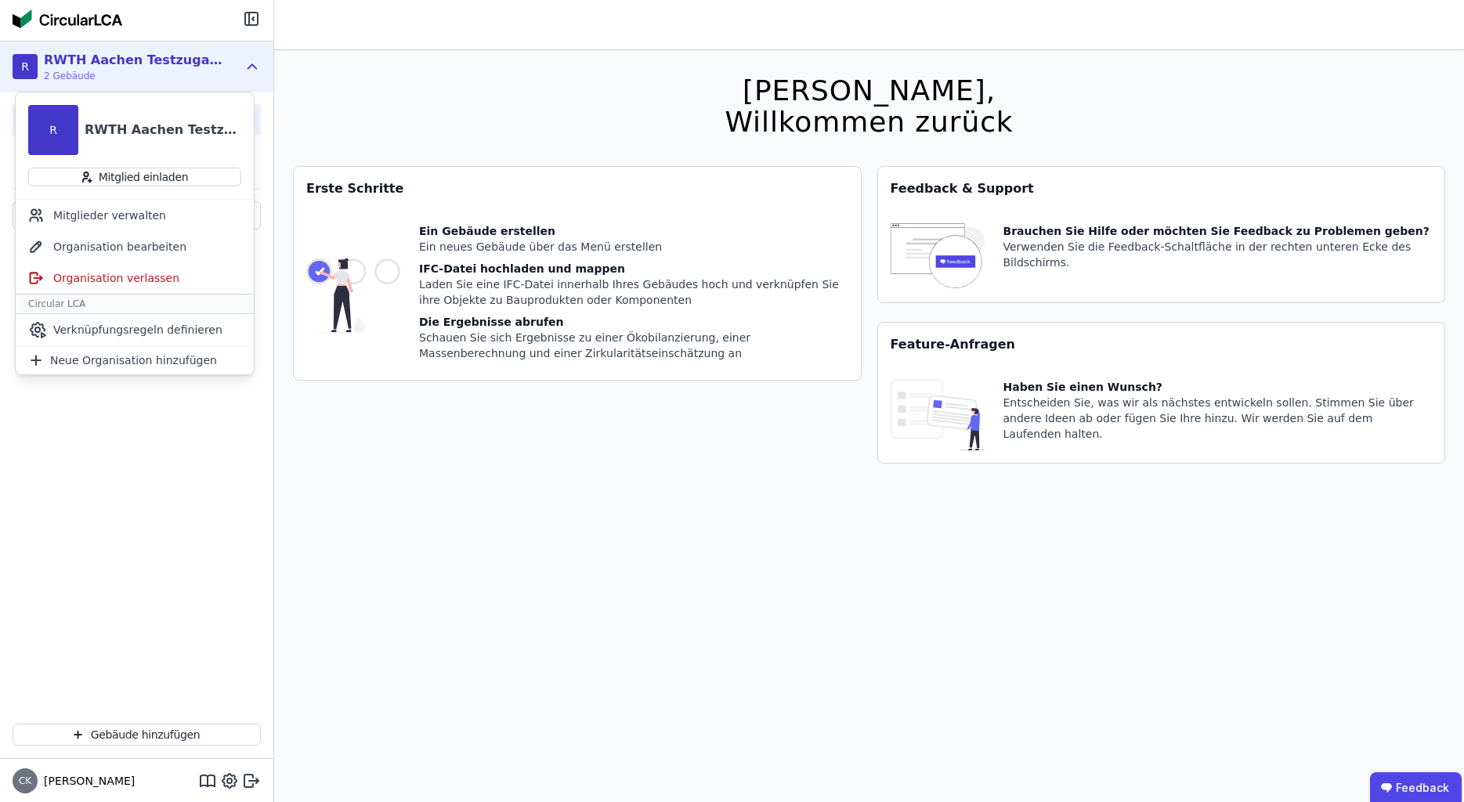
click at [210, 646] on div "CircularLCA Demo Building W WiSe Test" at bounding box center [136, 456] width 273 height 510
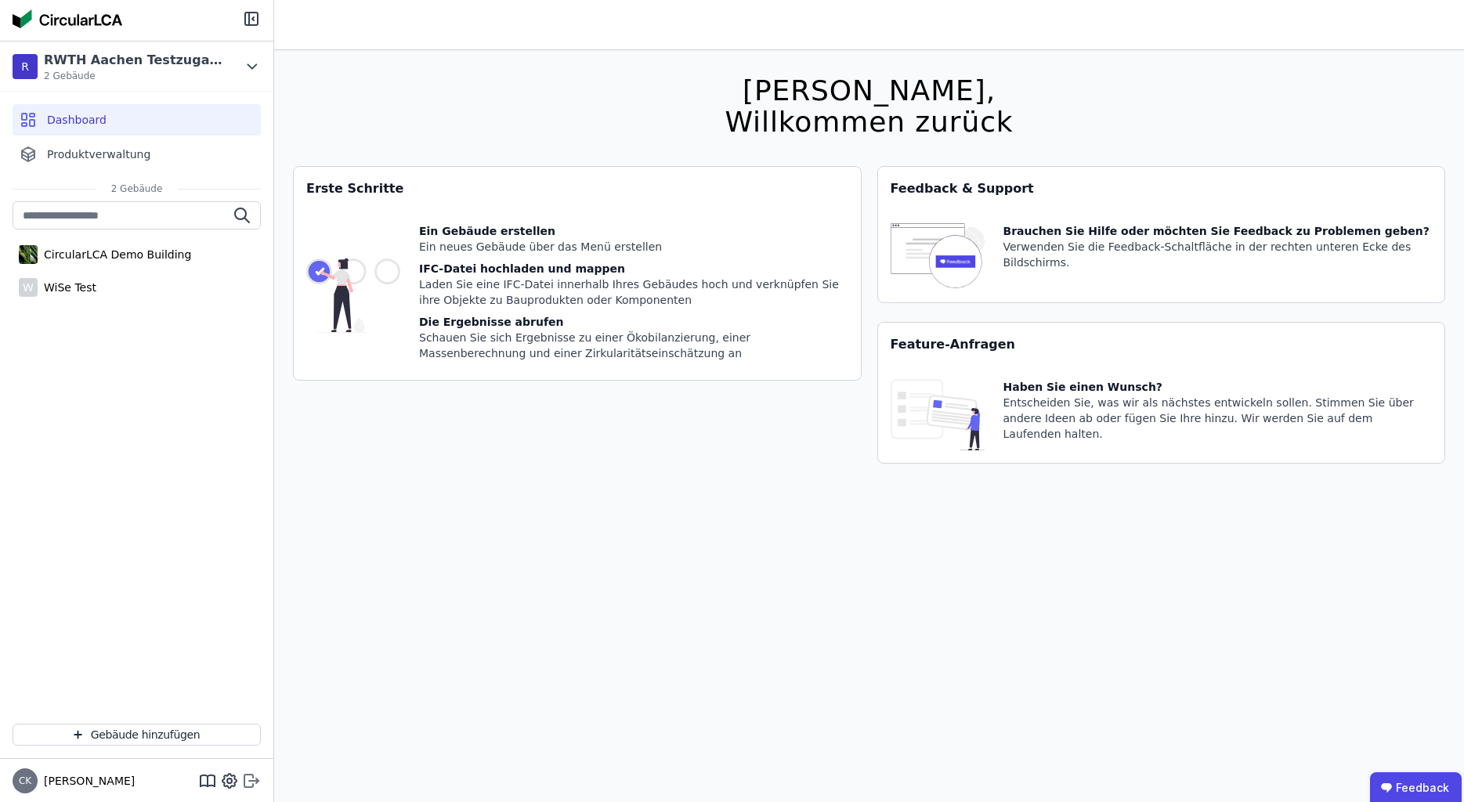
click at [253, 777] on icon at bounding box center [248, 781] width 9 height 13
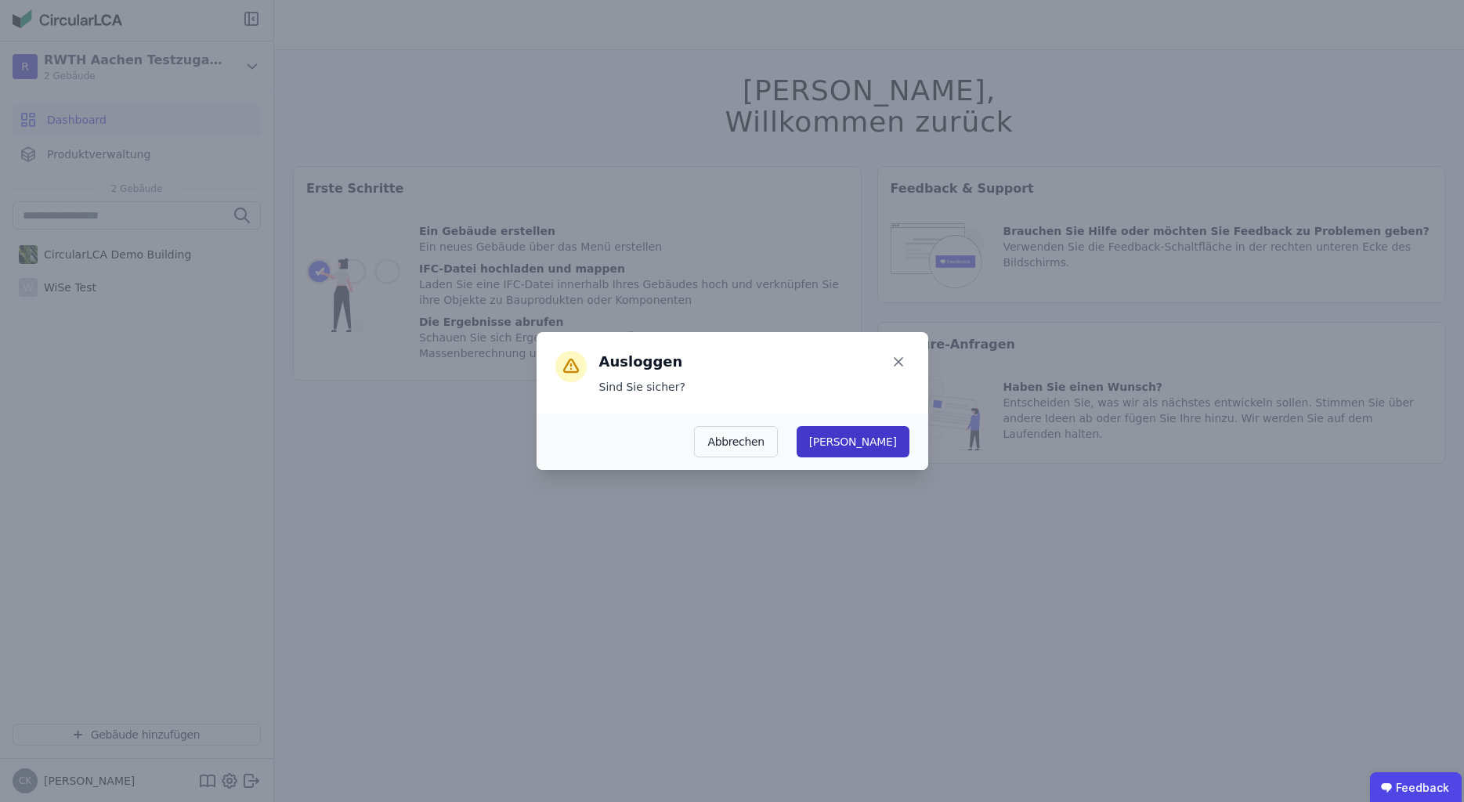
click at [901, 447] on button "Ja" at bounding box center [852, 441] width 113 height 31
